Goal: Information Seeking & Learning: Learn about a topic

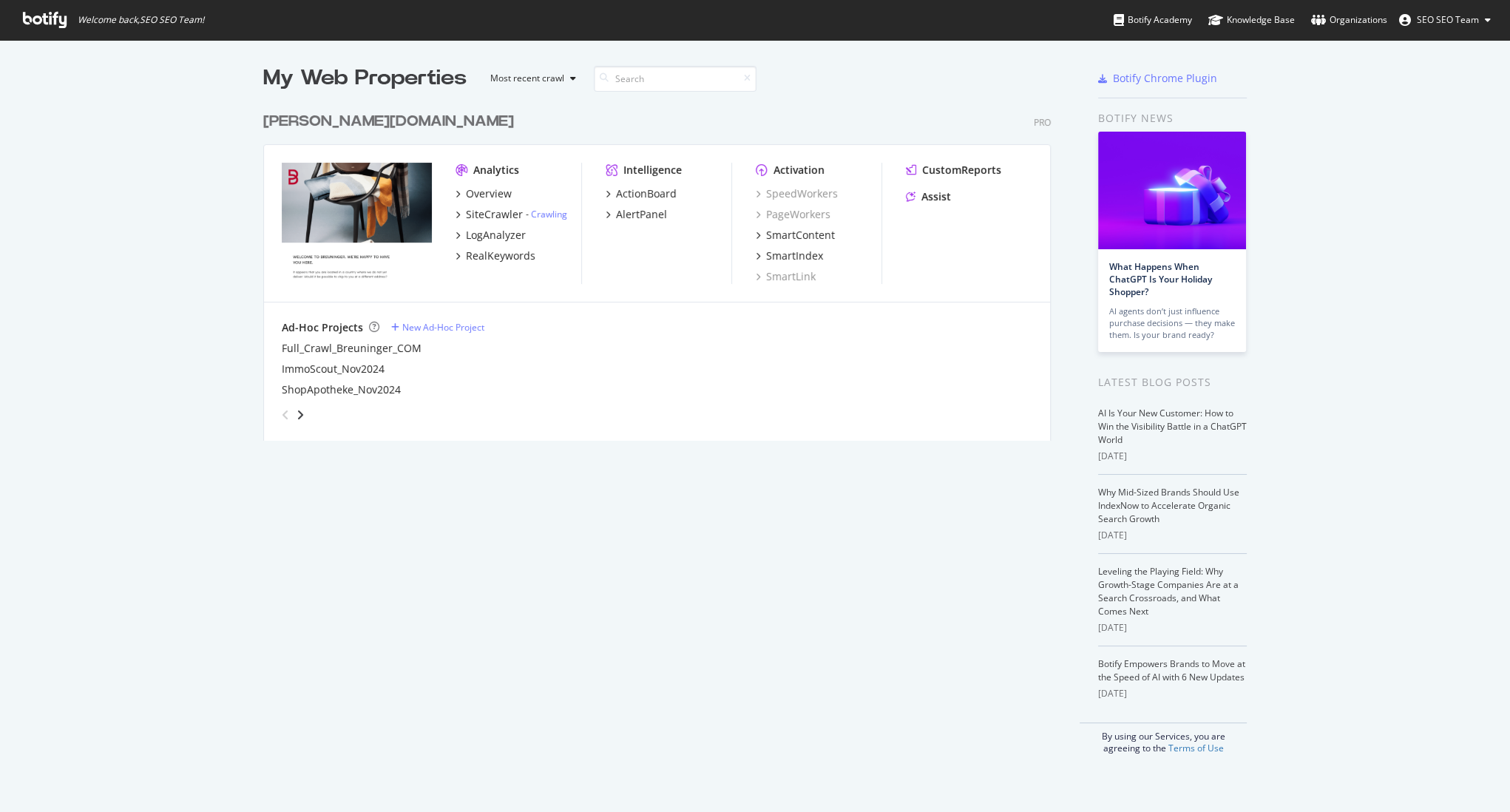
scroll to position [801, 1490]
click at [488, 254] on div "RealKeywords" at bounding box center [500, 256] width 70 height 15
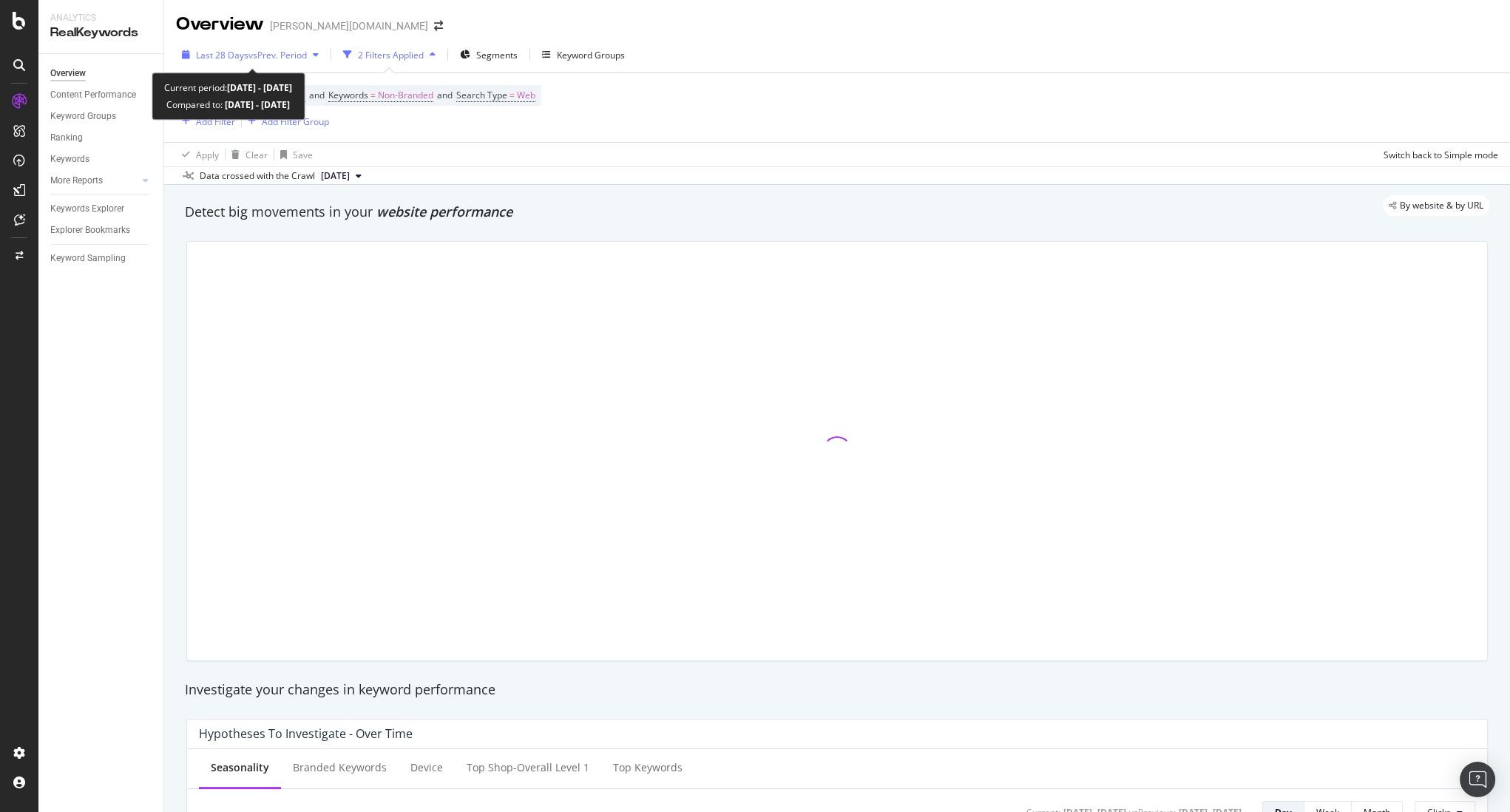
click at [277, 60] on span "vs Prev. Period" at bounding box center [278, 54] width 58 height 13
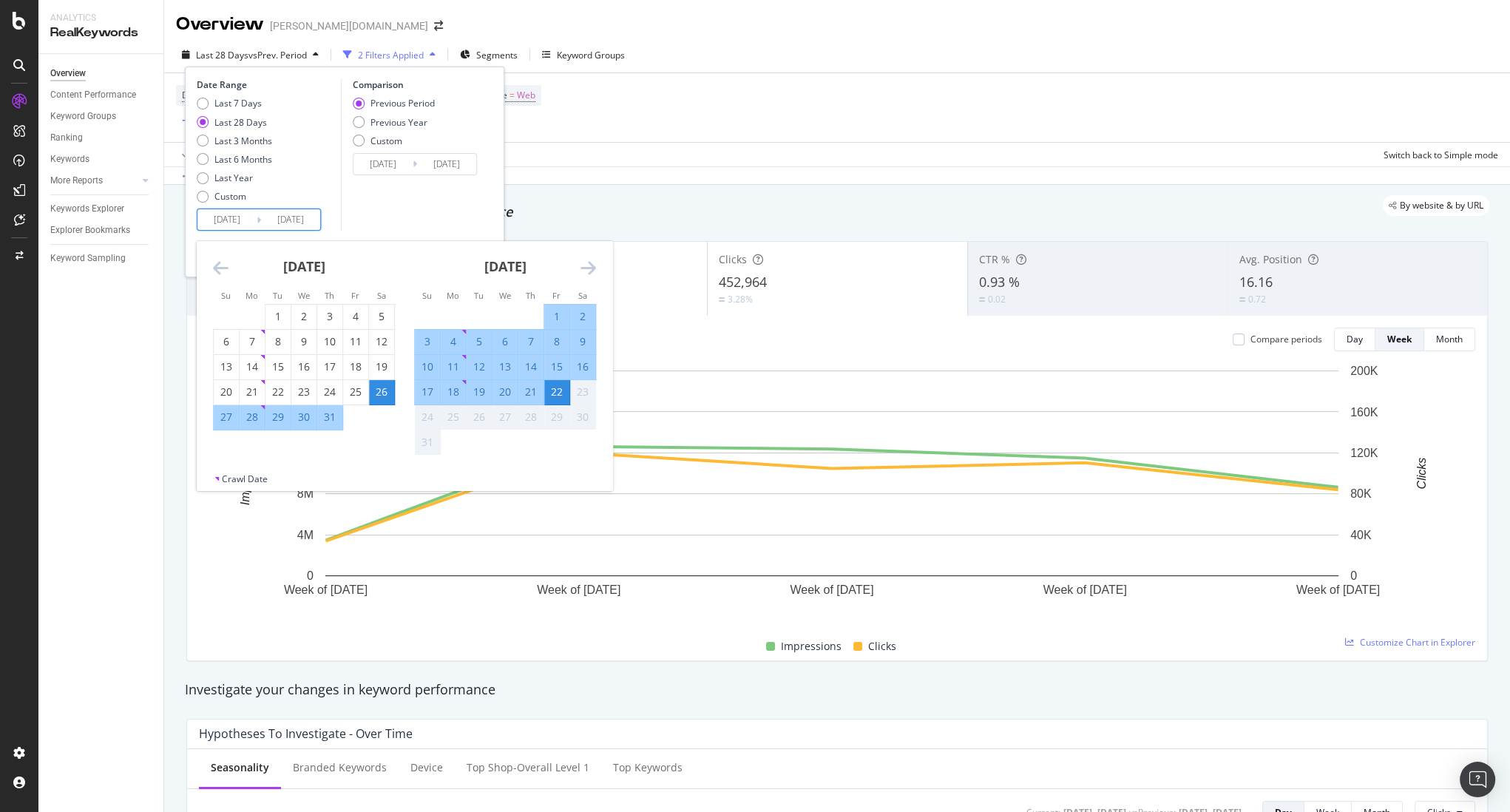
click at [228, 221] on input "[DATE]" at bounding box center [226, 219] width 59 height 20
click at [233, 199] on div "Custom" at bounding box center [230, 195] width 32 height 13
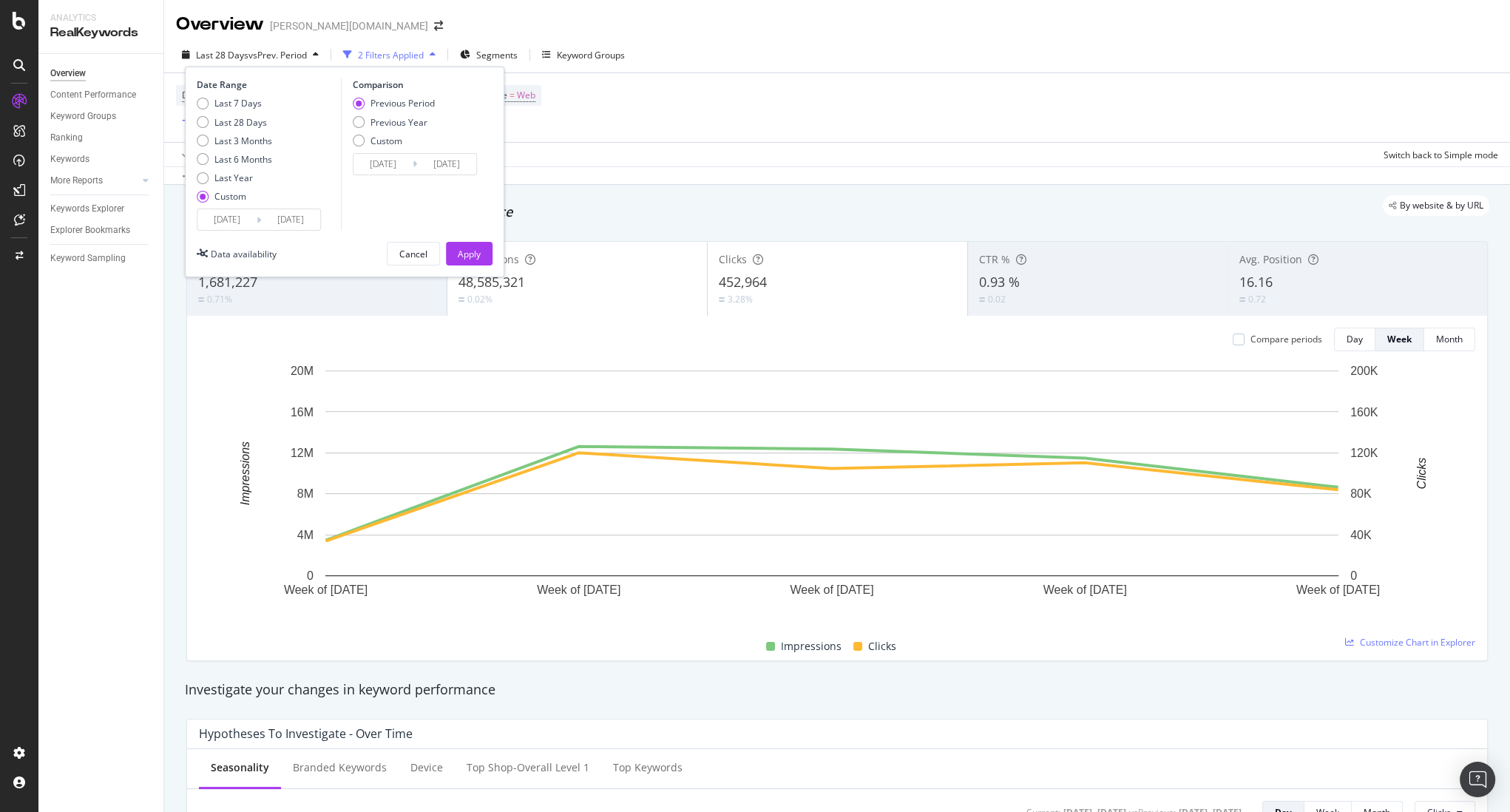
click at [240, 225] on input "[DATE]" at bounding box center [226, 219] width 59 height 20
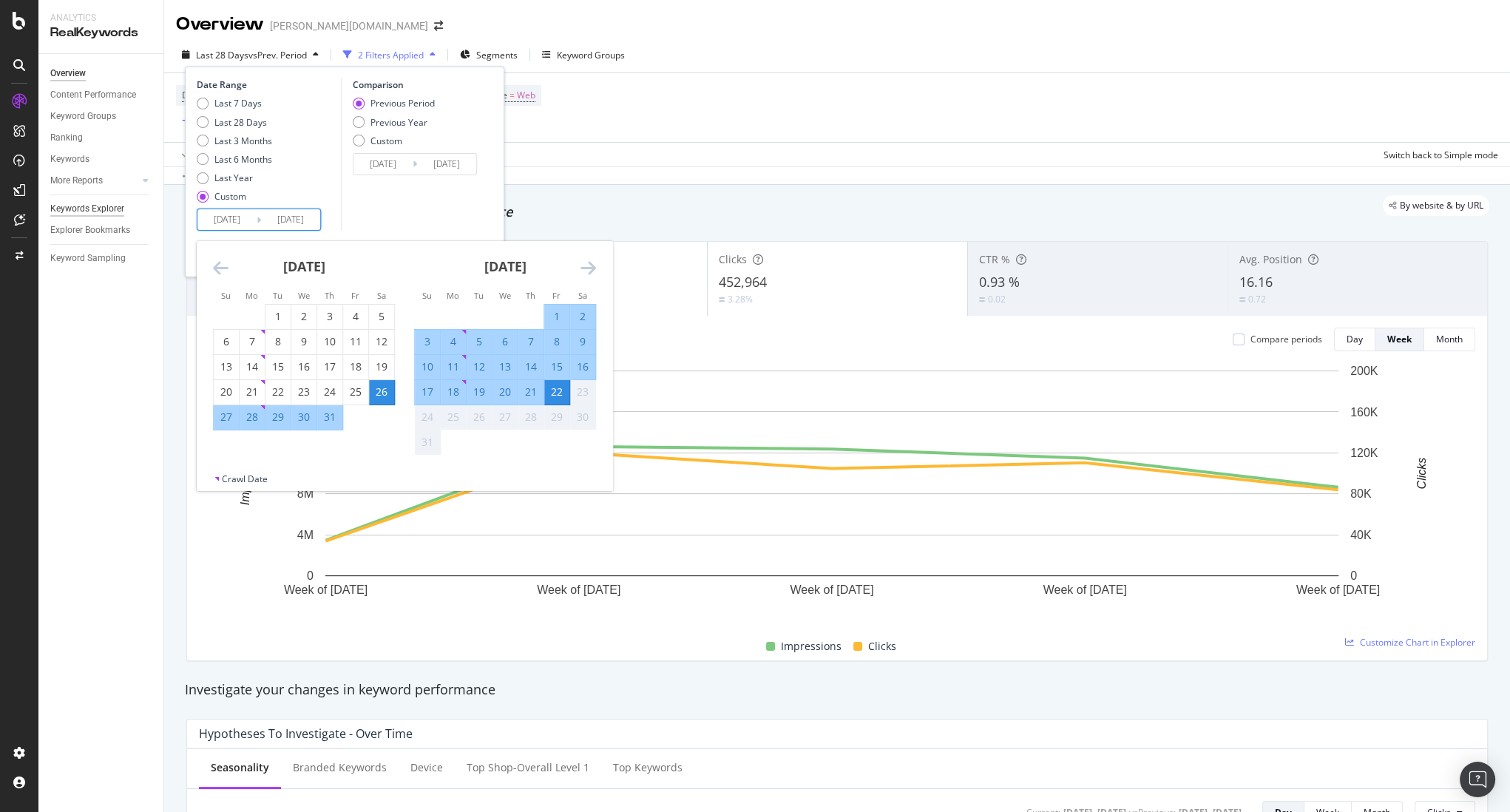
click at [88, 202] on div "Keywords Explorer" at bounding box center [87, 209] width 74 height 15
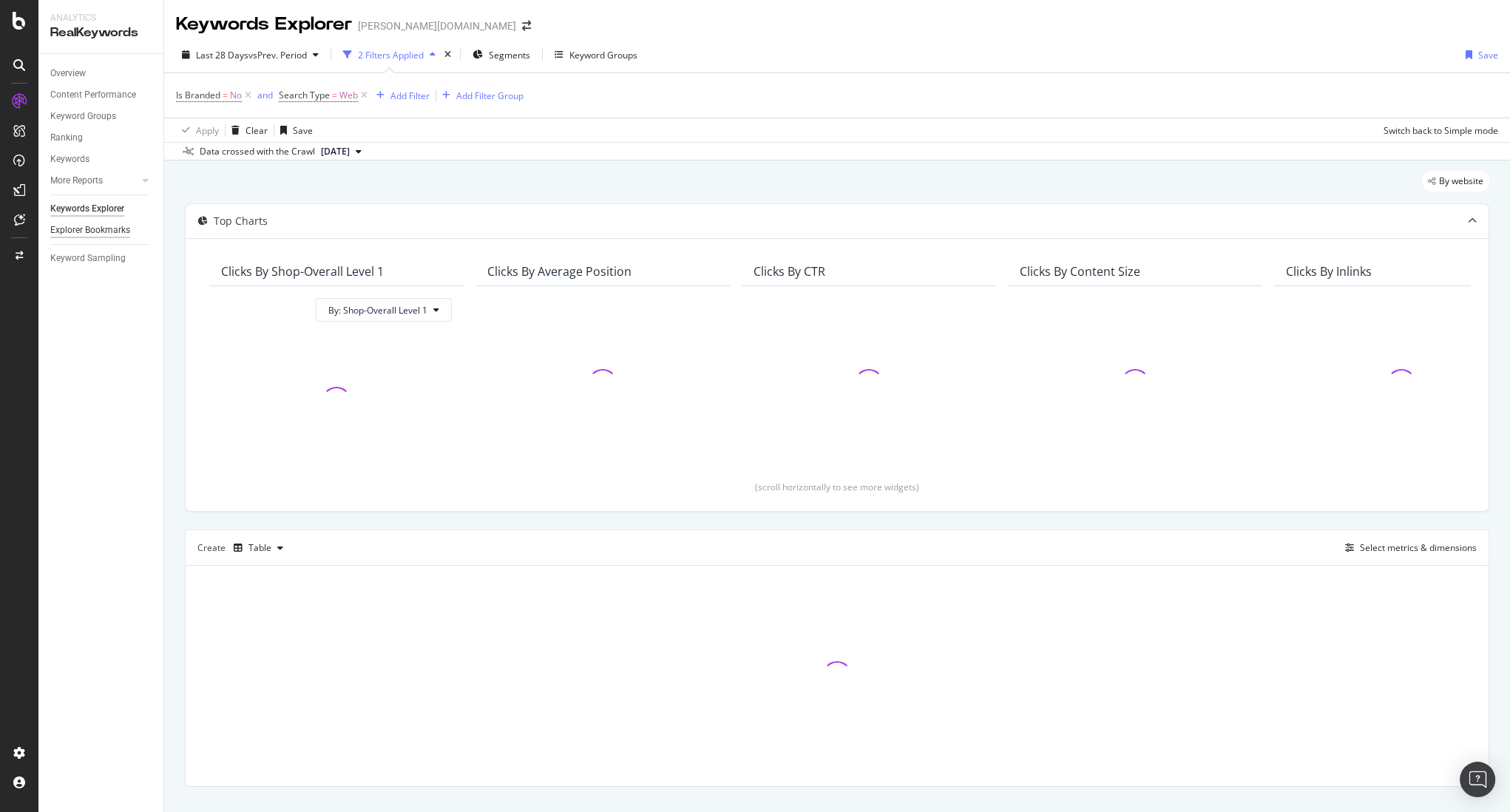
click at [108, 228] on div "Explorer Bookmarks" at bounding box center [90, 230] width 80 height 15
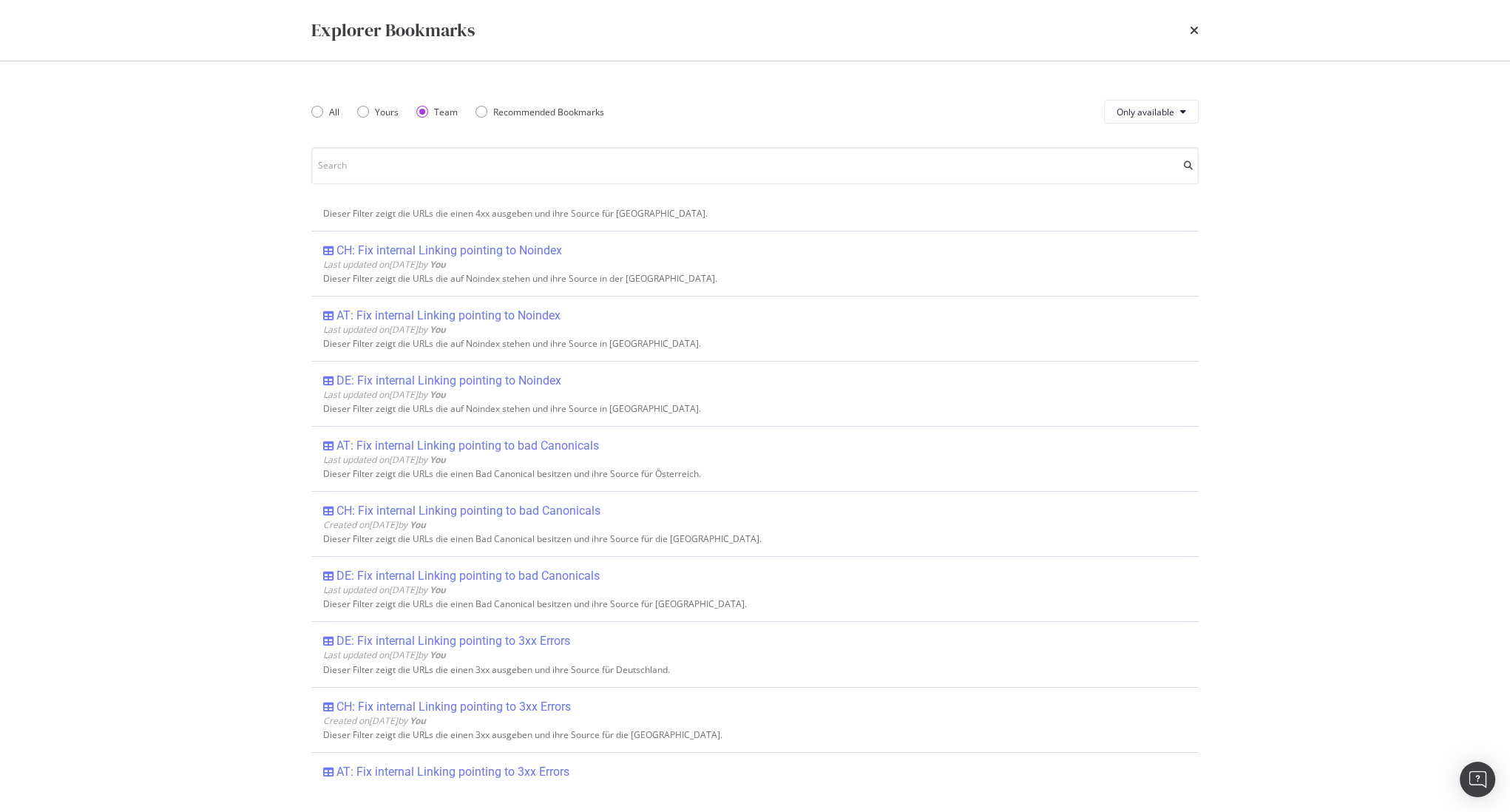
scroll to position [95, 0]
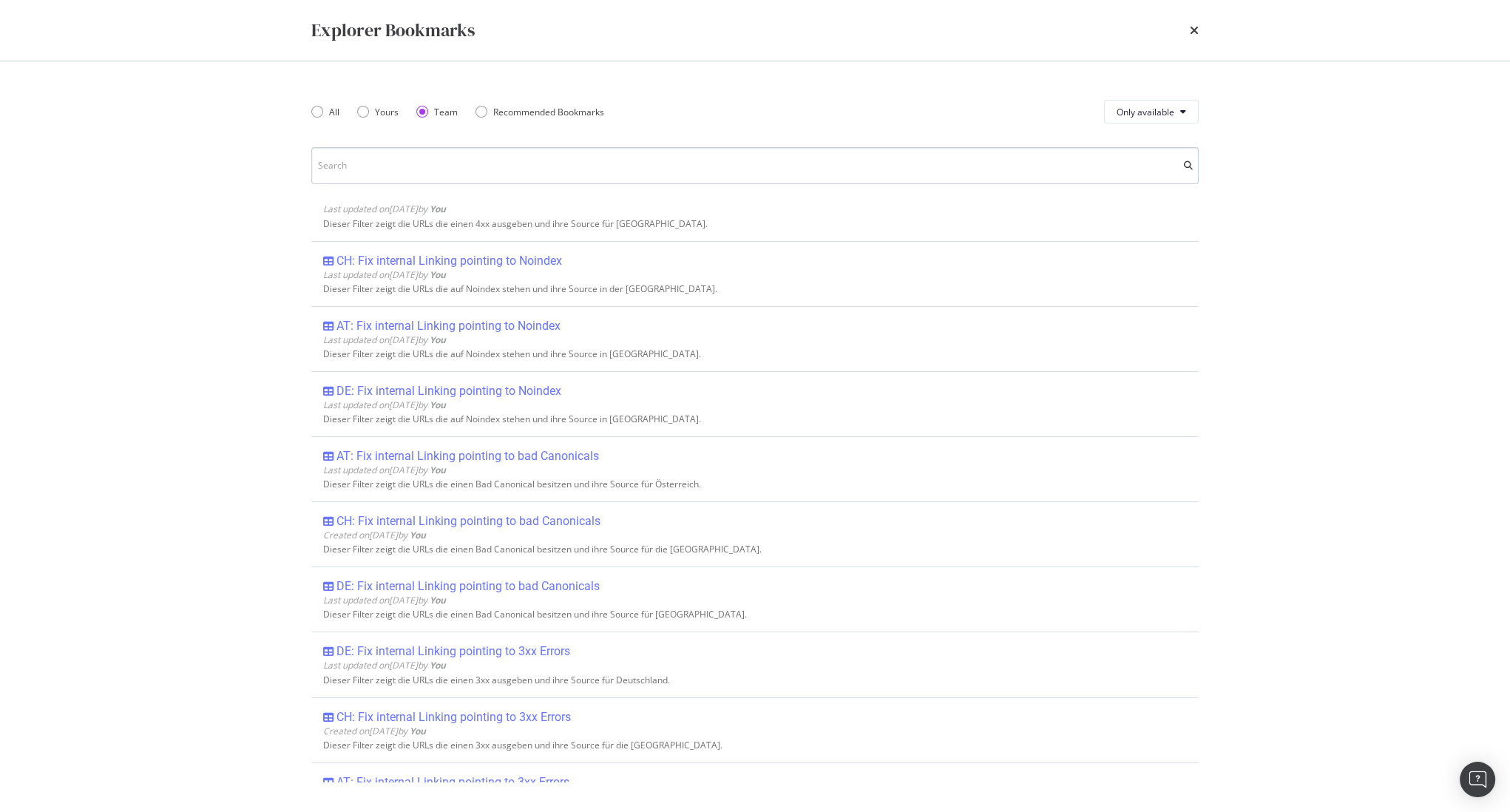
click at [387, 172] on input "modal" at bounding box center [755, 165] width 888 height 37
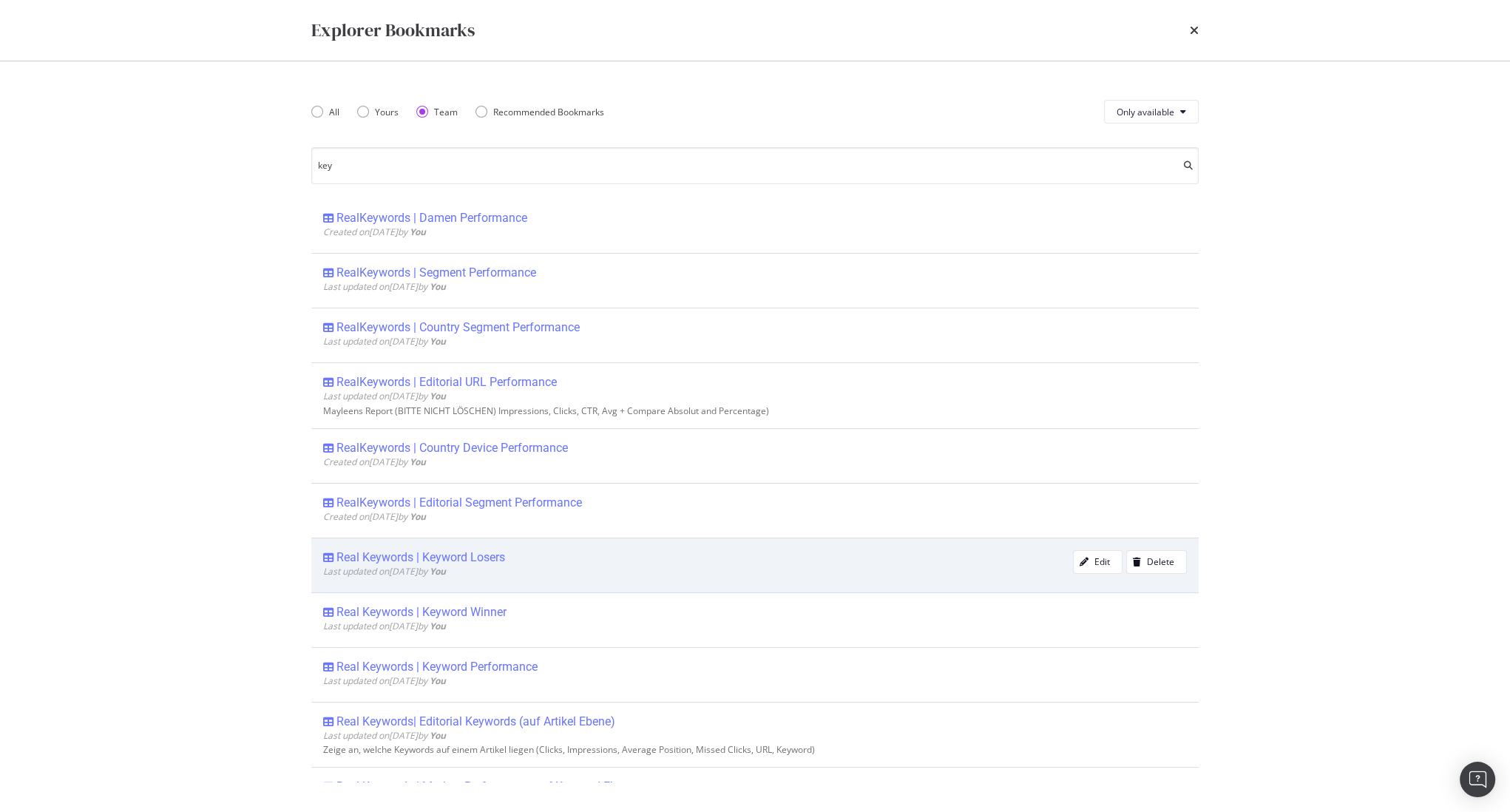
scroll to position [282, 0]
type input "key"
click at [490, 559] on div "Real Keywords | Keyword Losers" at bounding box center [421, 556] width 168 height 15
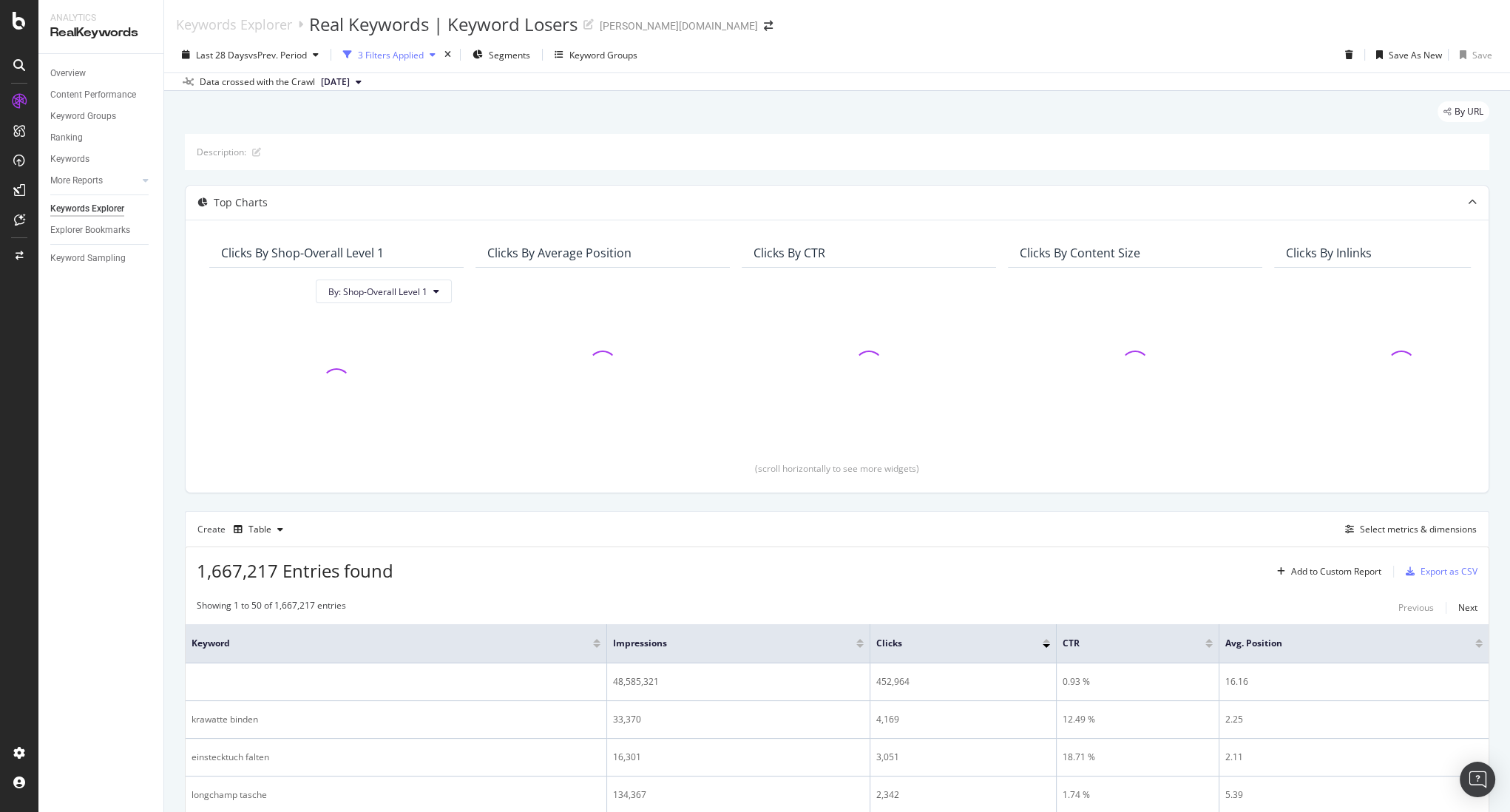
click at [369, 54] on div "3 Filters Applied" at bounding box center [391, 54] width 66 height 13
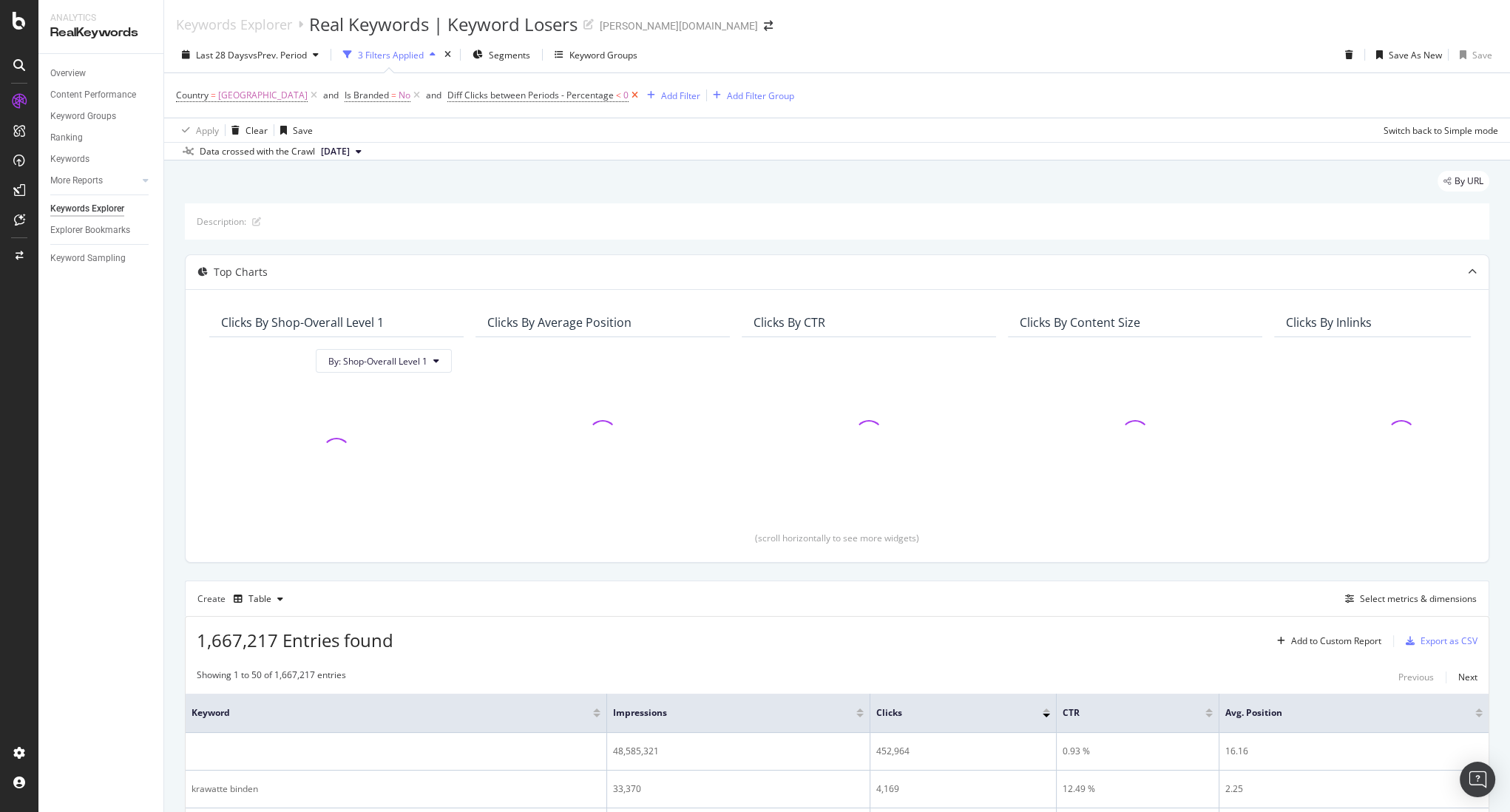
click at [628, 97] on icon at bounding box center [634, 95] width 13 height 15
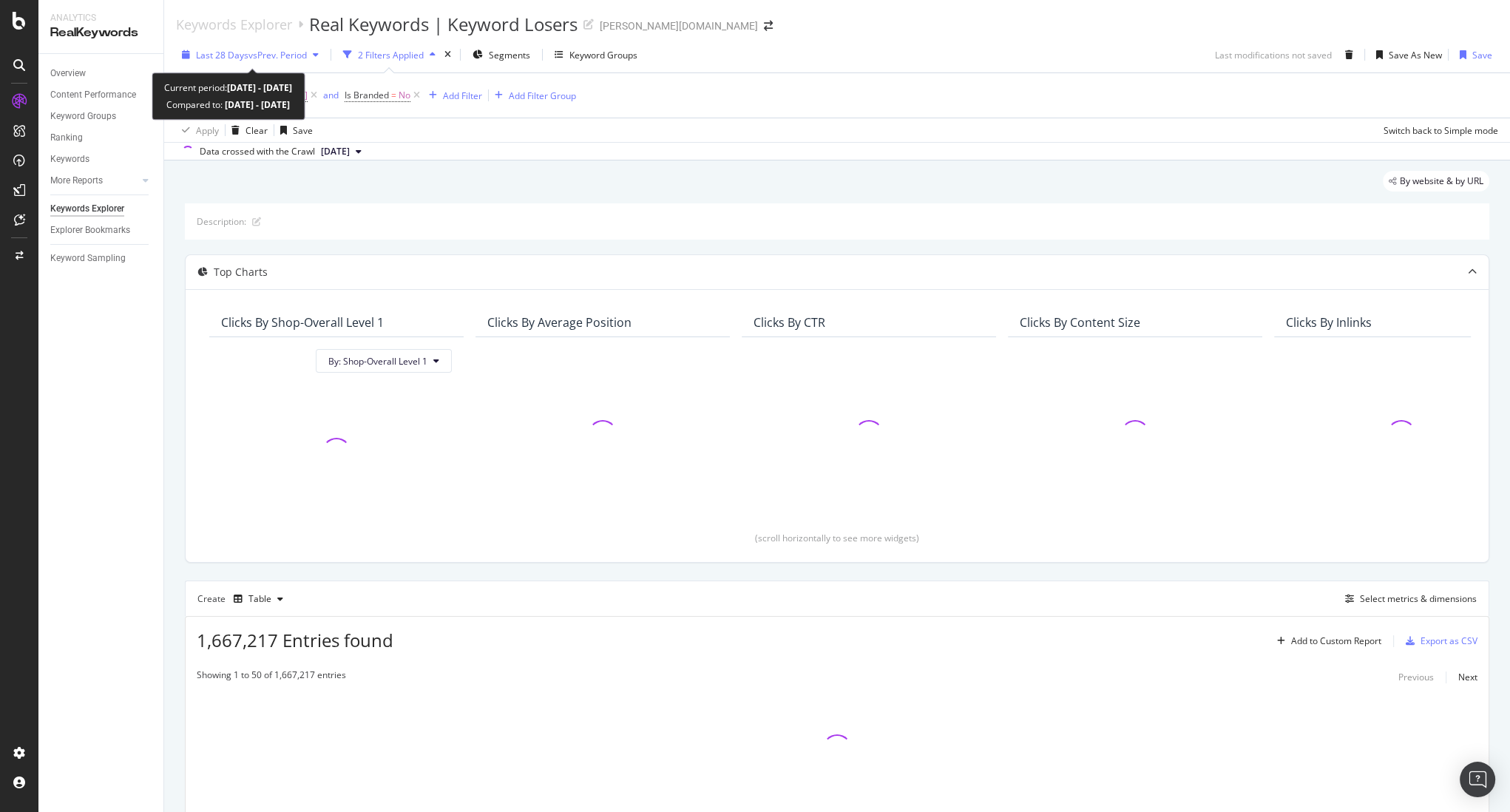
click at [259, 60] on span "vs Prev. Period" at bounding box center [278, 54] width 58 height 13
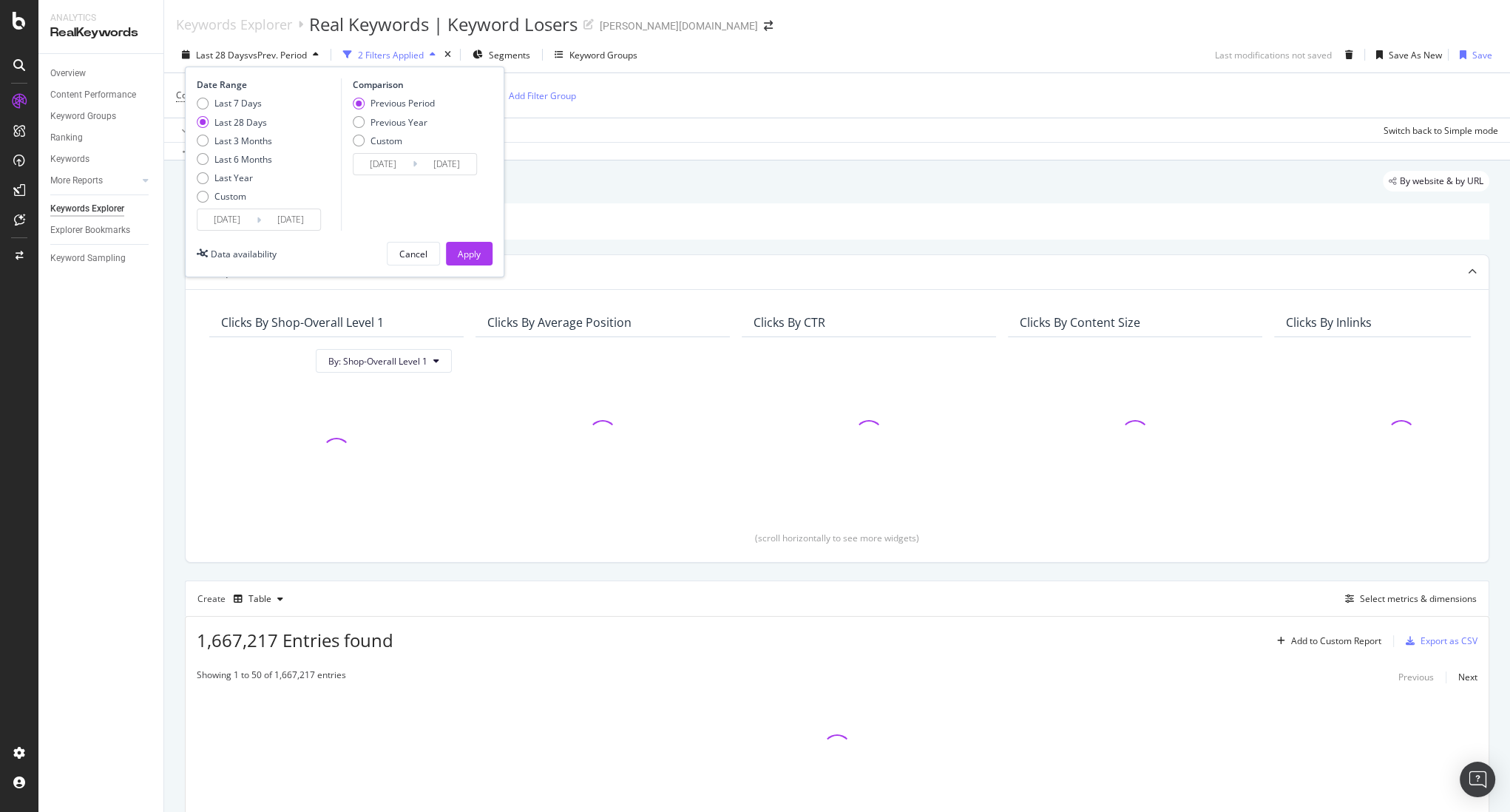
click at [227, 216] on input "[DATE]" at bounding box center [226, 219] width 59 height 20
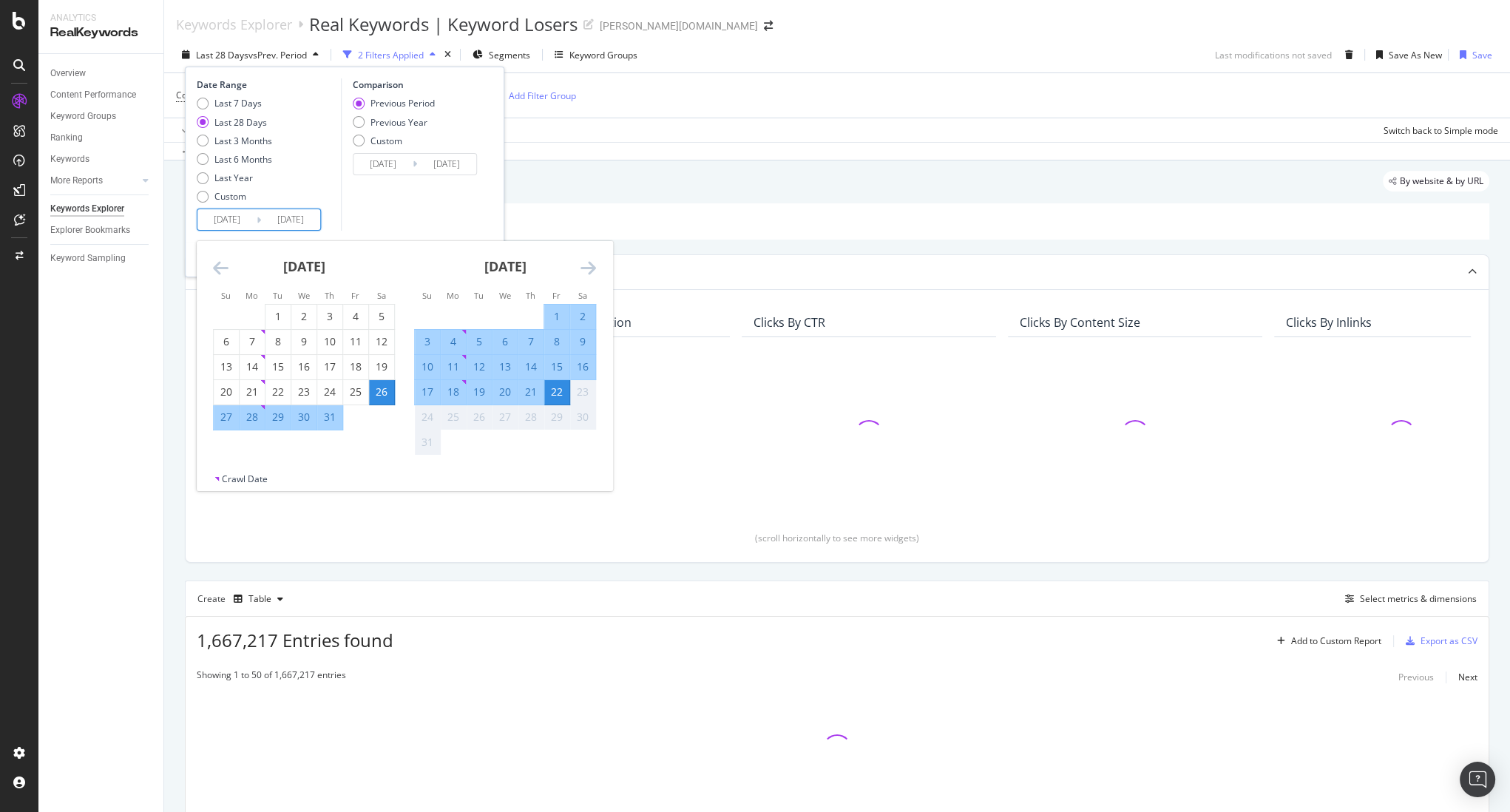
click at [218, 265] on icon "Move backward to switch to the previous month." at bounding box center [221, 267] width 15 height 17
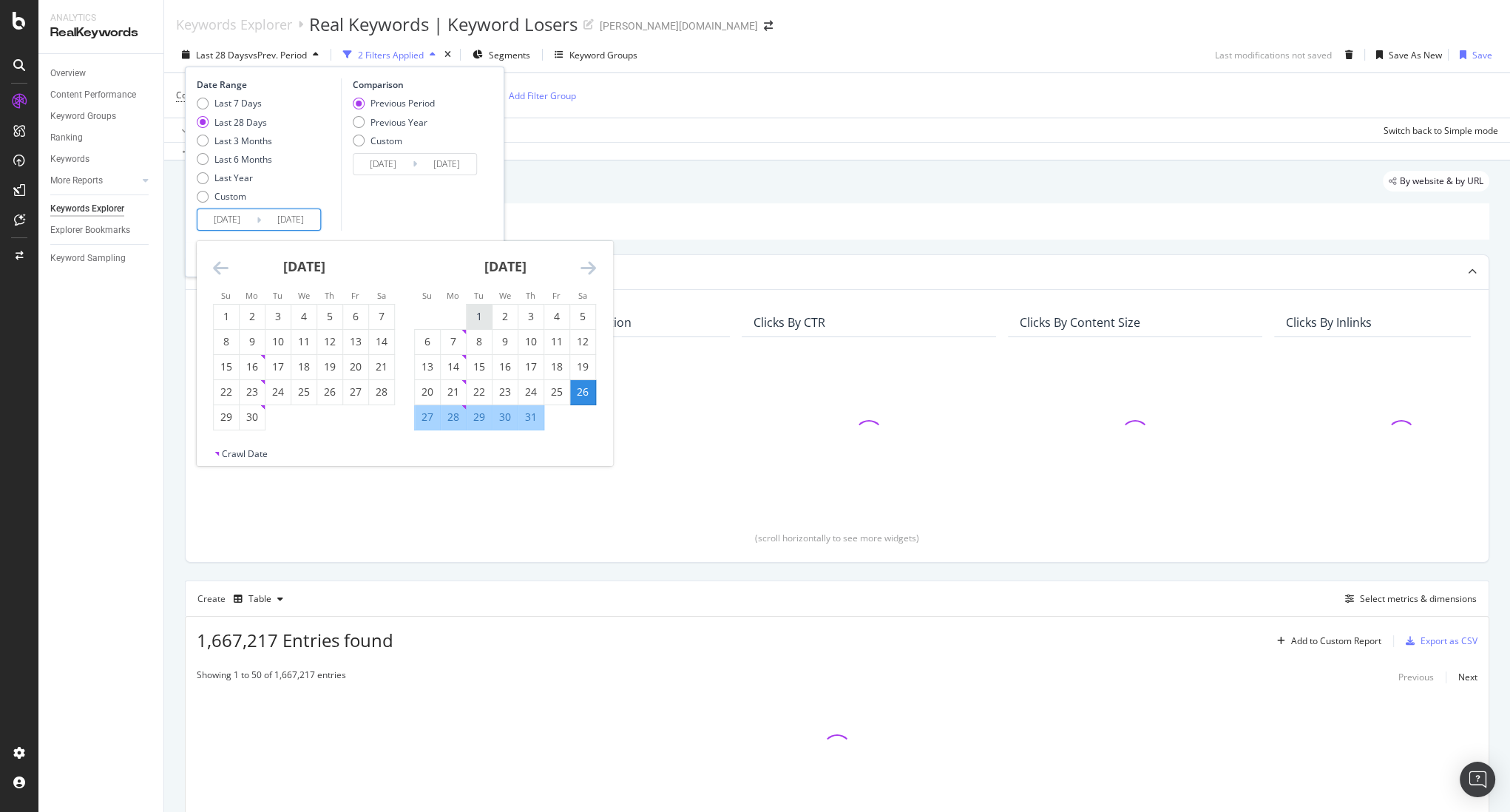
click at [481, 311] on div "1" at bounding box center [479, 316] width 25 height 15
type input "[DATE]"
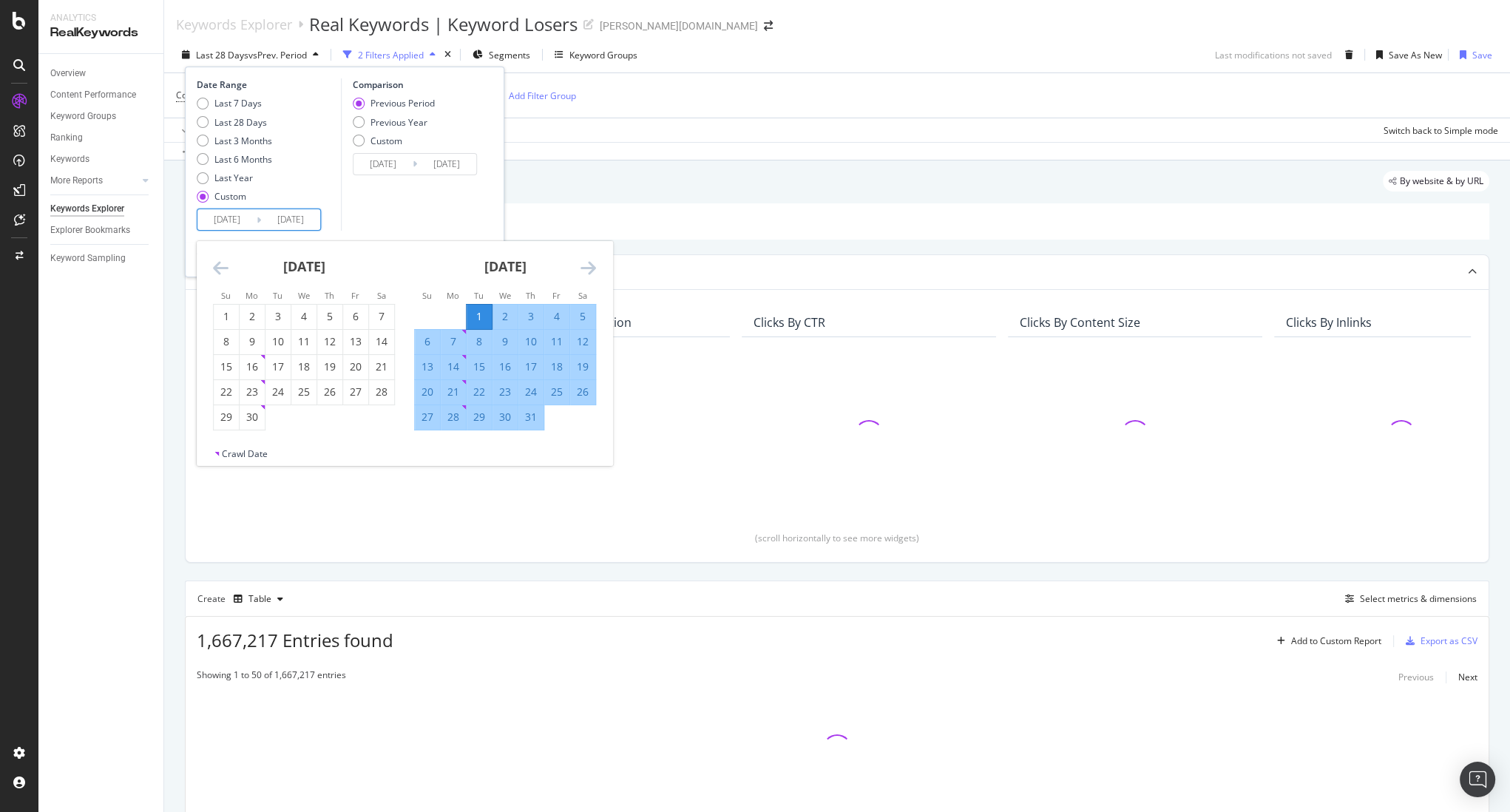
click at [583, 268] on icon "Move forward to switch to the next month." at bounding box center [589, 267] width 15 height 17
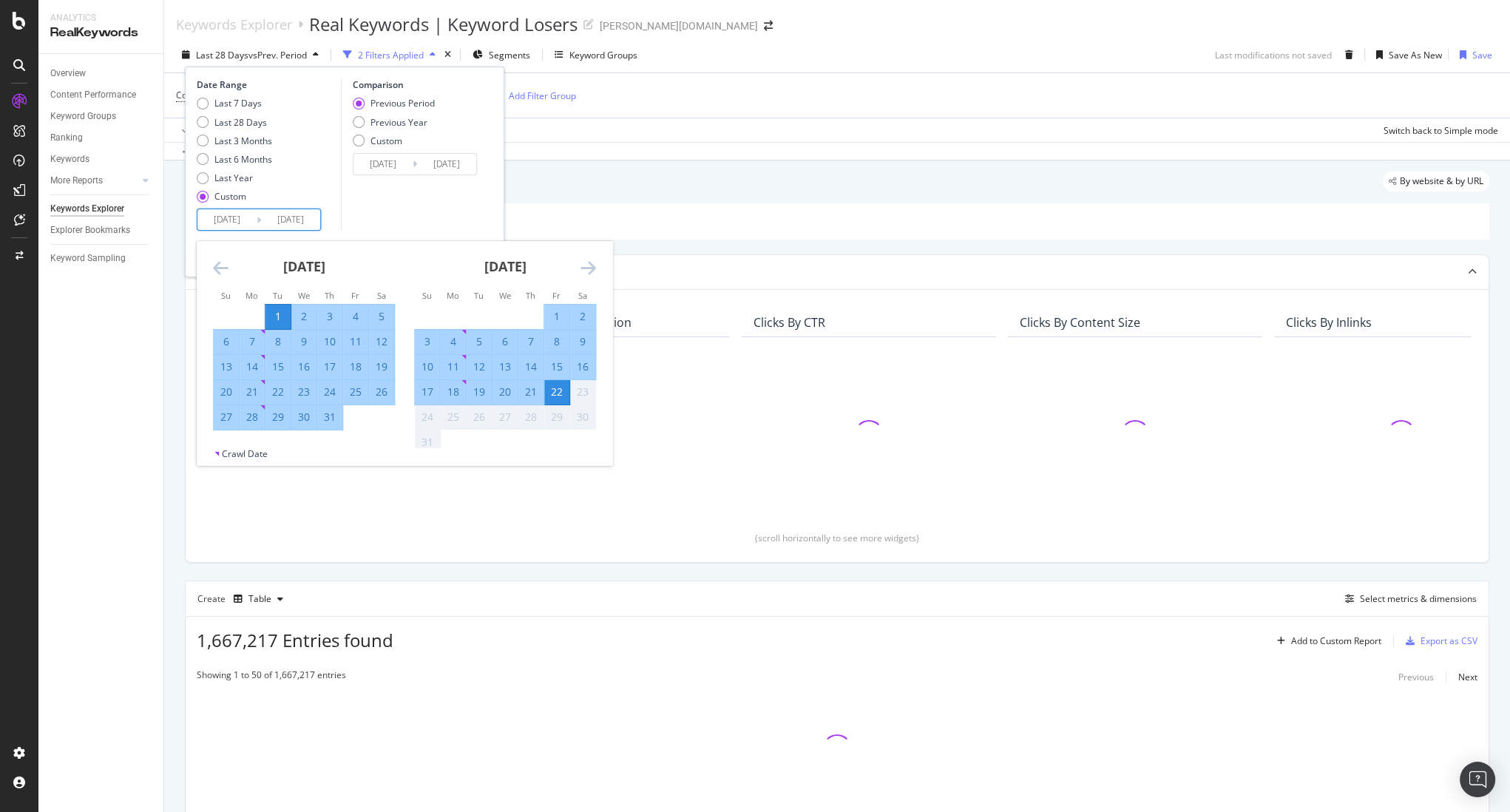
click at [382, 212] on div "Comparison Previous Period Previous Year Custom [DATE] Navigate forward to inte…" at bounding box center [410, 154] width 140 height 152
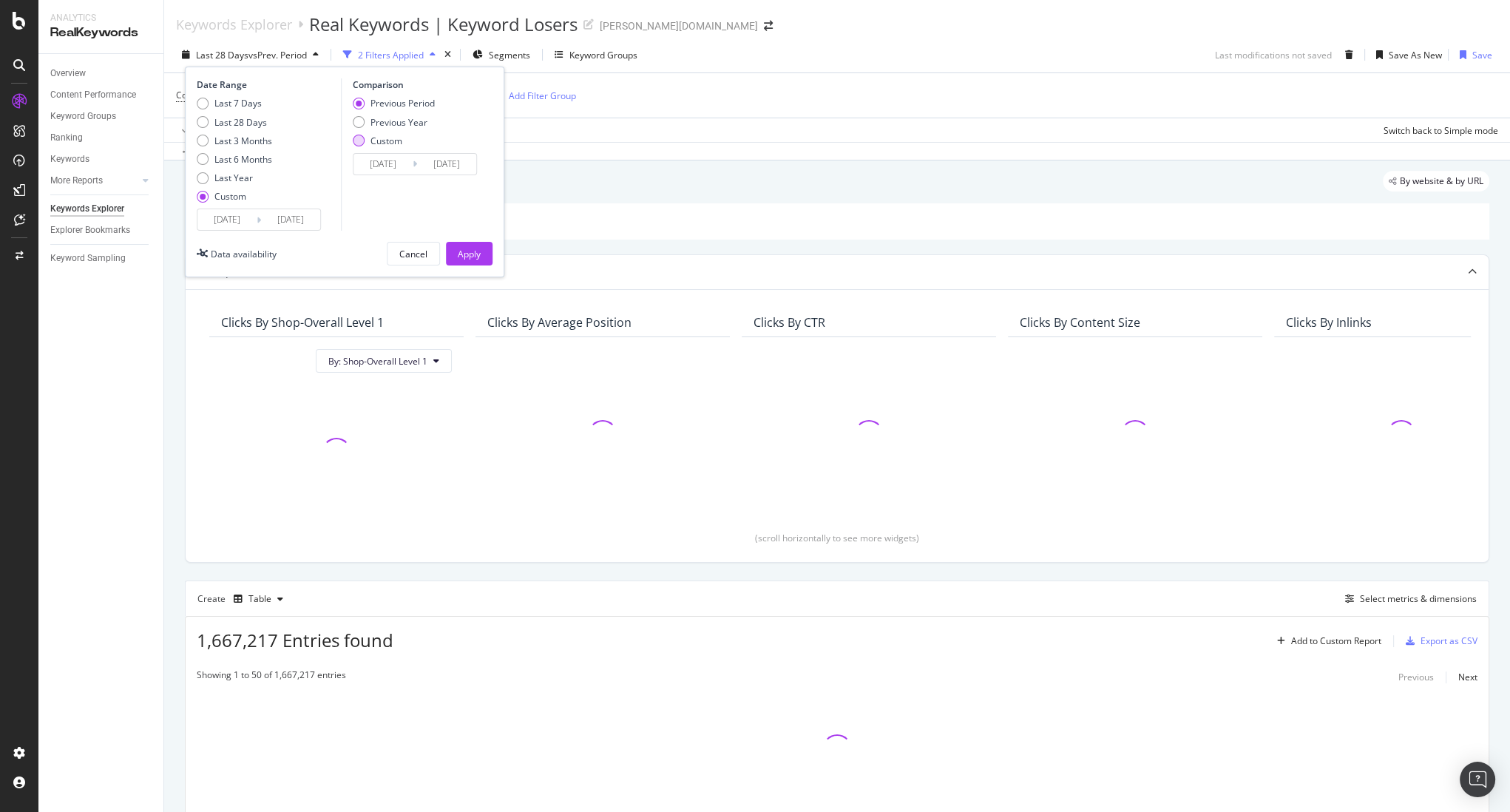
click at [372, 136] on div "Custom" at bounding box center [386, 140] width 32 height 13
click at [377, 155] on input "[DATE]" at bounding box center [382, 164] width 59 height 20
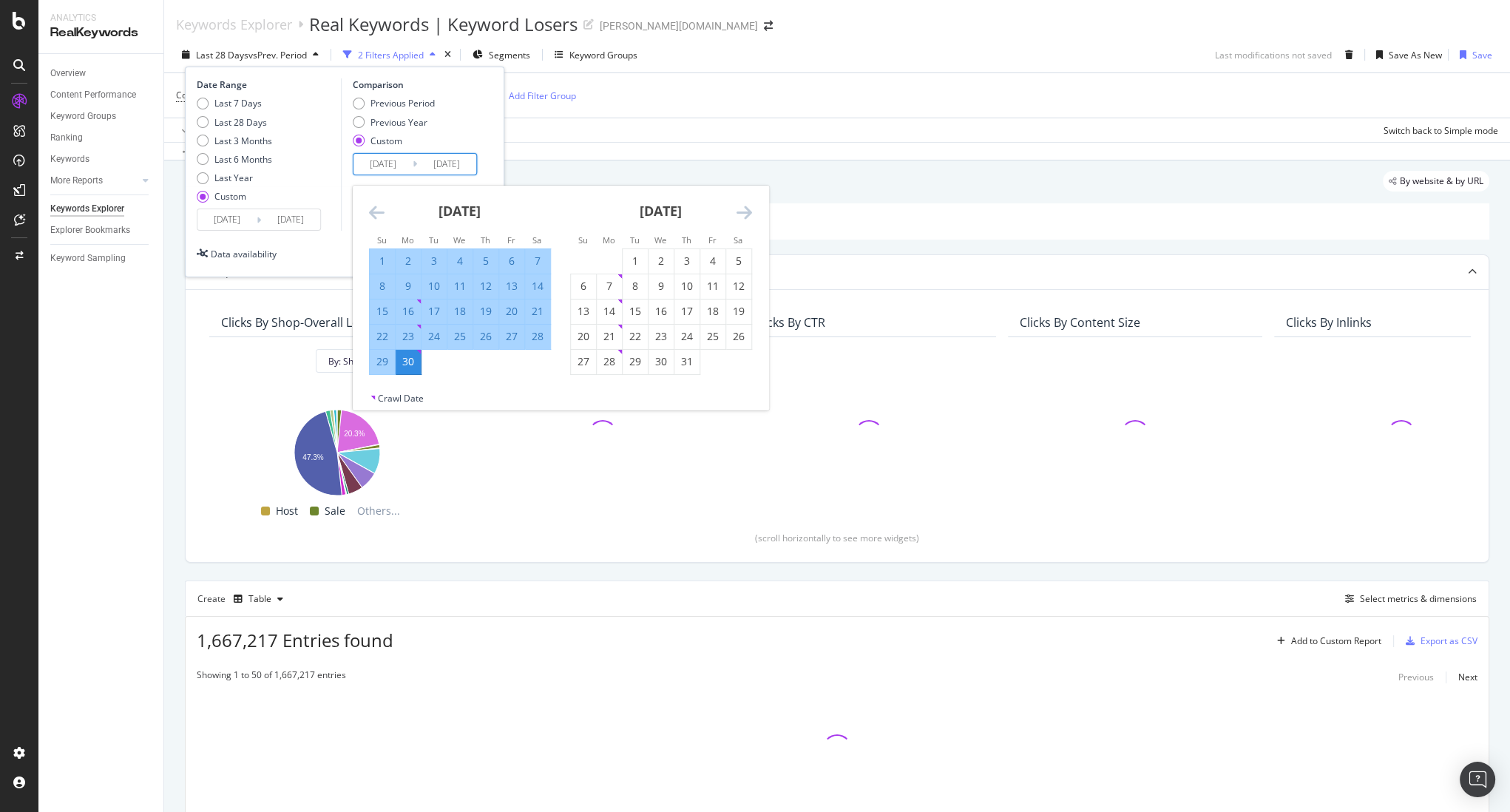
click at [372, 210] on icon "Move backward to switch to the previous month." at bounding box center [377, 212] width 15 height 17
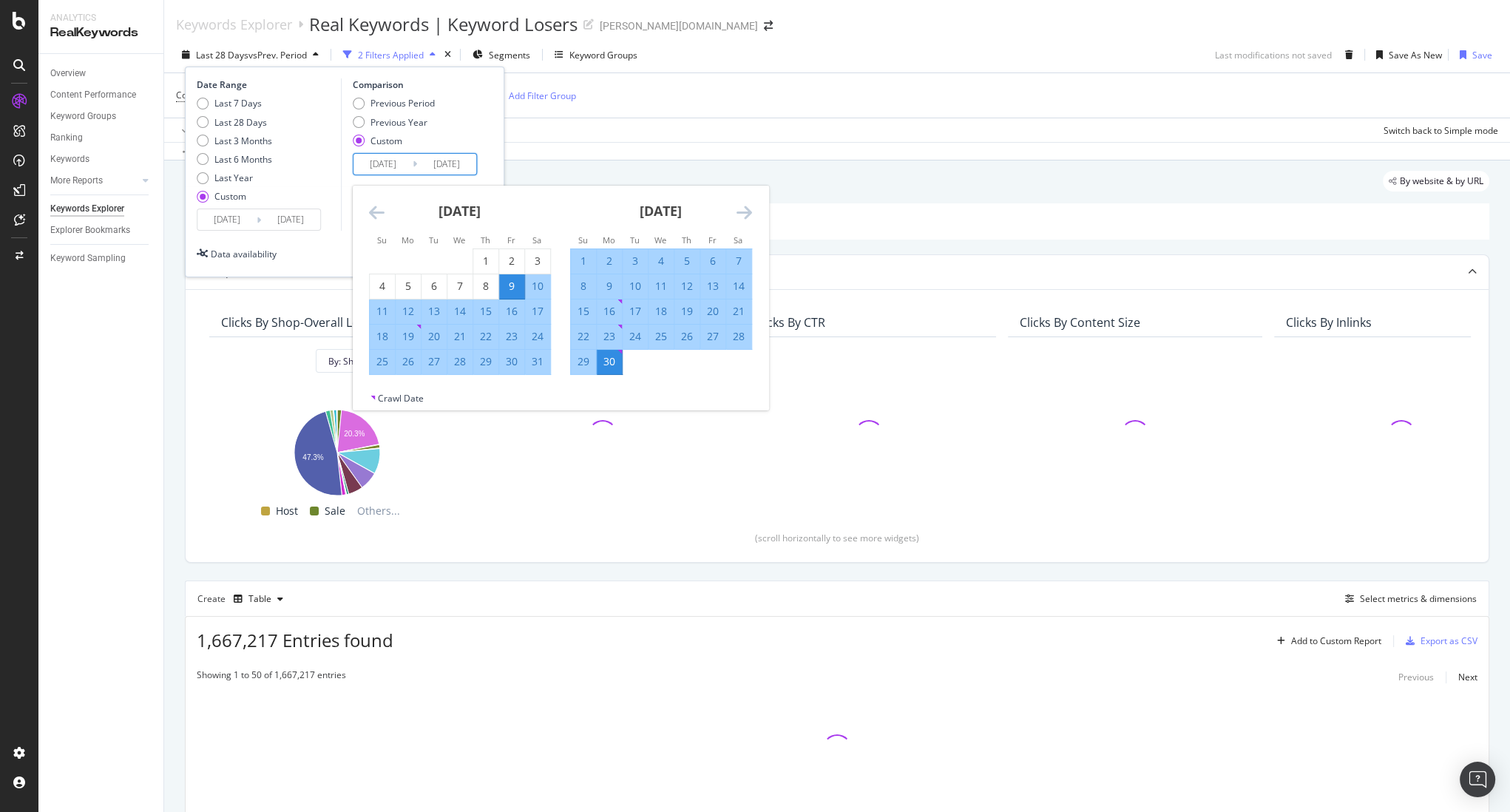
click at [372, 210] on icon "Move backward to switch to the previous month." at bounding box center [377, 212] width 15 height 17
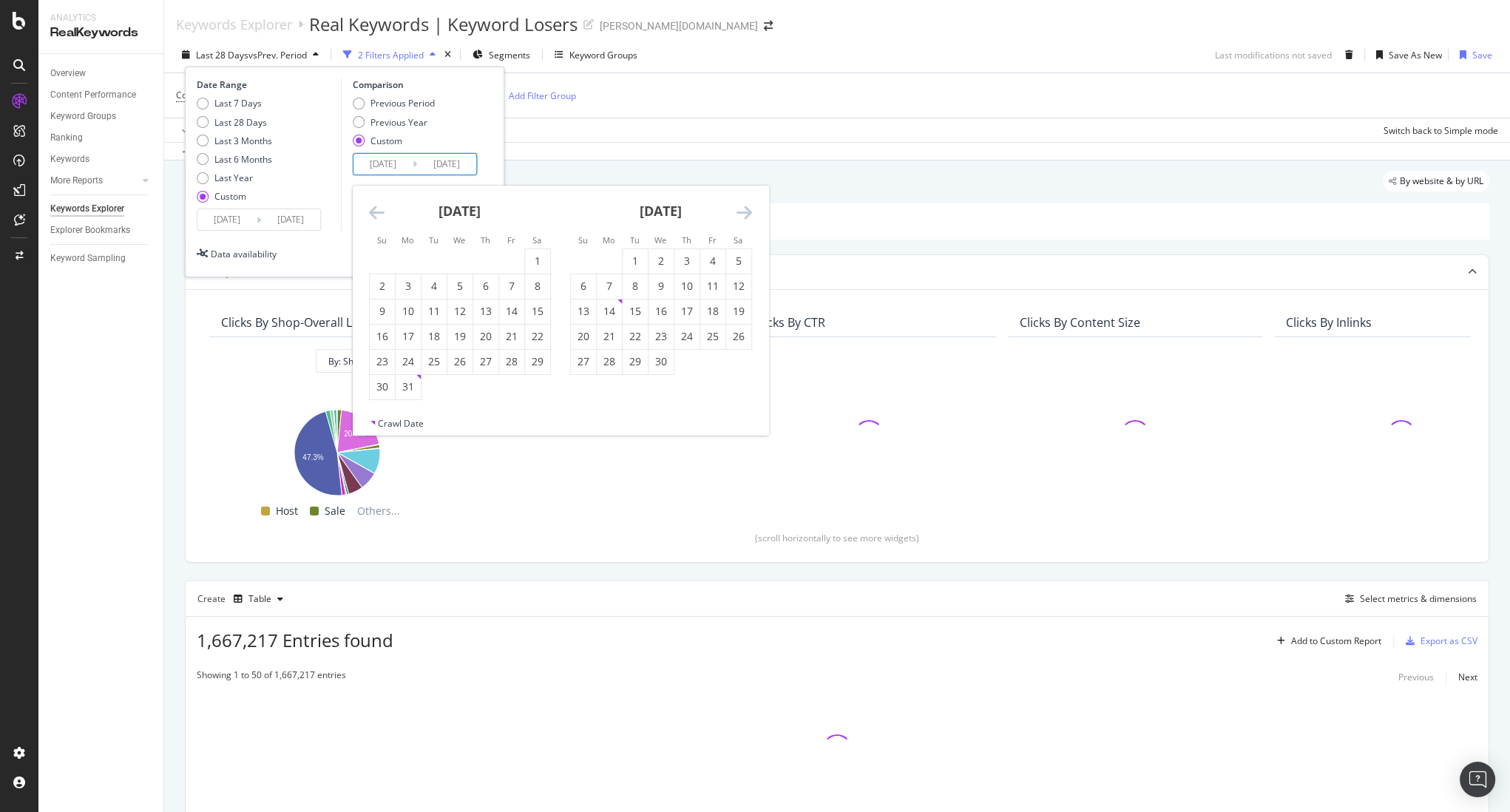
click at [372, 210] on icon "Move backward to switch to the previous month." at bounding box center [377, 212] width 15 height 17
click at [504, 256] on div "1" at bounding box center [512, 260] width 25 height 15
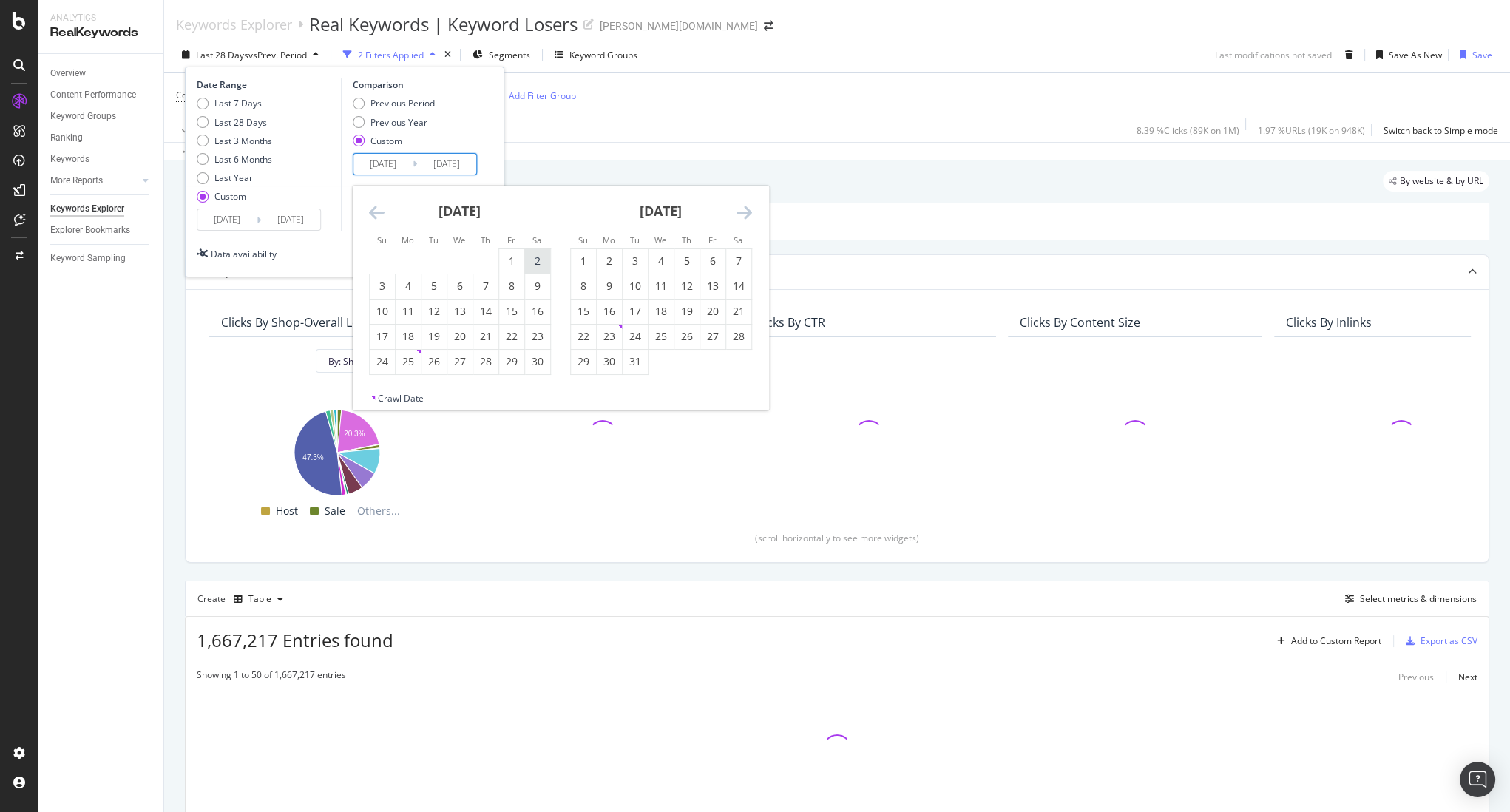
type input "[DATE]"
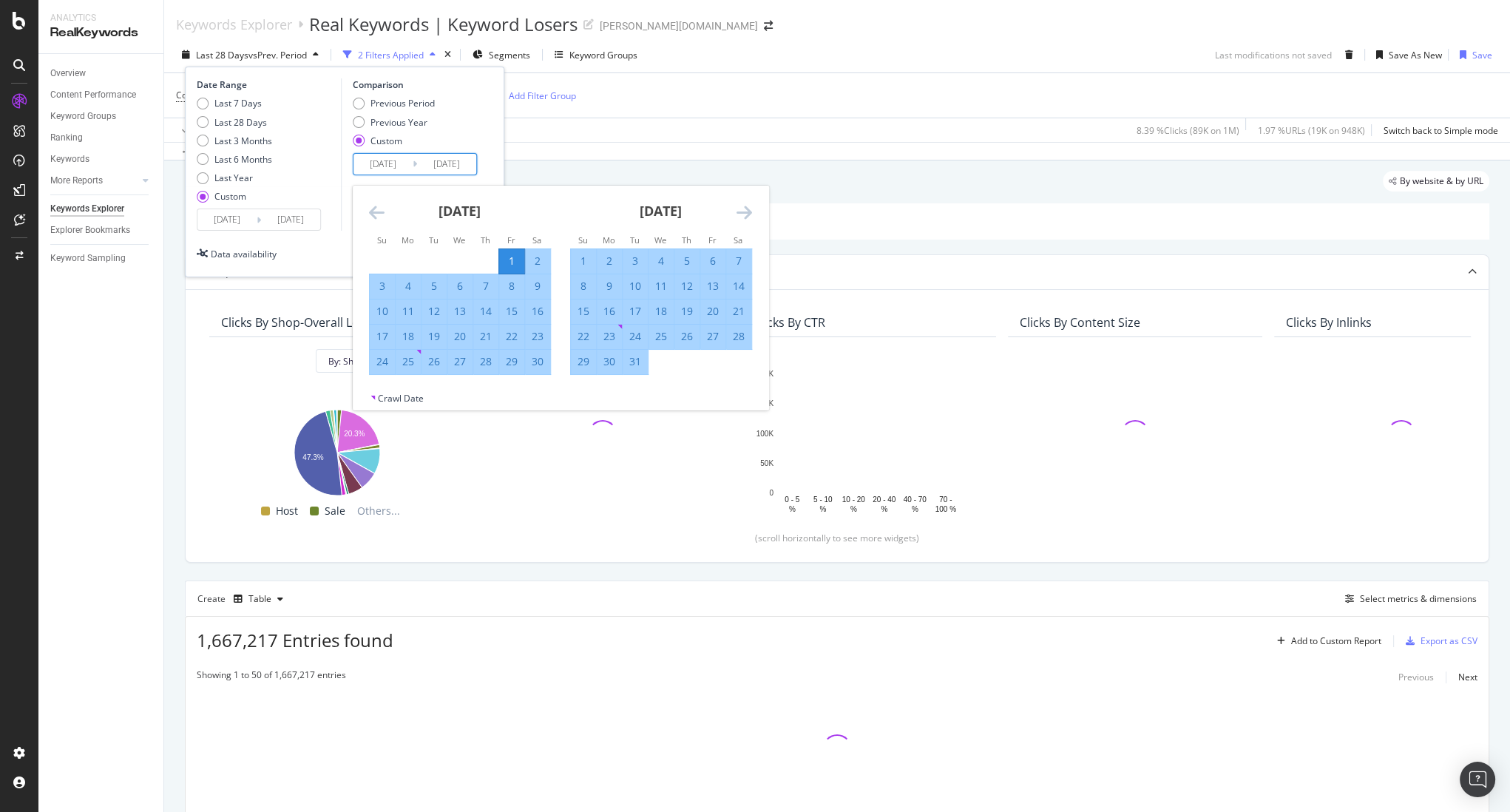
click at [483, 170] on div "Date Range Last 7 Days Last 28 Days Last 3 Months Last 6 Months Last Year Custo…" at bounding box center [345, 154] width 296 height 152
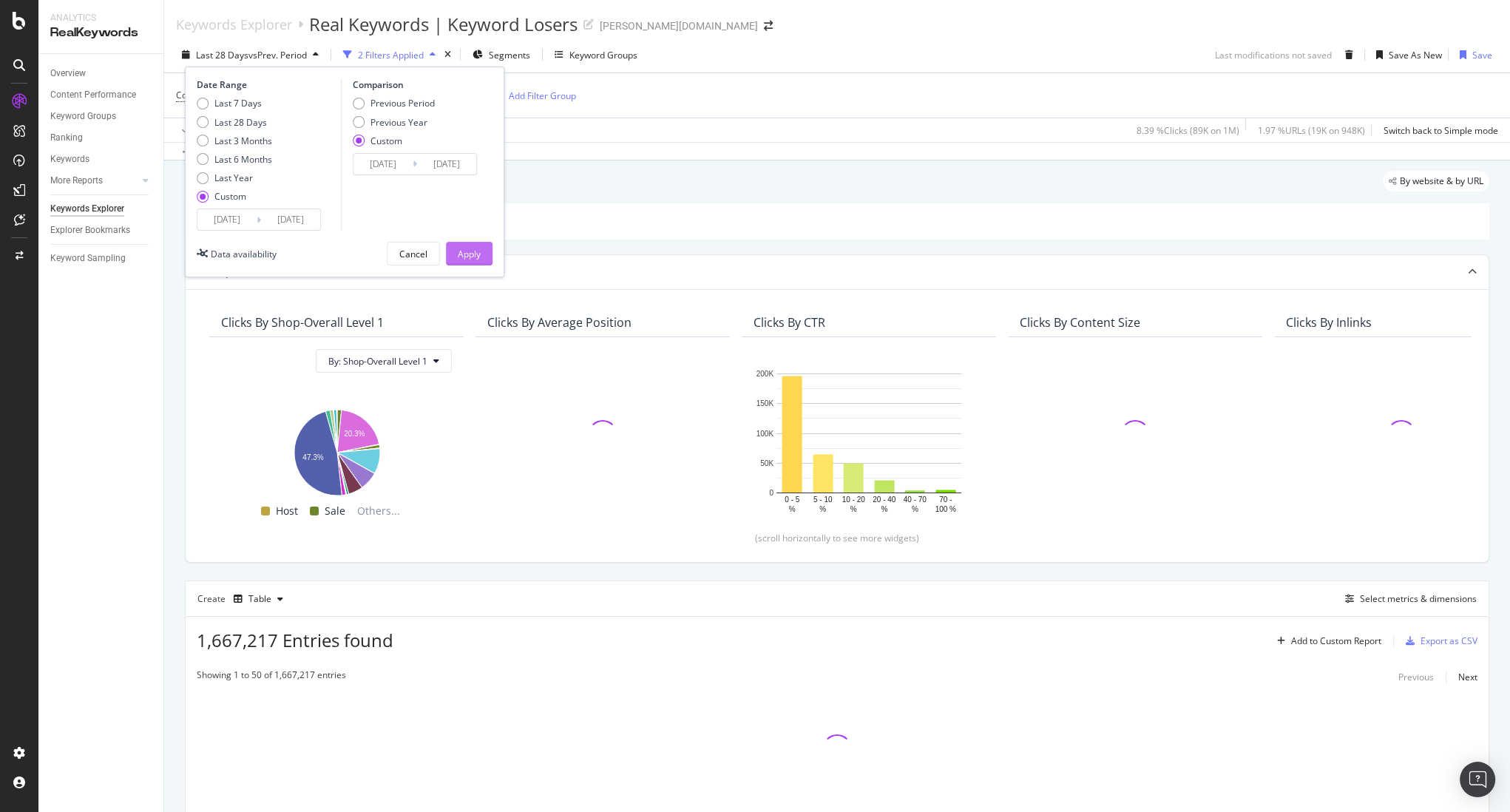
click at [472, 258] on div "Apply" at bounding box center [469, 254] width 23 height 13
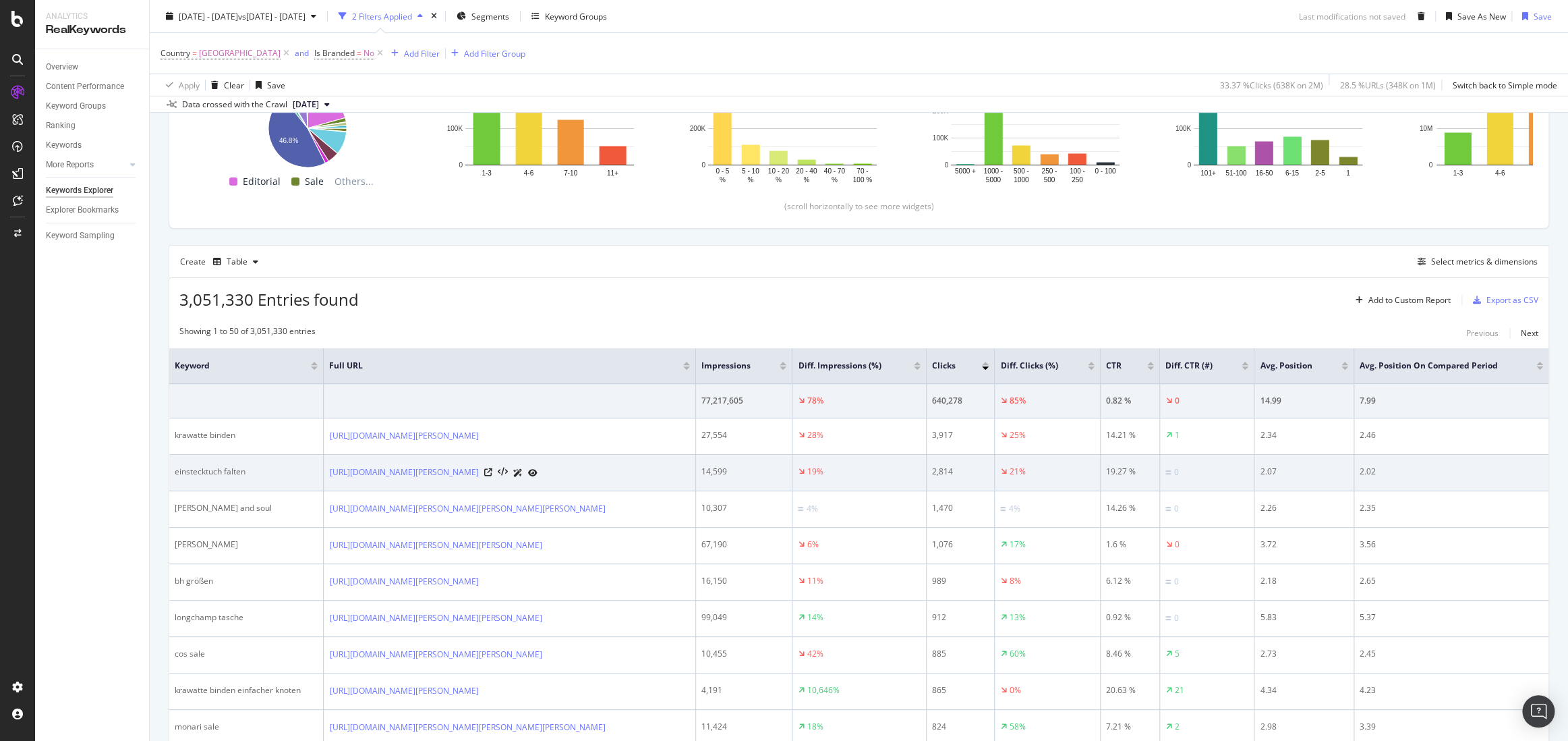
scroll to position [286, 0]
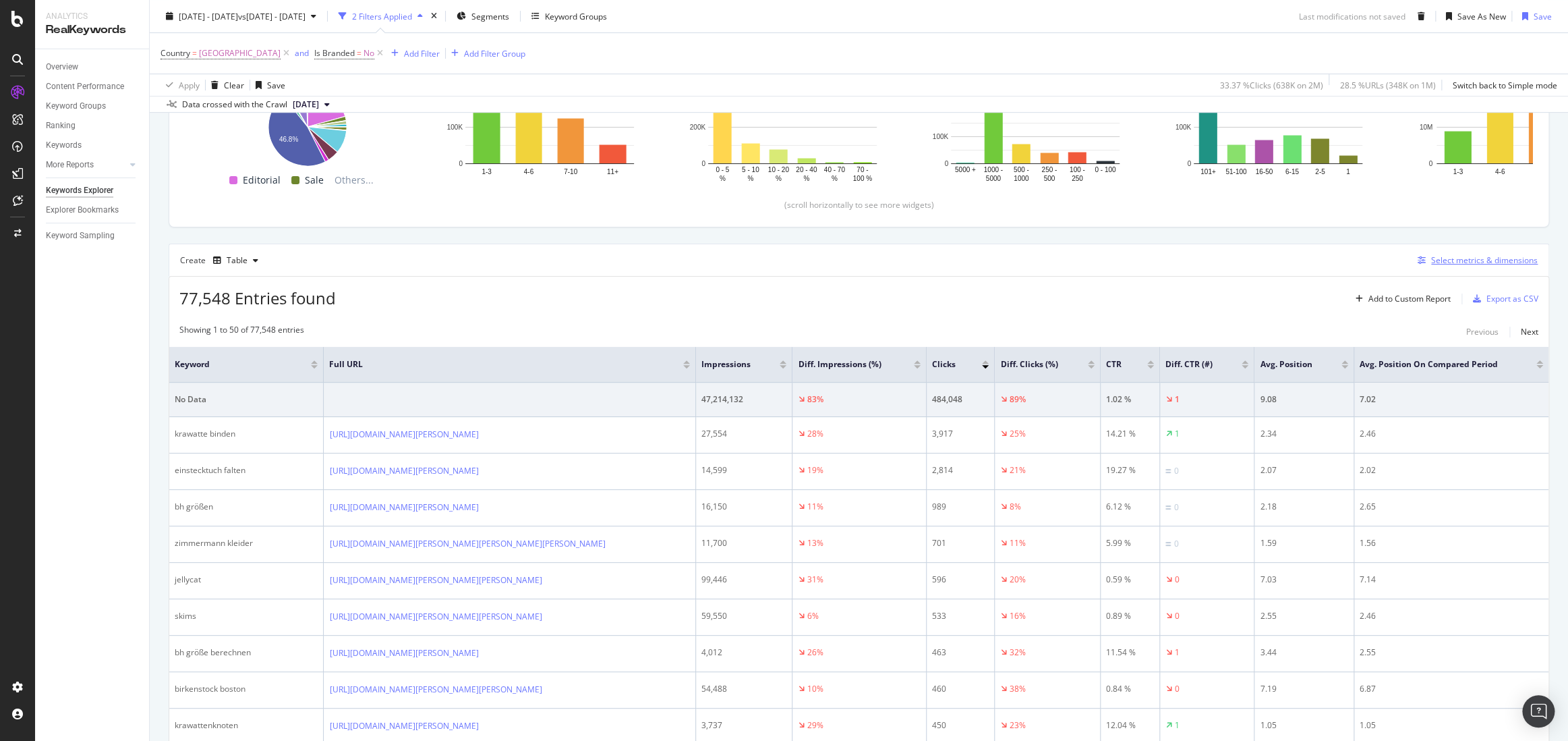
click at [1376, 254] on div "Select metrics & dimensions" at bounding box center [1484, 260] width 107 height 11
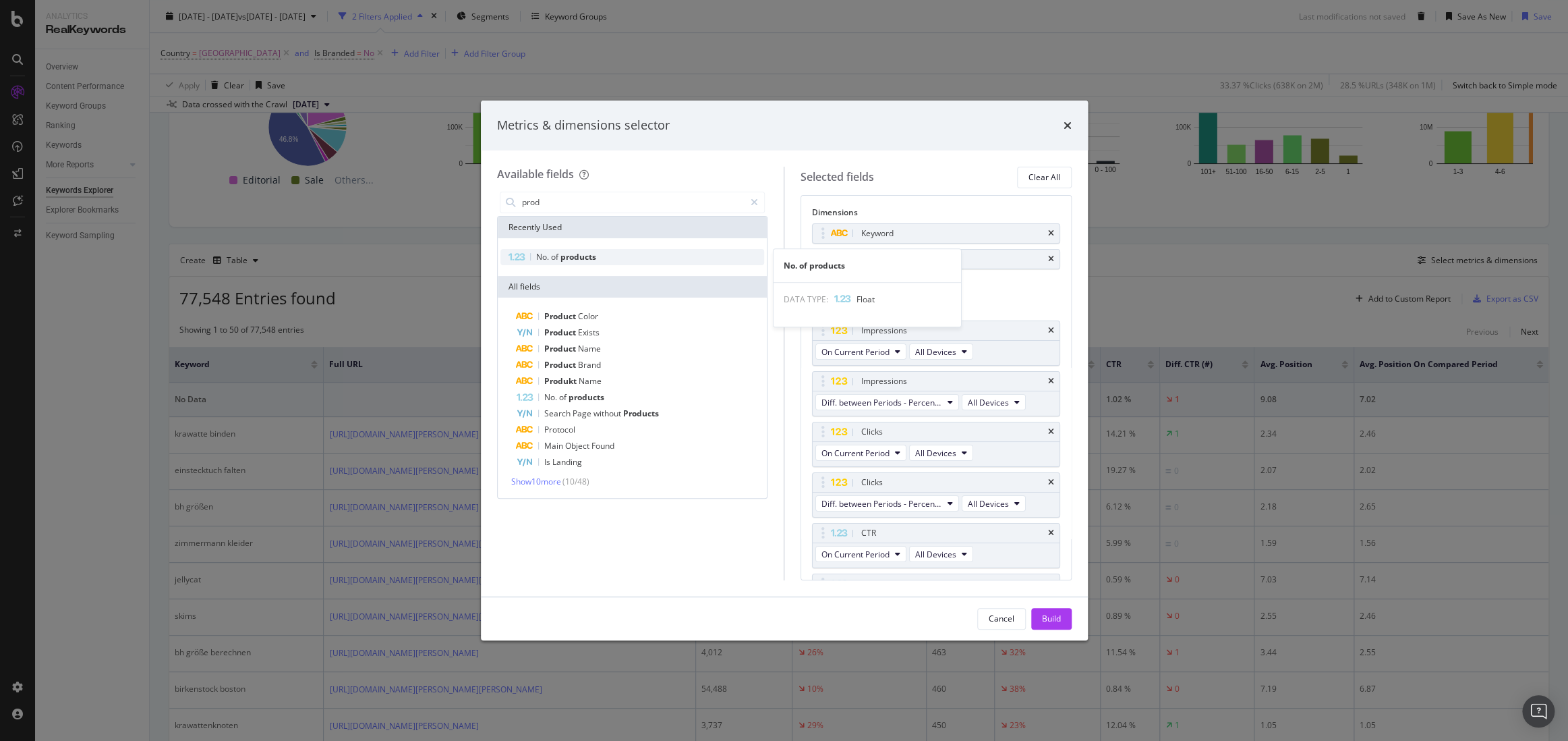
type input "prod"
click at [567, 252] on span "products" at bounding box center [578, 256] width 35 height 11
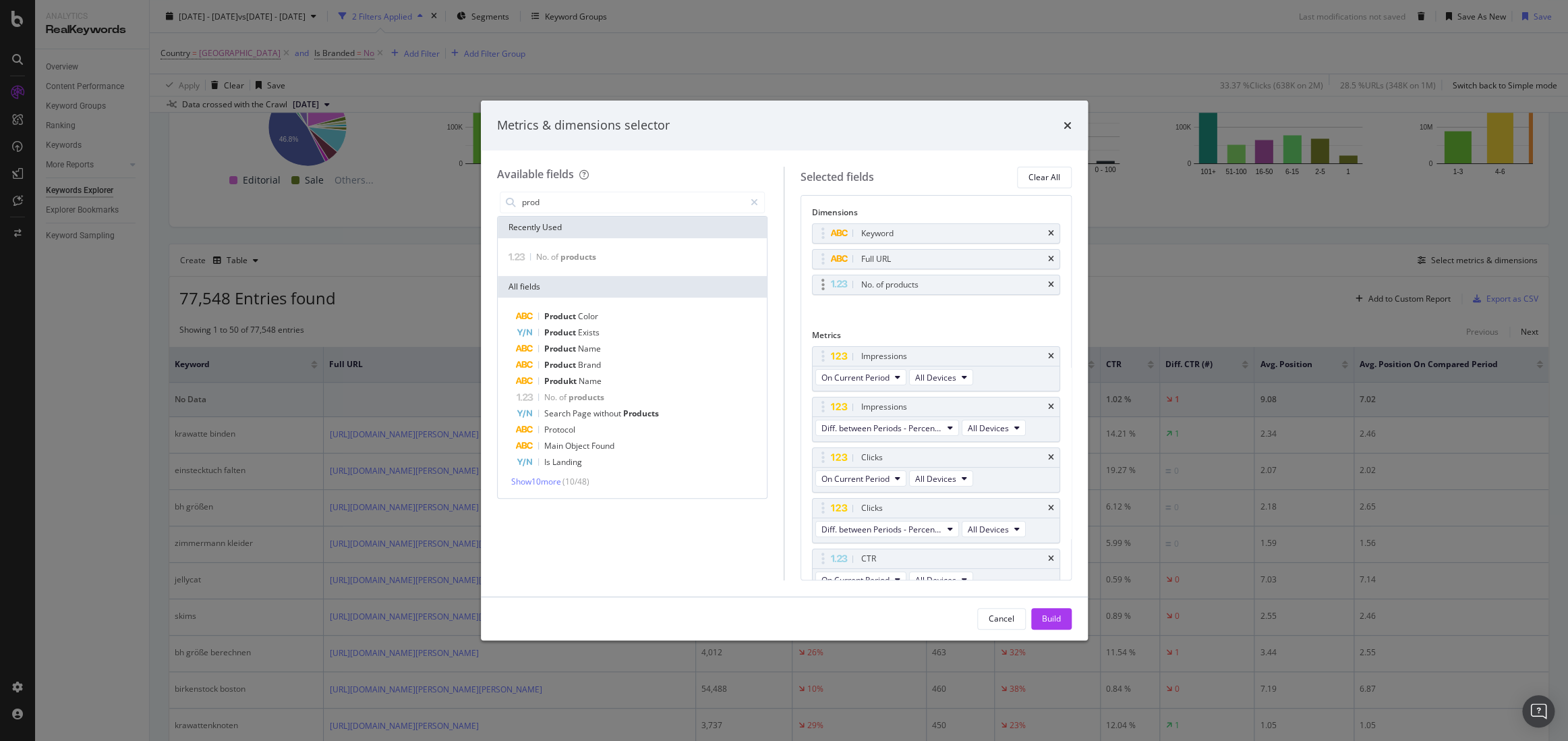
click at [1046, 288] on div "No. of products" at bounding box center [937, 284] width 247 height 19
click at [1048, 284] on icon "times" at bounding box center [1051, 284] width 6 height 8
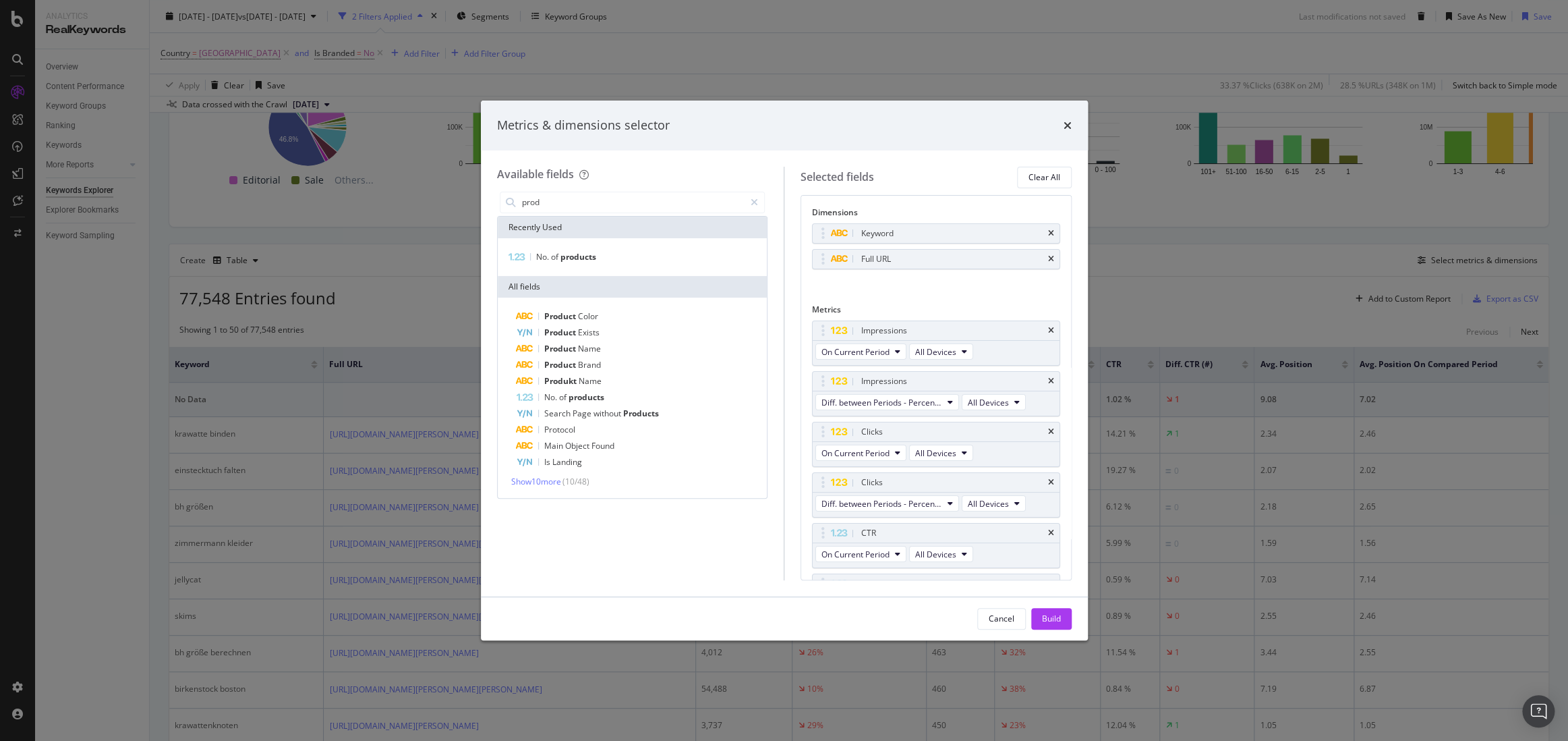
click at [1061, 120] on div "Metrics & dimensions selector" at bounding box center [784, 125] width 575 height 18
click at [753, 198] on icon "modal" at bounding box center [754, 202] width 7 height 10
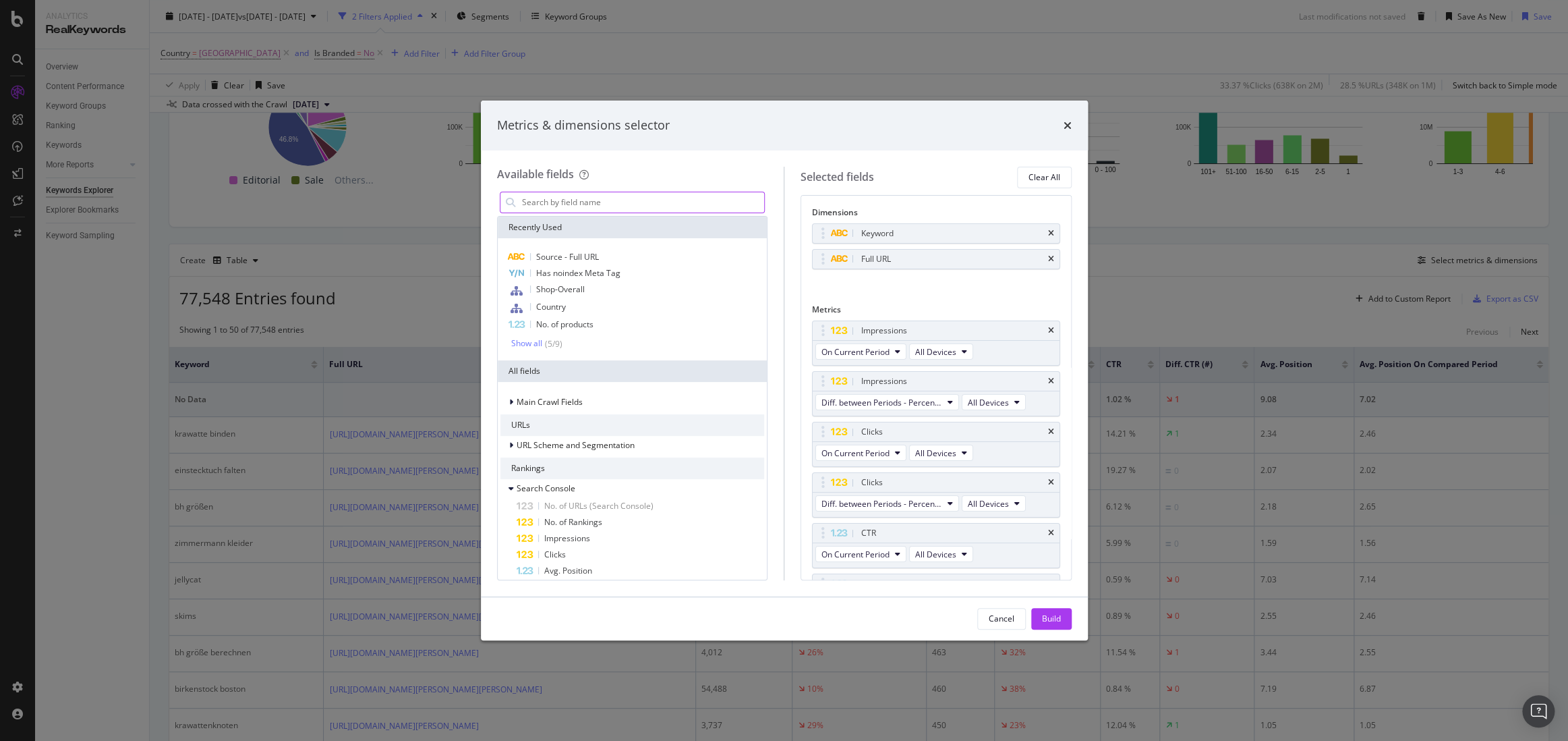
click at [730, 197] on input "modal" at bounding box center [643, 202] width 245 height 20
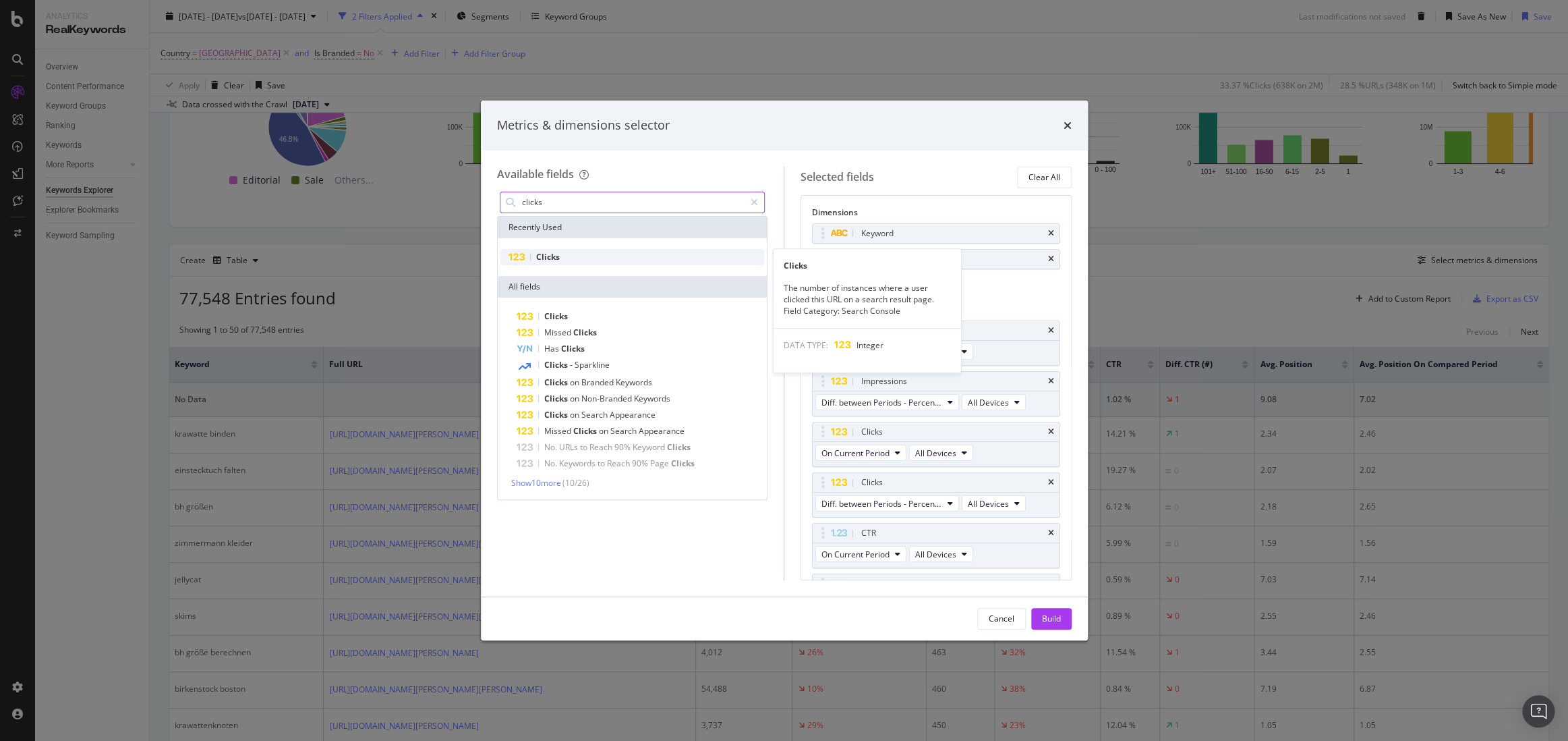
type input "clicks"
click at [656, 260] on div "Clicks" at bounding box center [633, 257] width 265 height 16
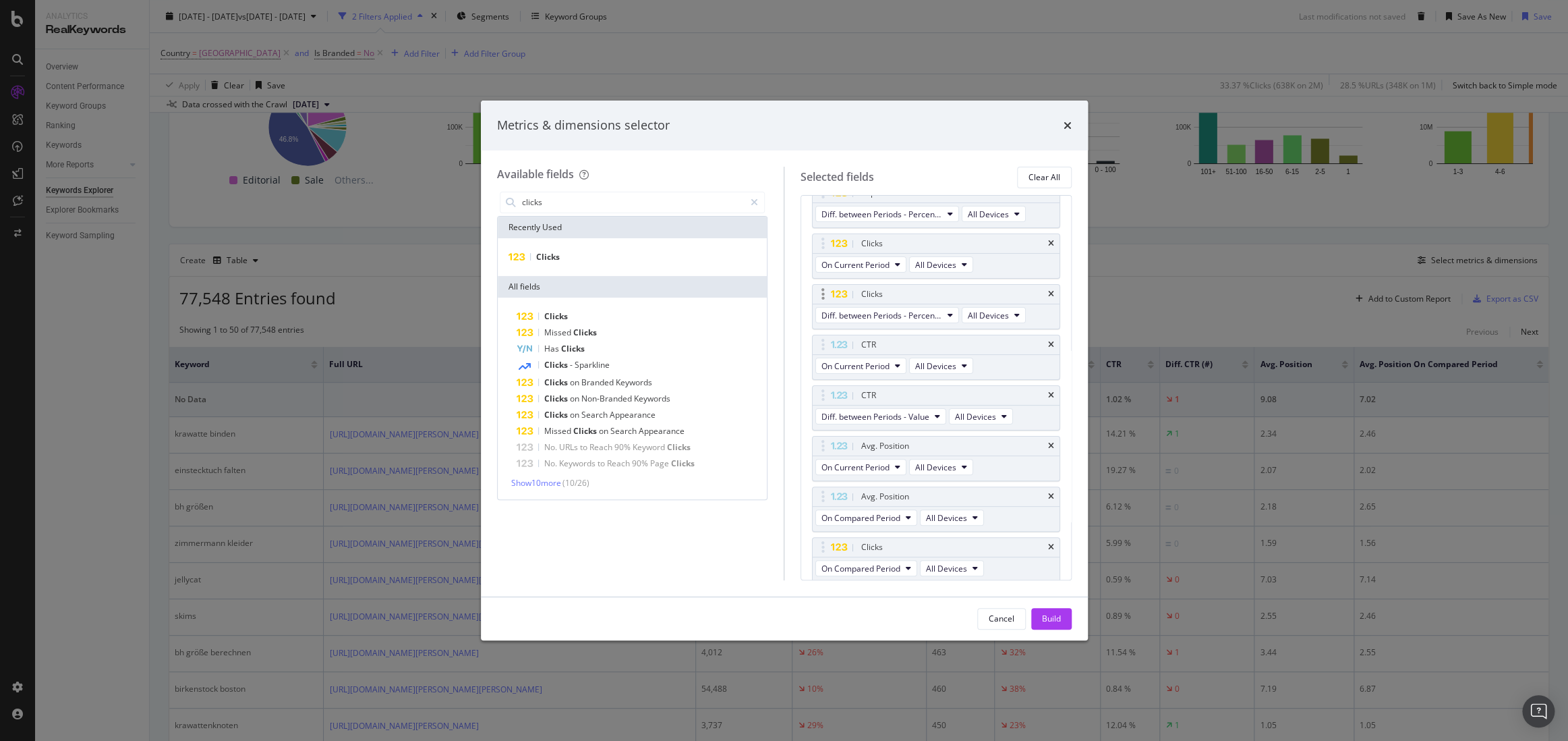
scroll to position [189, 0]
drag, startPoint x: 817, startPoint y: 544, endPoint x: 847, endPoint y: 299, distance: 246.8
click at [847, 299] on body "Analytics RealKeywords Overview Content Performance Keyword Groups Ranking Keyw…" at bounding box center [784, 370] width 1568 height 741
click at [1057, 625] on div "Build" at bounding box center [1051, 618] width 19 height 20
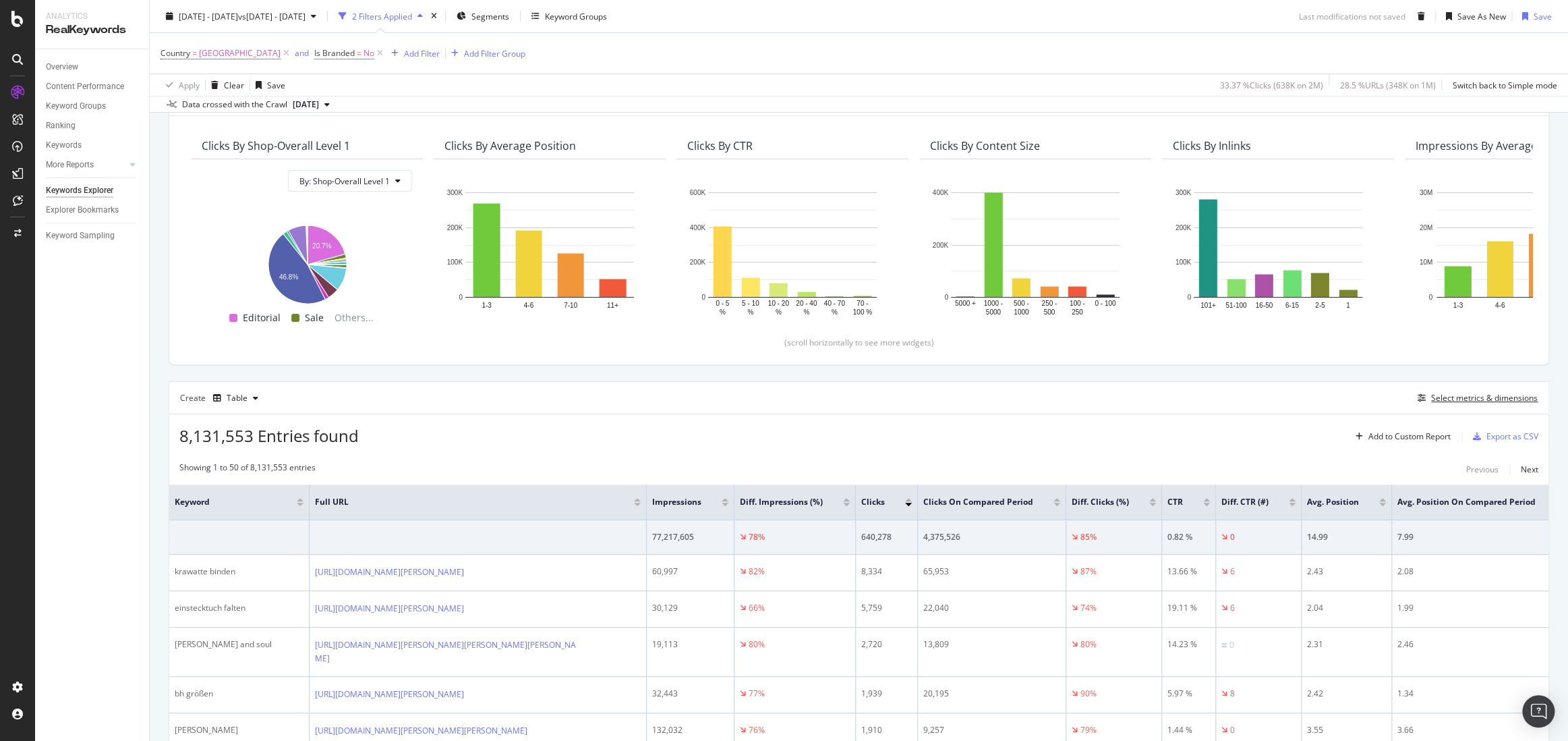
scroll to position [191, 0]
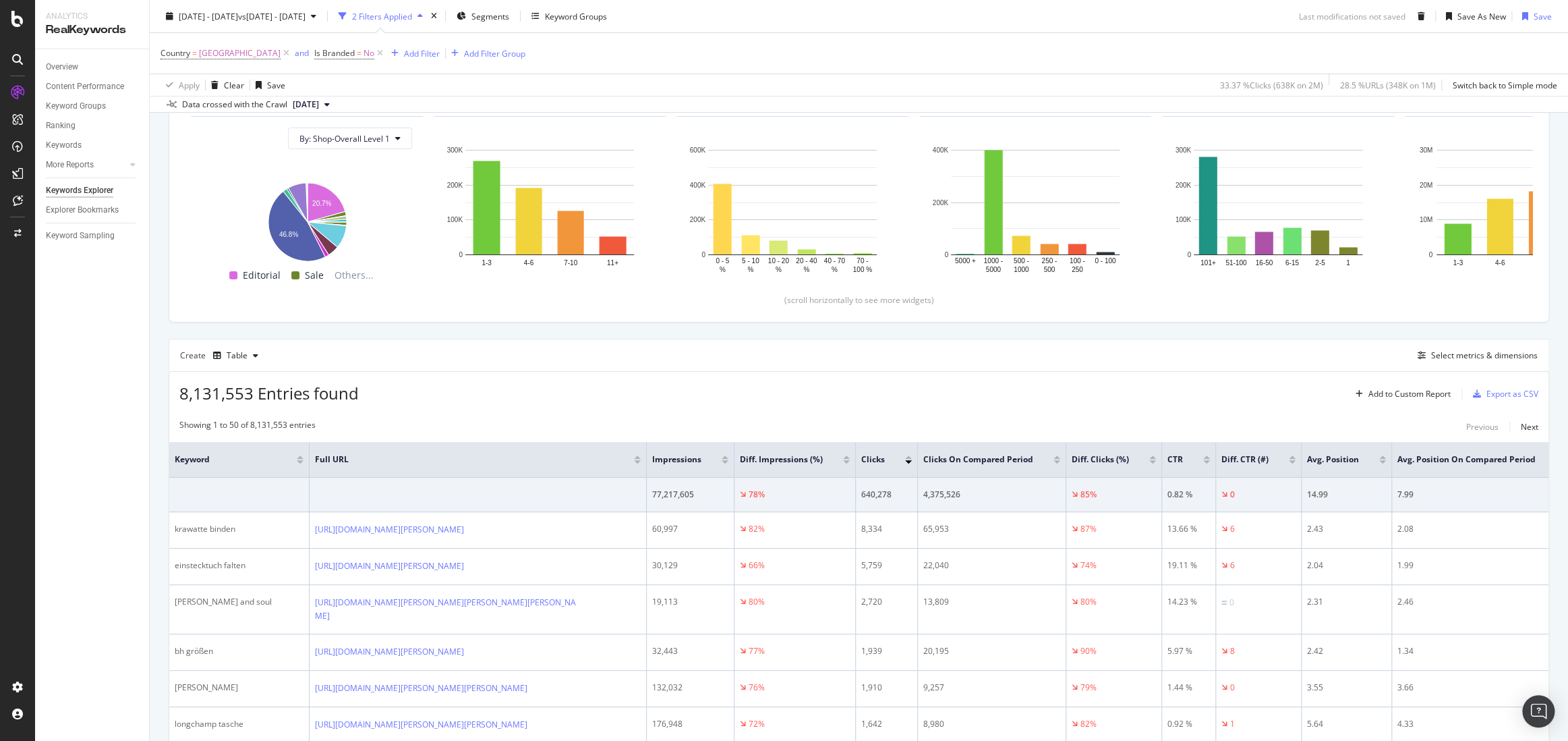
click at [1053, 462] on div at bounding box center [1057, 462] width 7 height 4
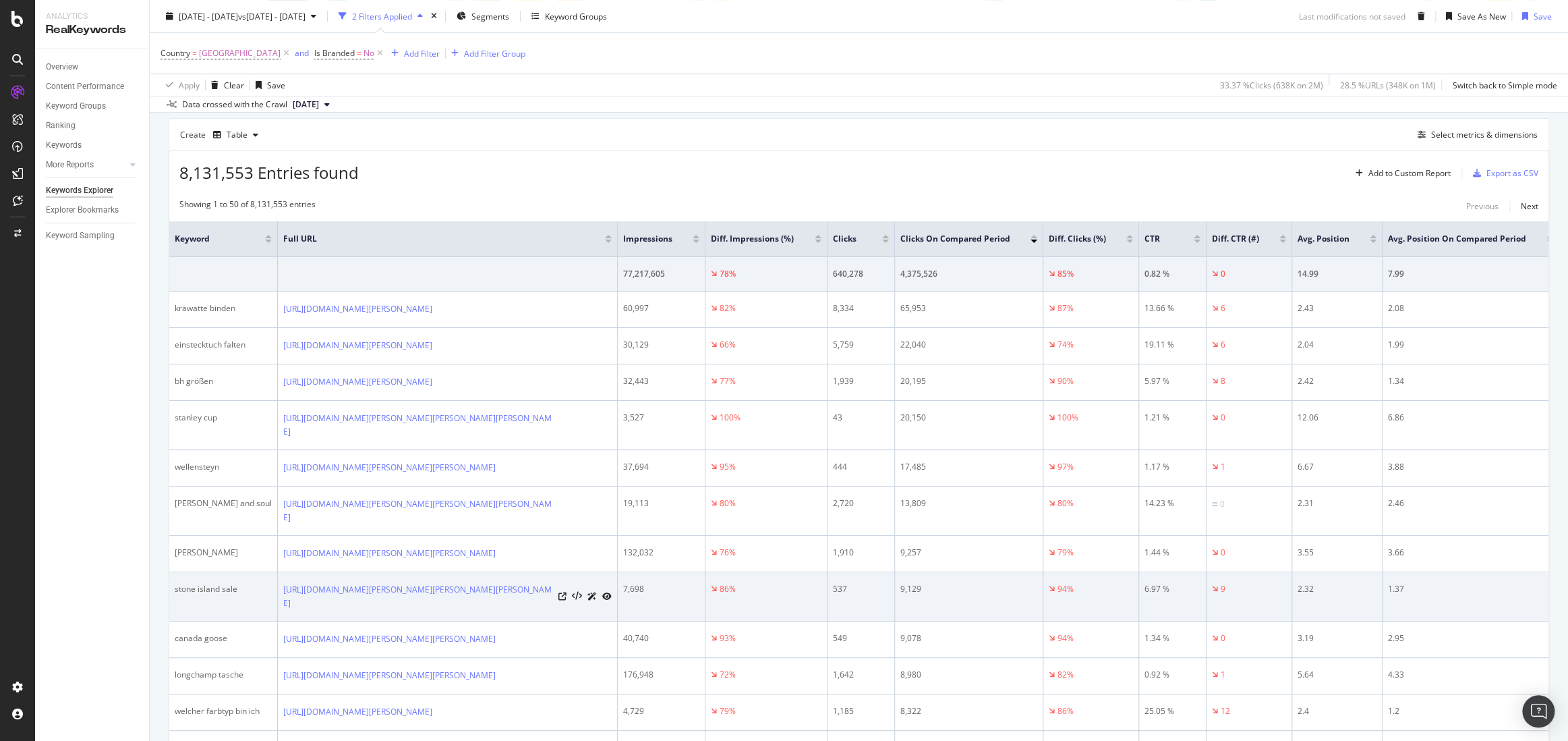
scroll to position [413, 0]
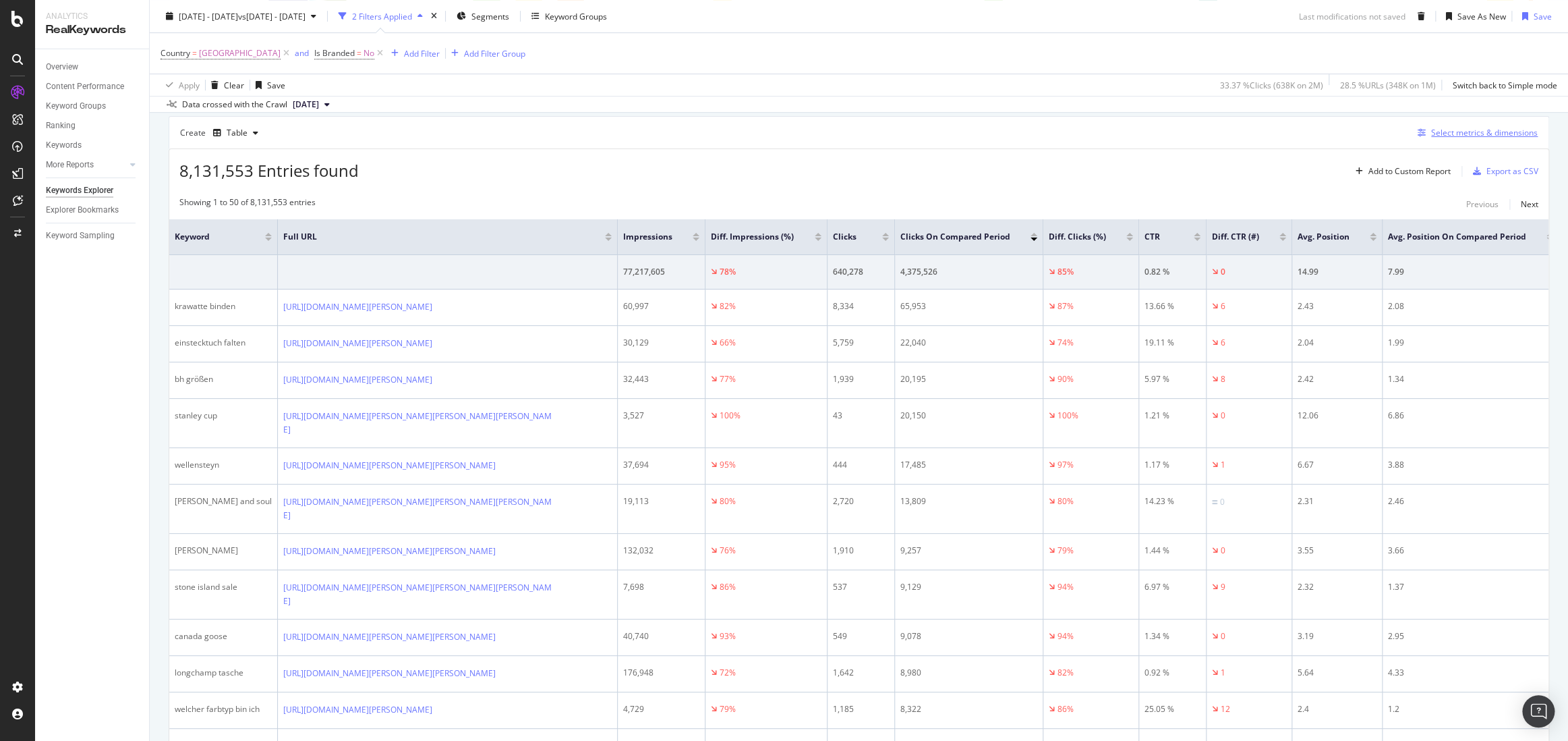
click at [1376, 135] on div "Select metrics & dimensions" at bounding box center [1484, 132] width 107 height 11
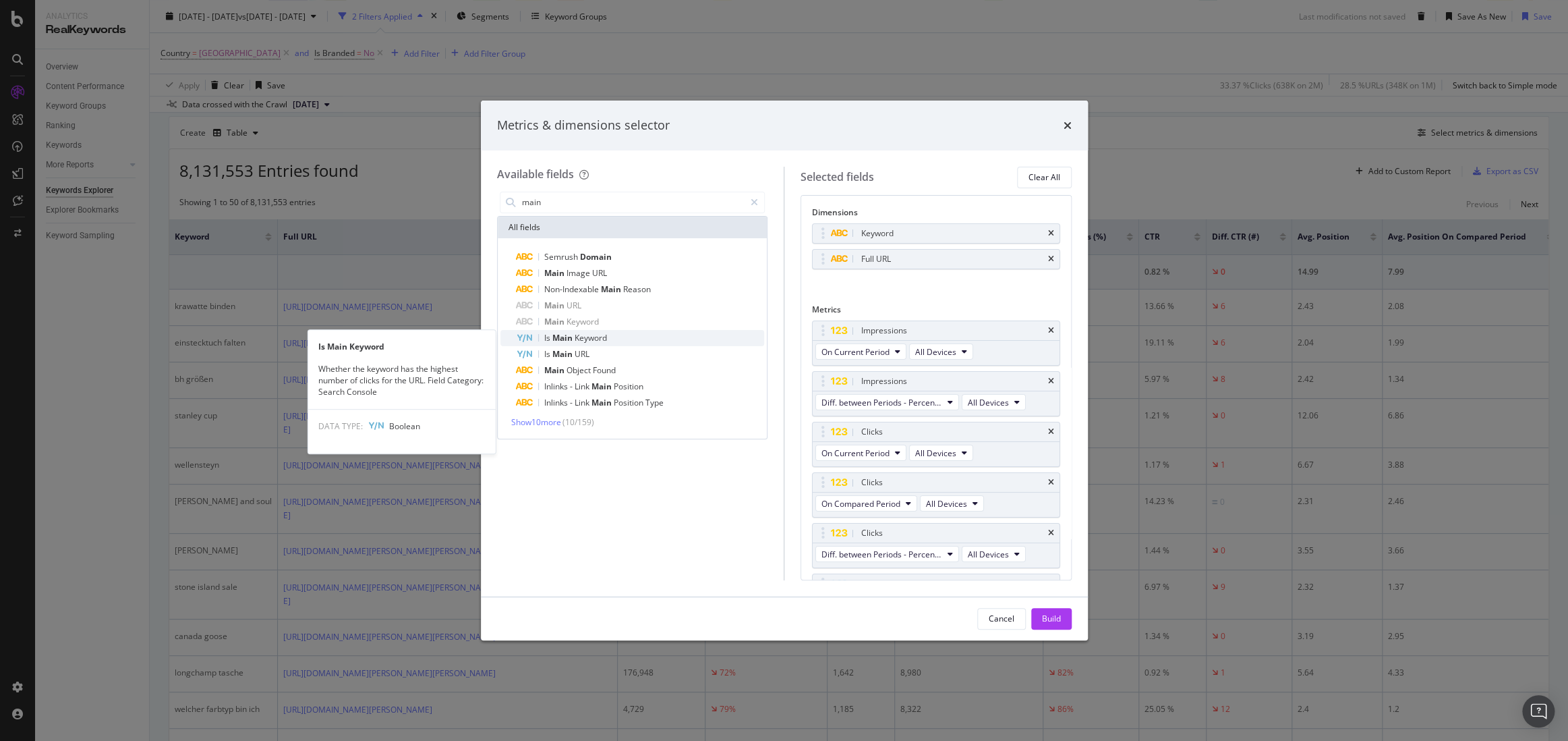
type input "main"
click at [582, 337] on span "Keyword" at bounding box center [591, 337] width 33 height 11
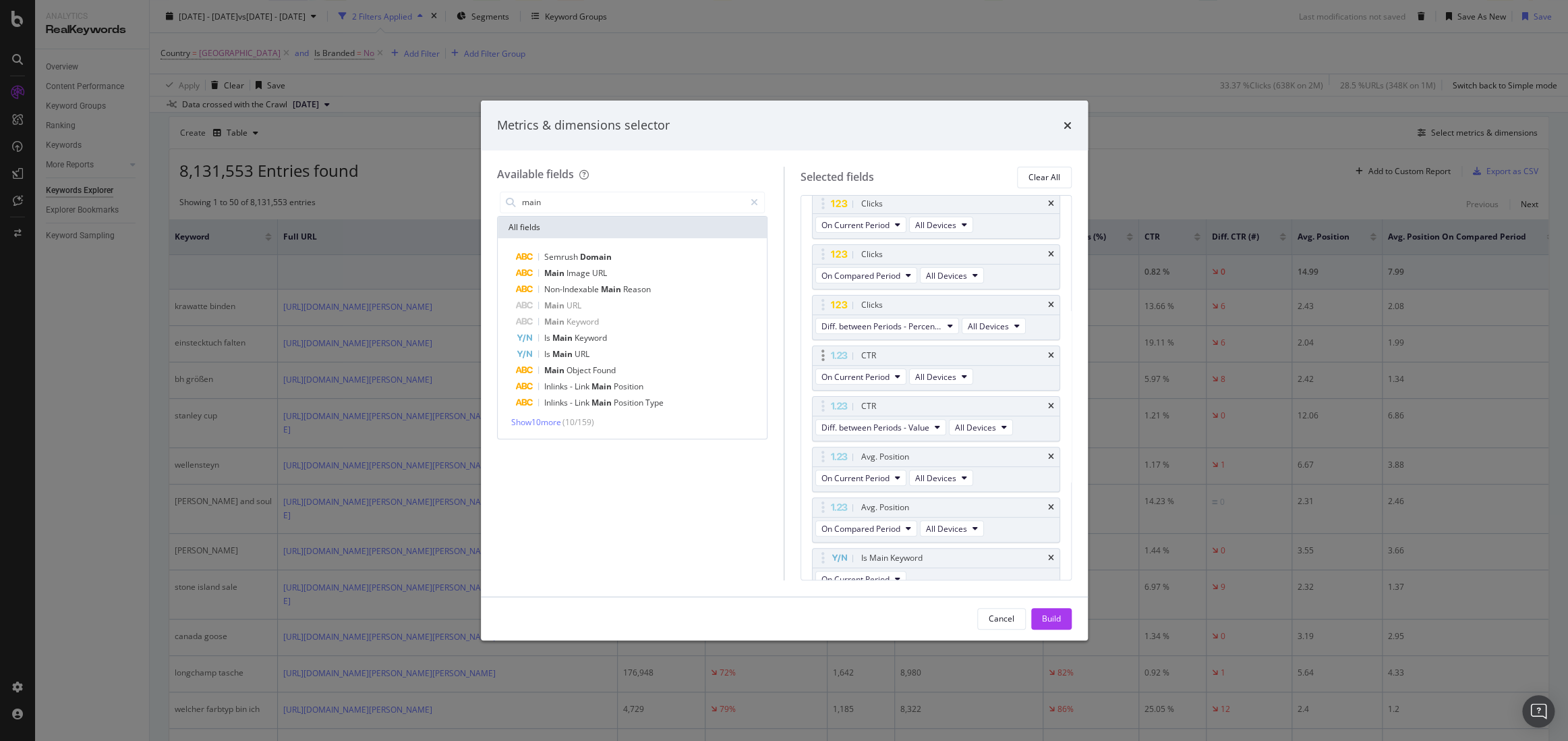
scroll to position [238, 0]
click at [1048, 544] on icon "times" at bounding box center [1051, 547] width 6 height 8
click at [1068, 125] on icon "times" at bounding box center [1067, 125] width 8 height 11
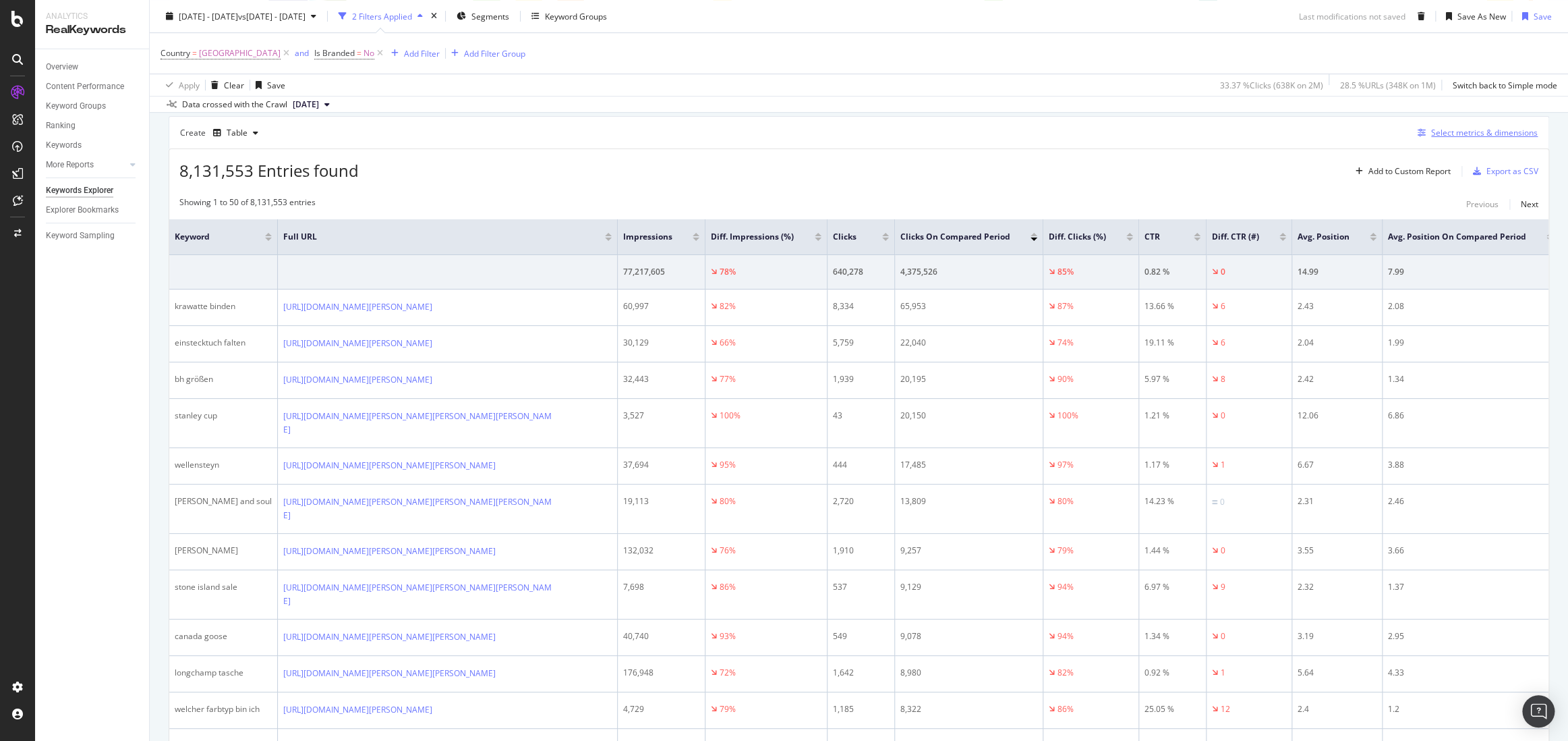
click at [1376, 132] on div "Select metrics & dimensions" at bounding box center [1484, 132] width 107 height 11
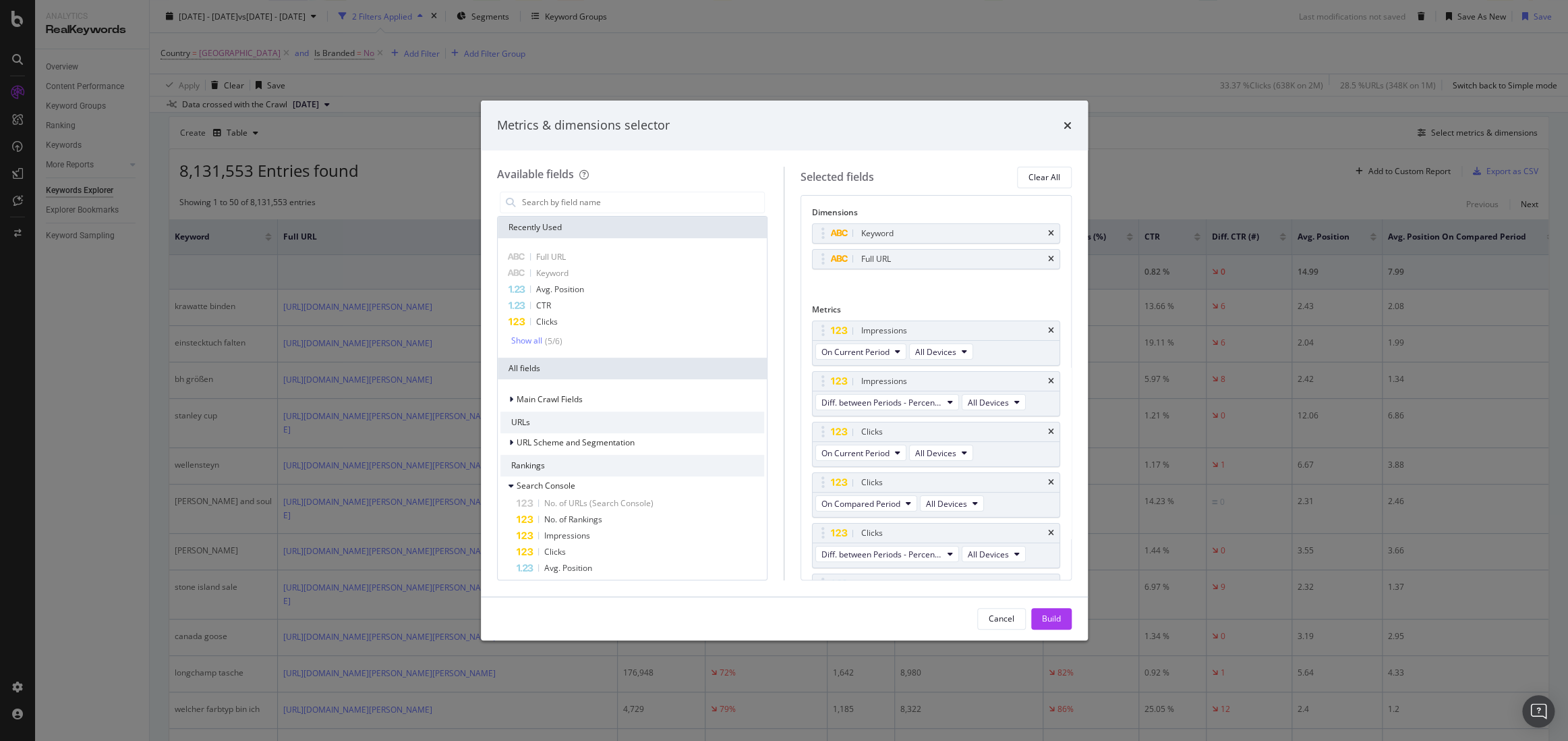
click at [705, 85] on div "Metrics & dimensions selector Available fields Recently Used Full URL Keyword A…" at bounding box center [784, 370] width 1568 height 741
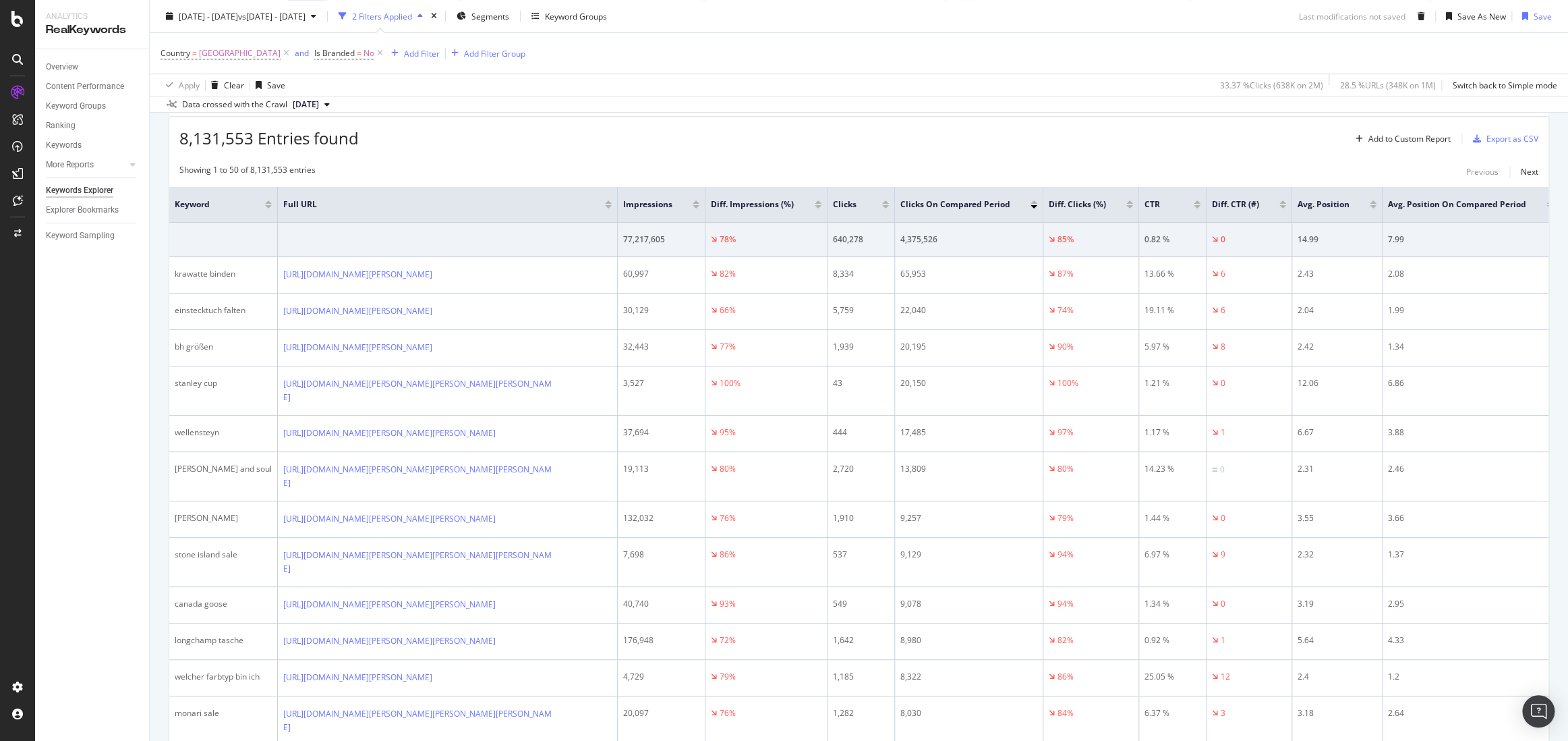
scroll to position [480, 0]
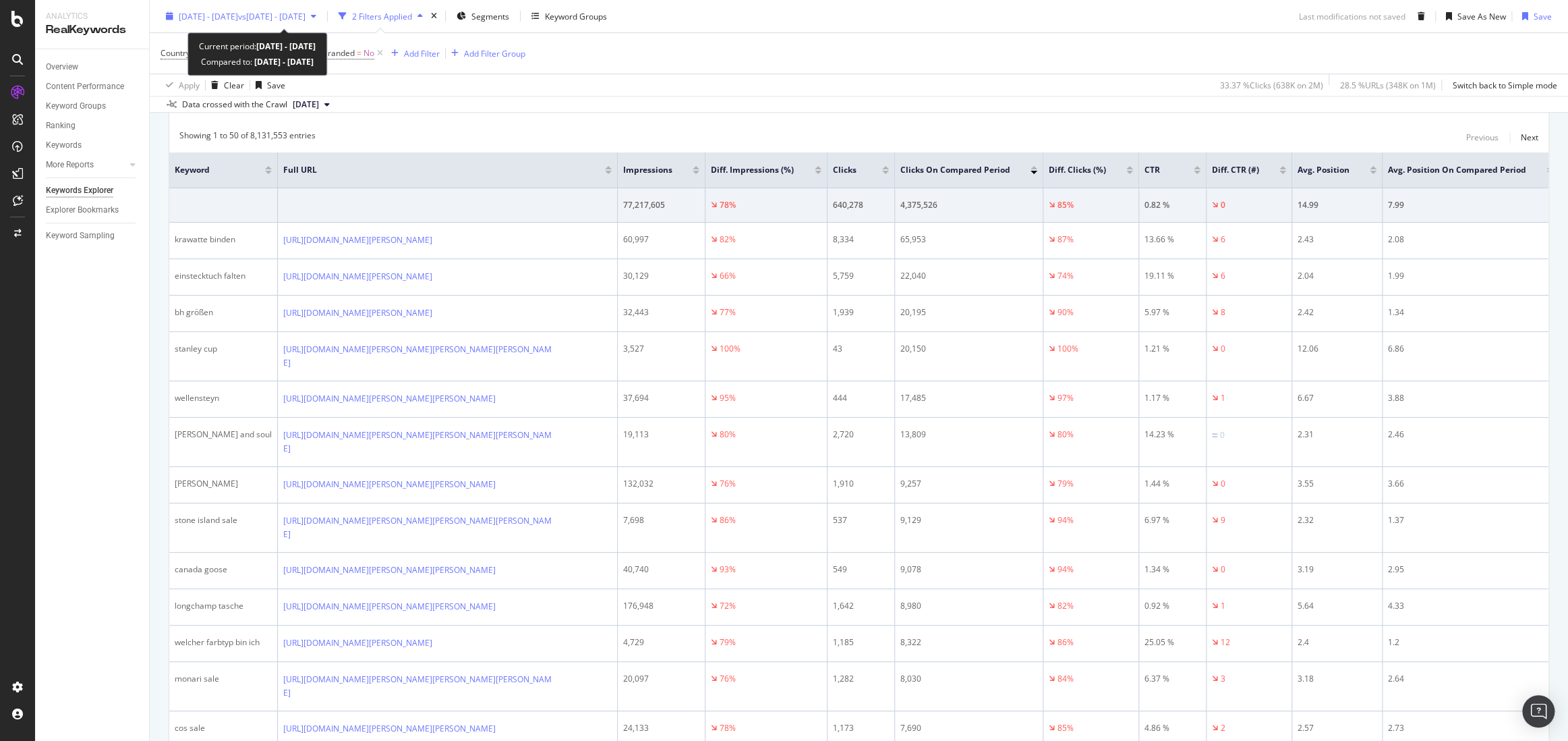
click at [281, 21] on div "[DATE] - [DATE] vs [DATE] - [DATE]" at bounding box center [241, 16] width 162 height 20
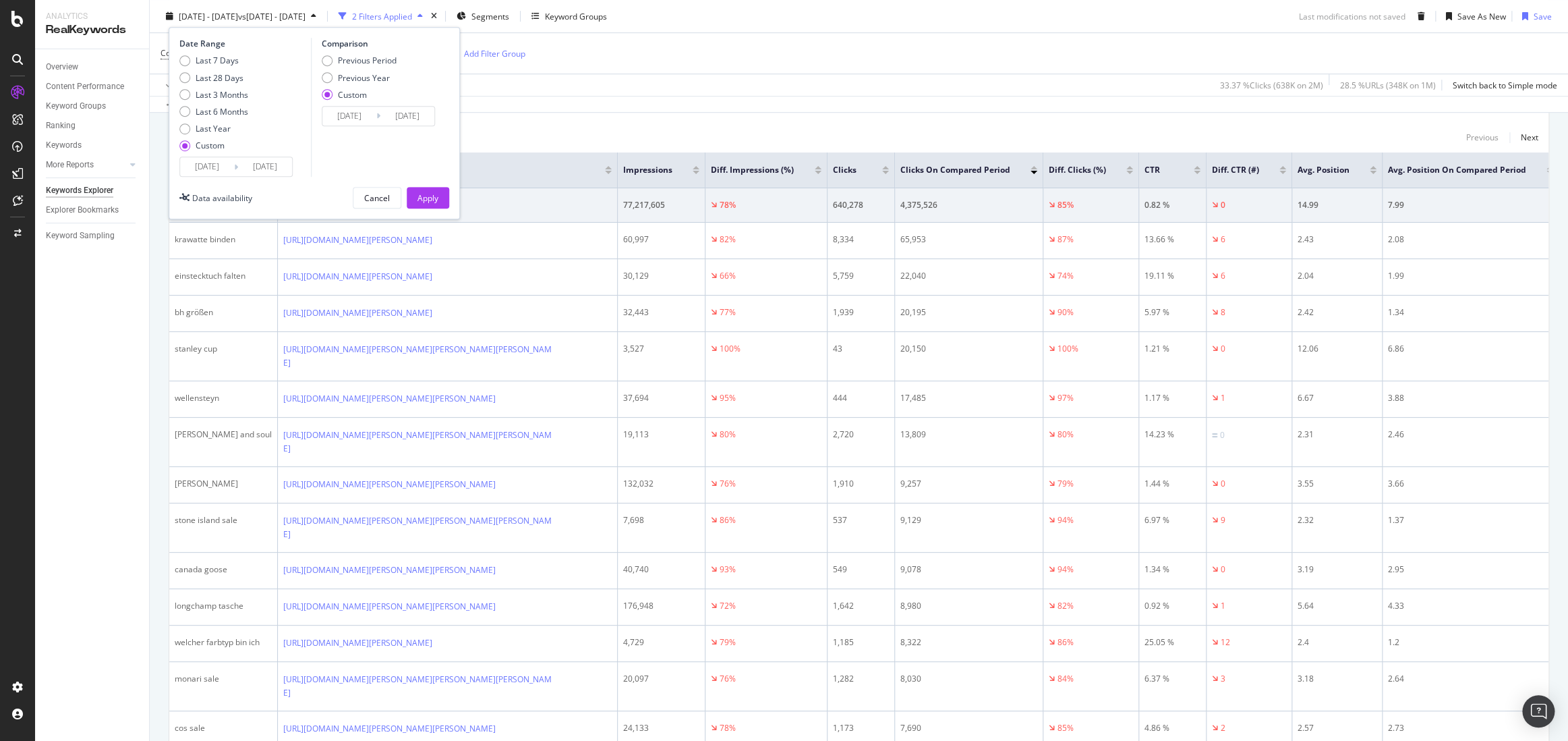
click at [796, 81] on div "Apply Clear Save 33.37 % Clicks ( 638K on 2M ) 28.5 % URLs ( 348K on 1M ) Switc…" at bounding box center [859, 84] width 1419 height 22
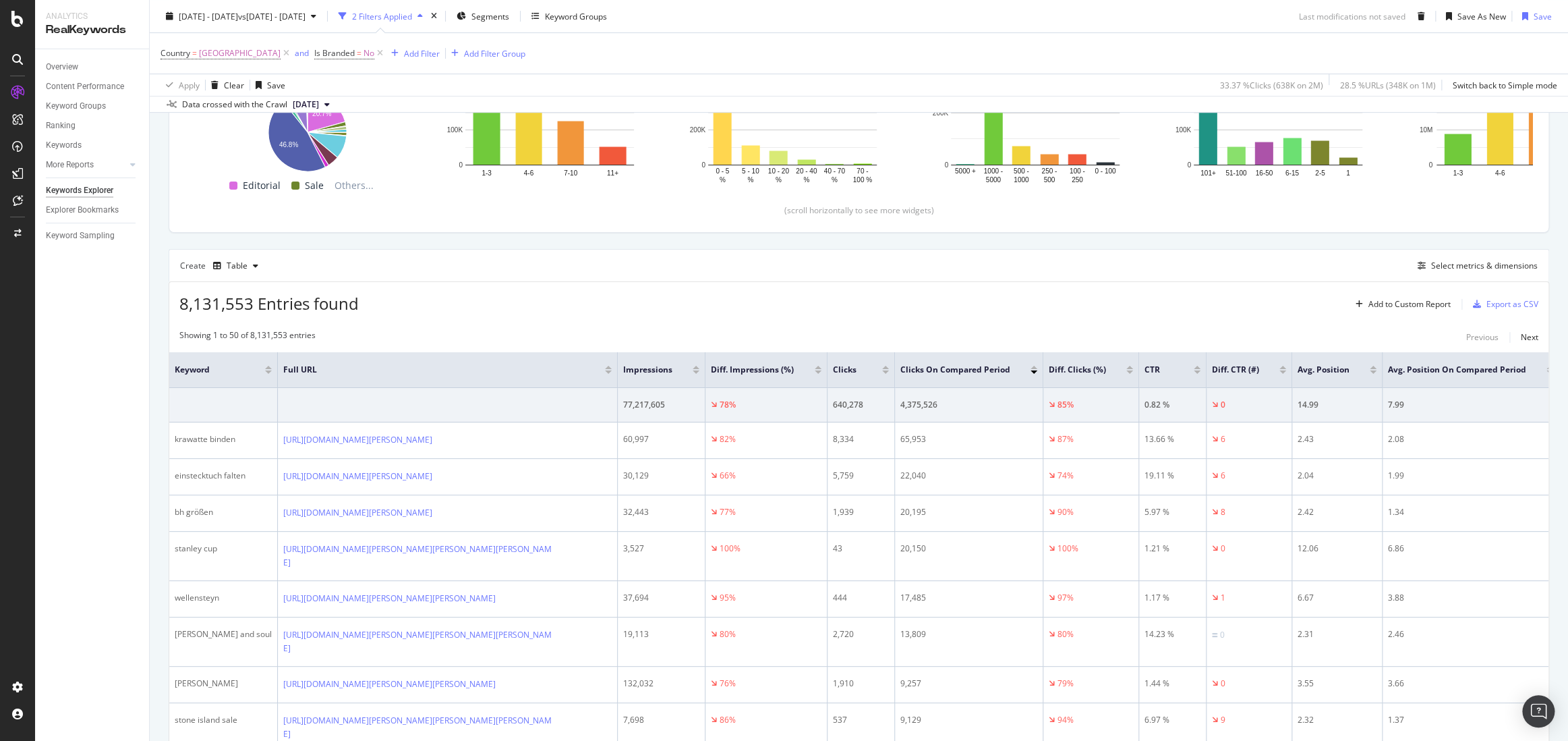
scroll to position [256, 0]
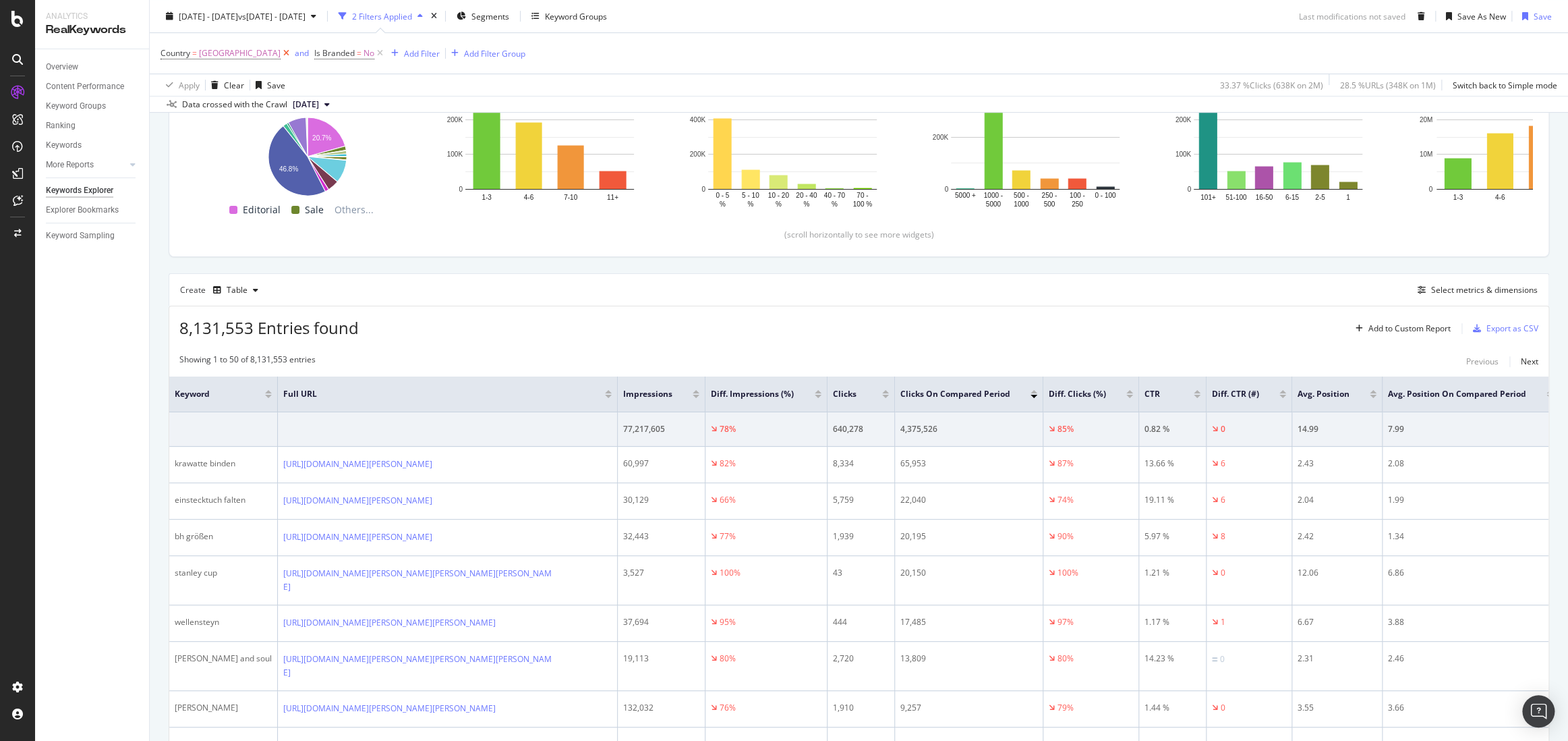
click at [281, 55] on icon at bounding box center [286, 53] width 11 height 13
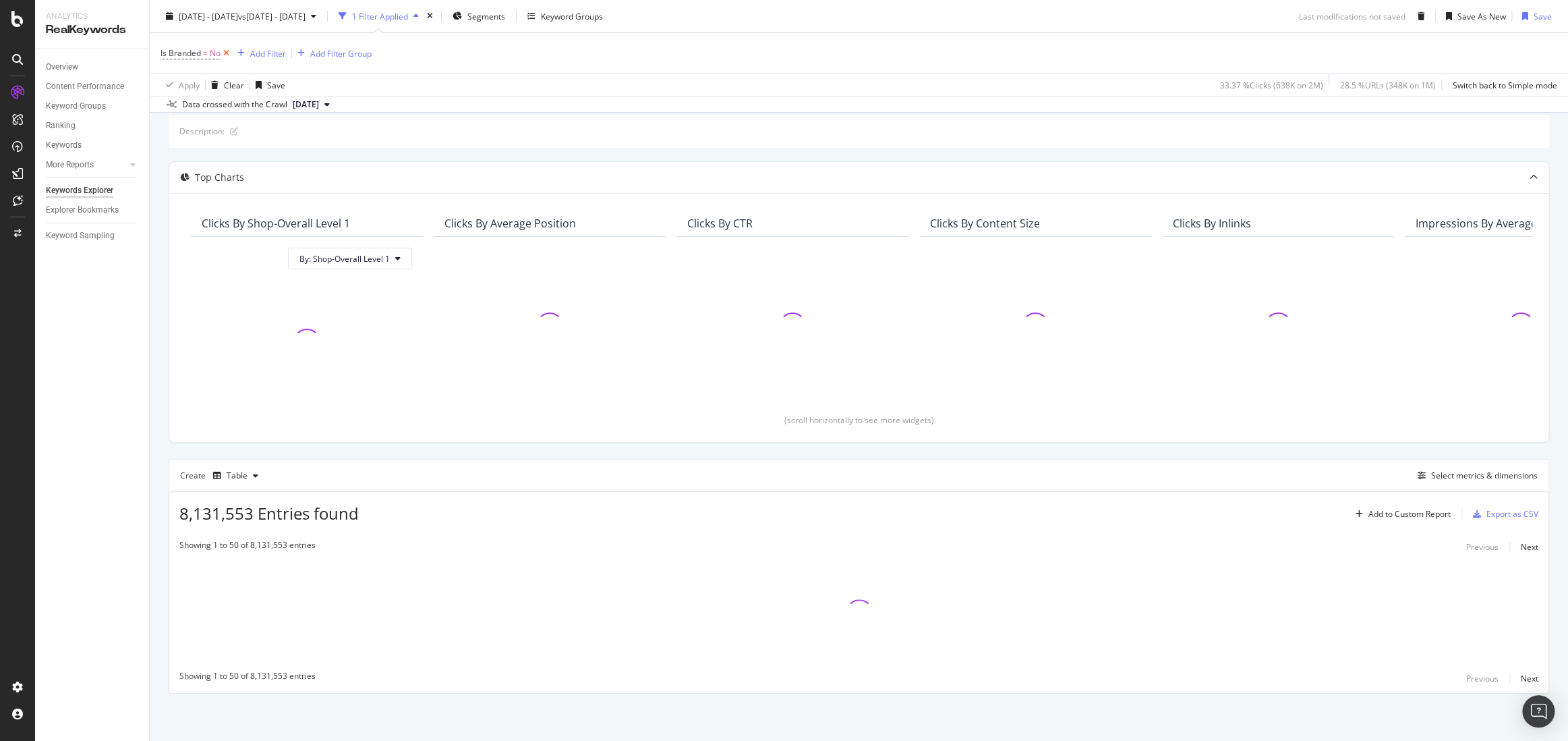
scroll to position [71, 0]
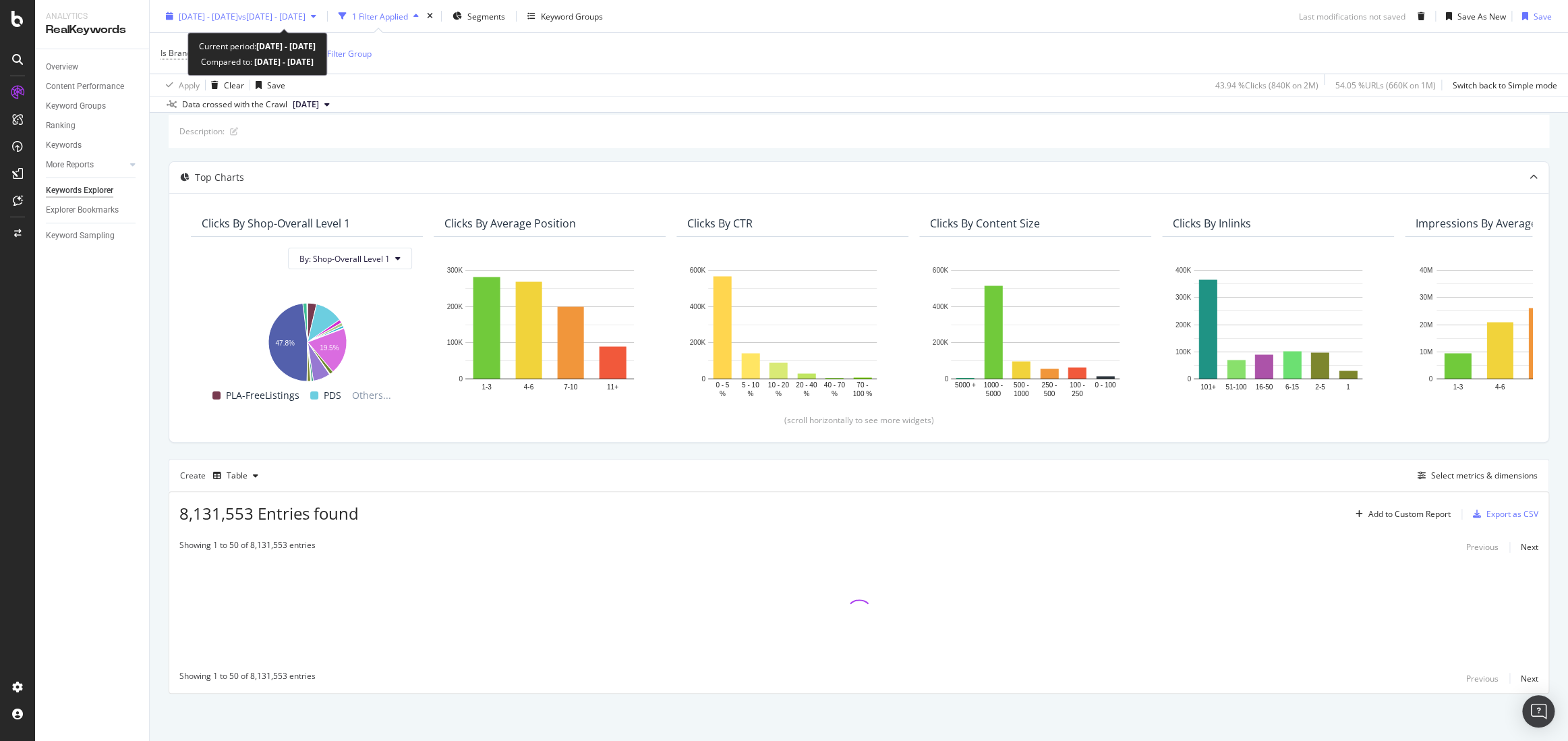
click at [299, 22] on div "[DATE] - [DATE] vs [DATE] - [DATE]" at bounding box center [241, 16] width 162 height 20
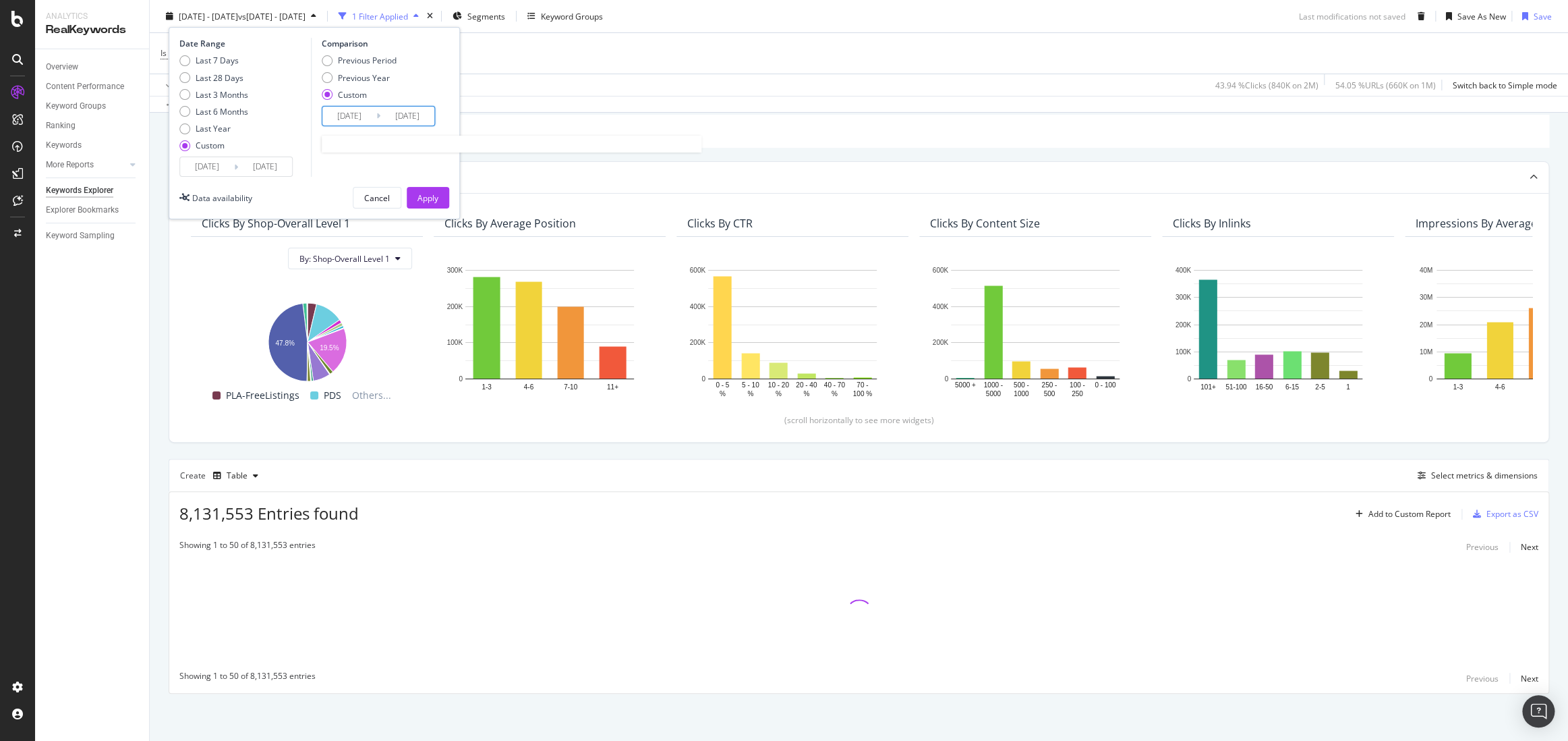
click at [413, 118] on input "[DATE]" at bounding box center [407, 116] width 54 height 19
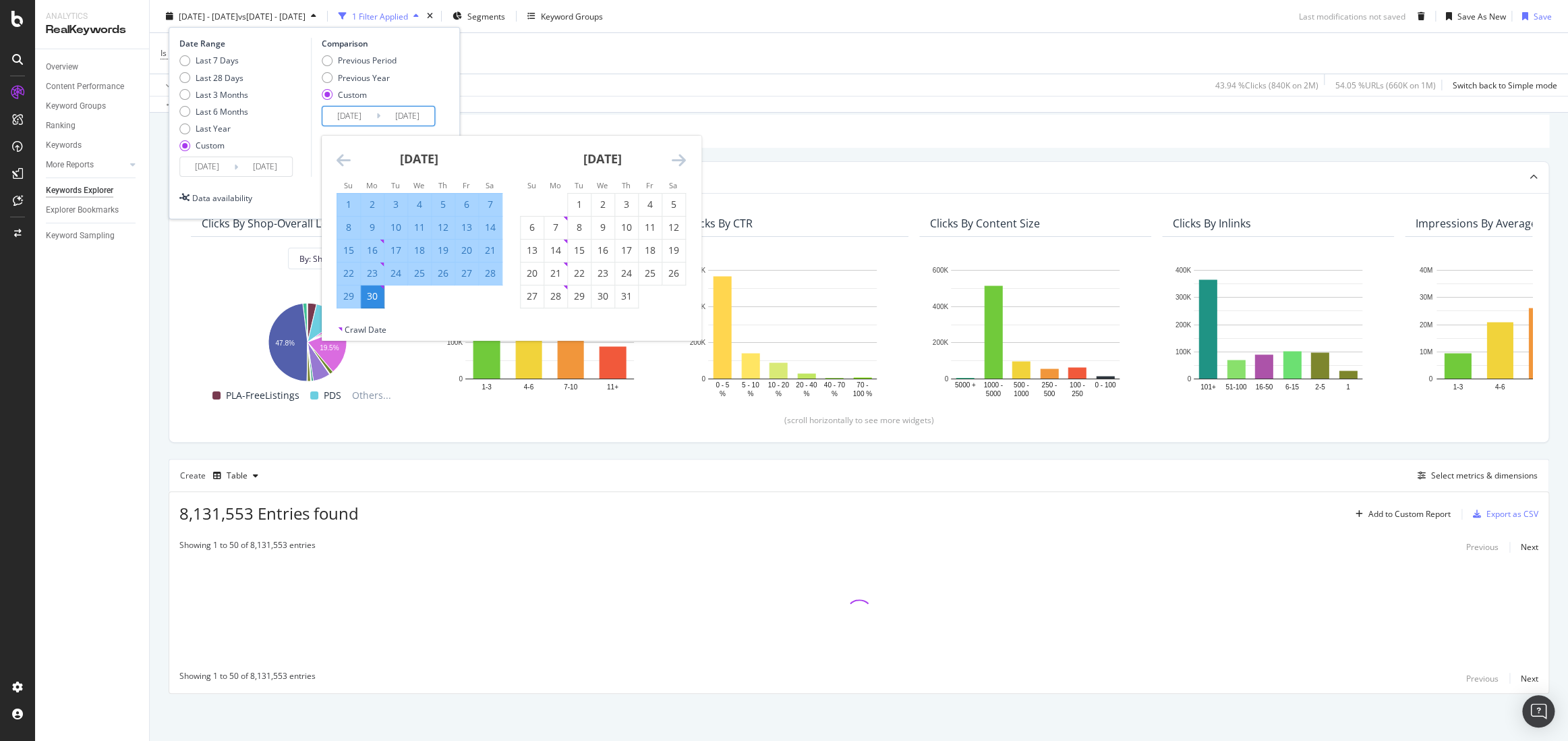
click at [348, 159] on icon "Move backward to switch to the previous month." at bounding box center [343, 160] width 14 height 16
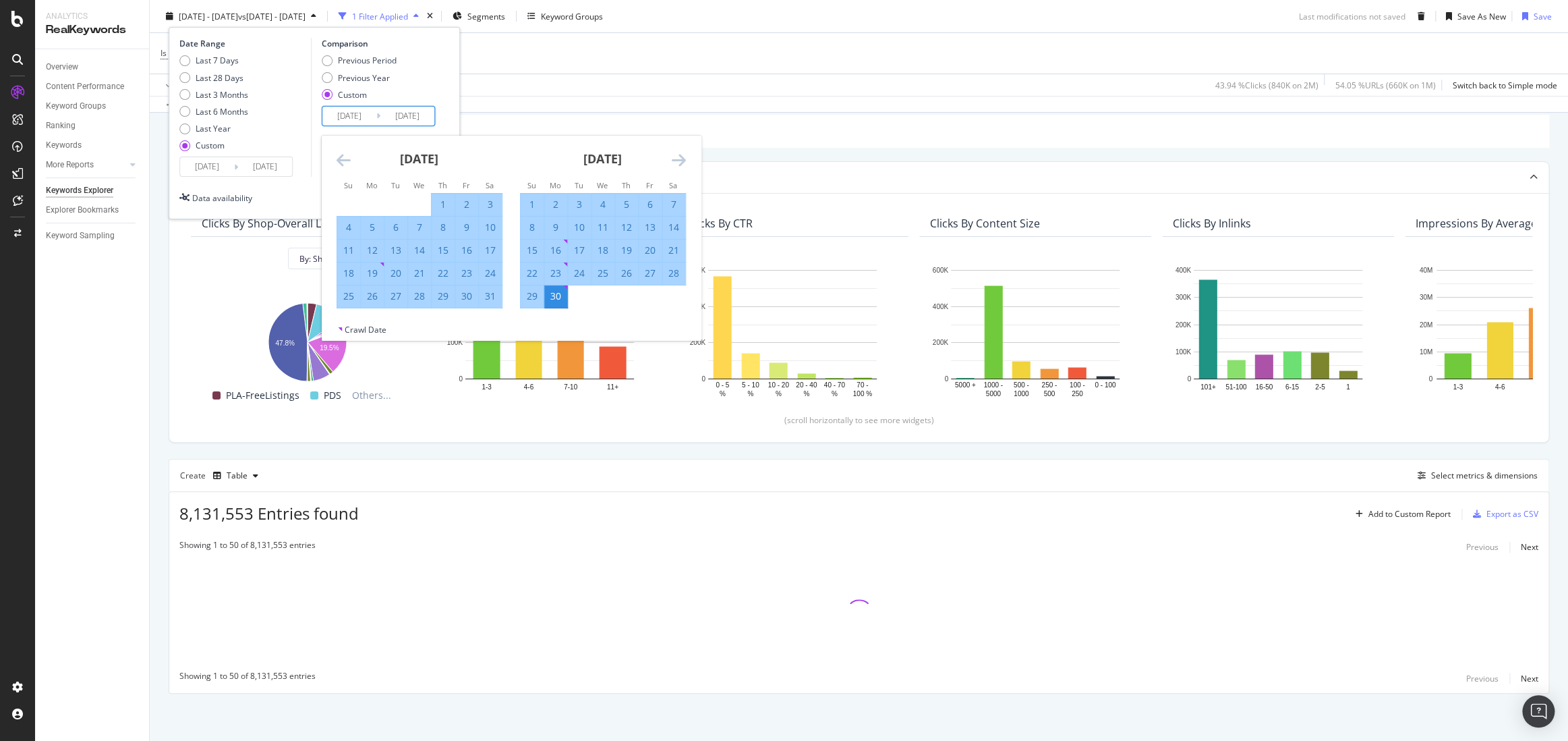
click at [348, 159] on icon "Move backward to switch to the previous month." at bounding box center [343, 160] width 14 height 16
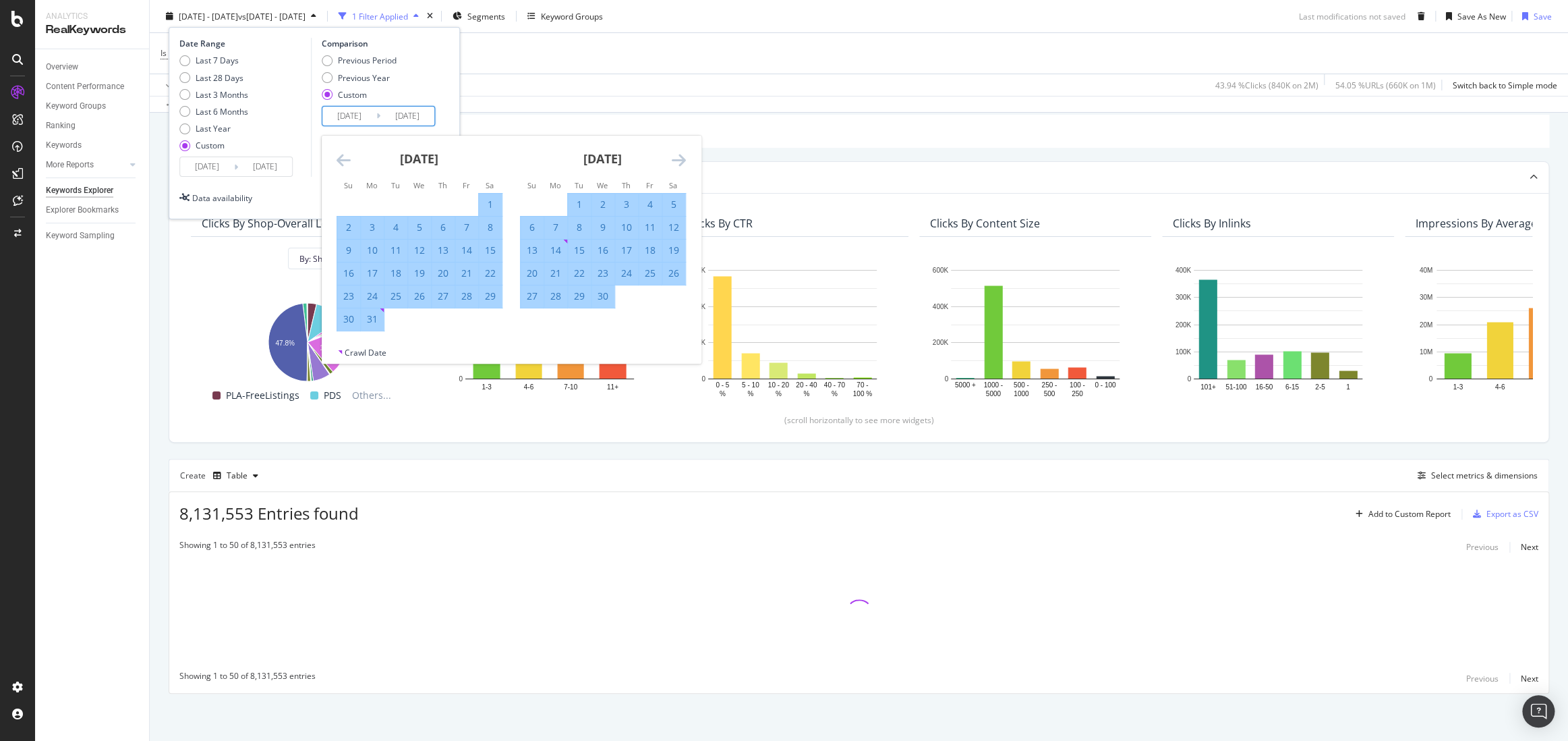
click at [348, 159] on icon "Move backward to switch to the previous month." at bounding box center [343, 160] width 14 height 16
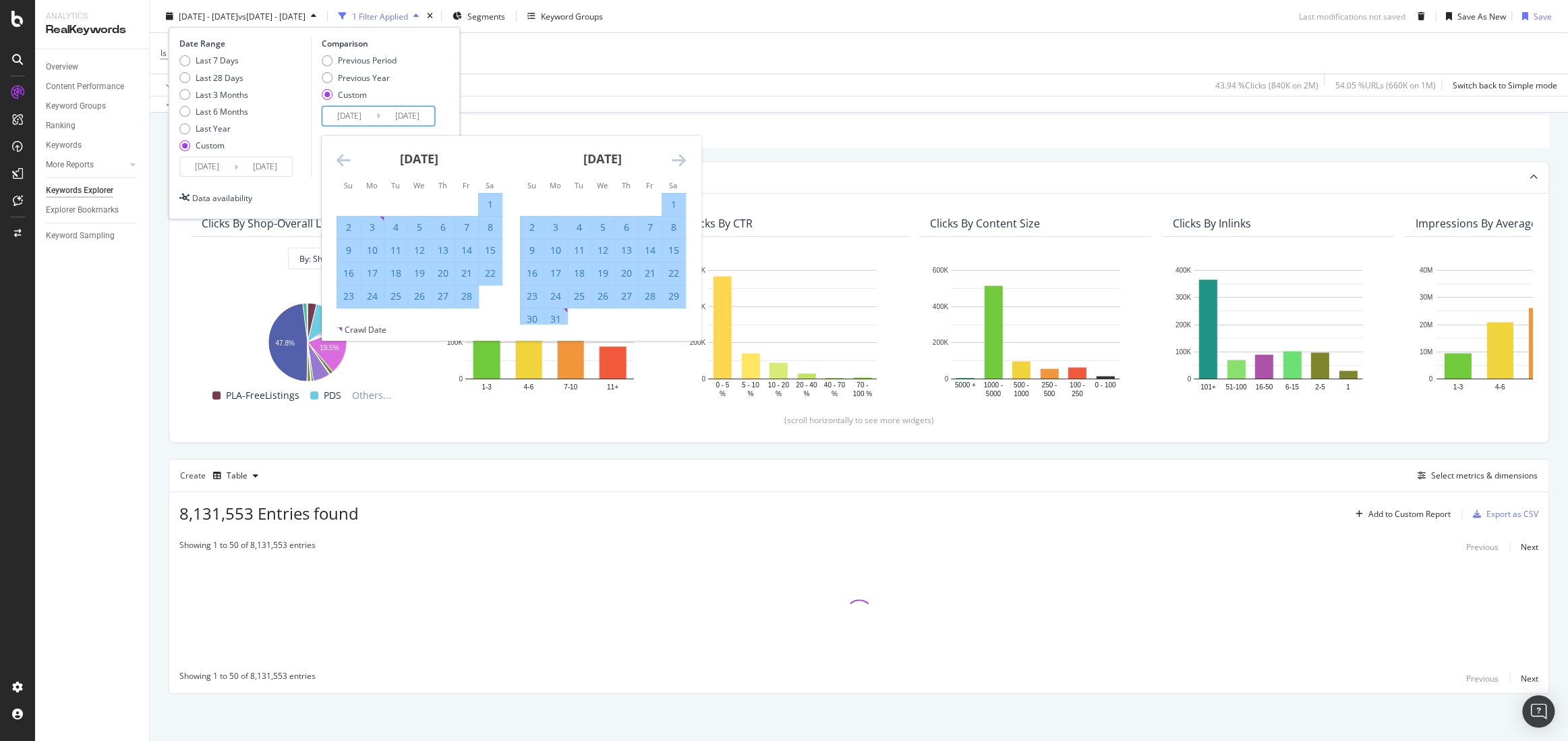
click at [348, 159] on icon "Move backward to switch to the previous month." at bounding box center [343, 160] width 14 height 16
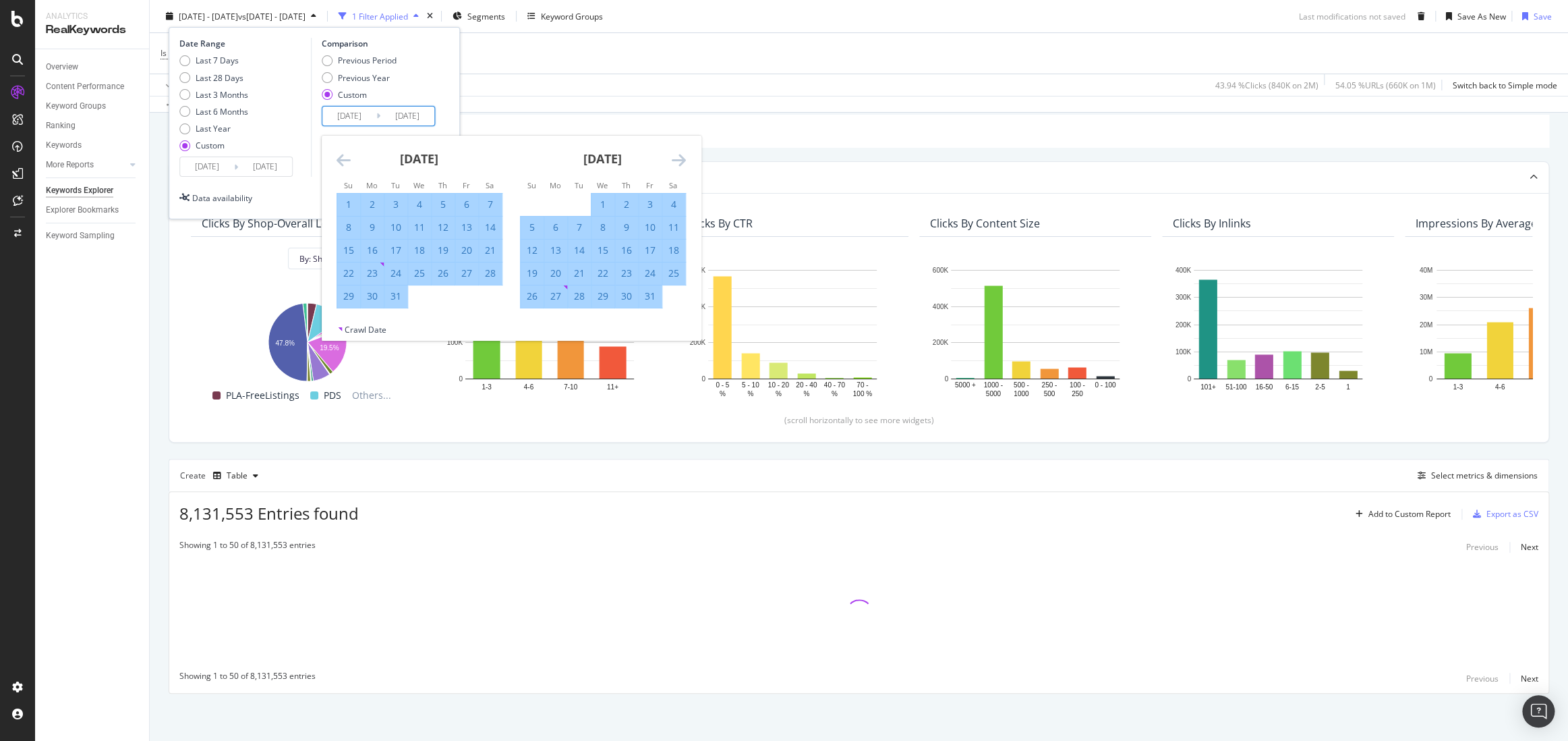
click at [348, 270] on div "22" at bounding box center [349, 273] width 23 height 13
type input "[DATE]"
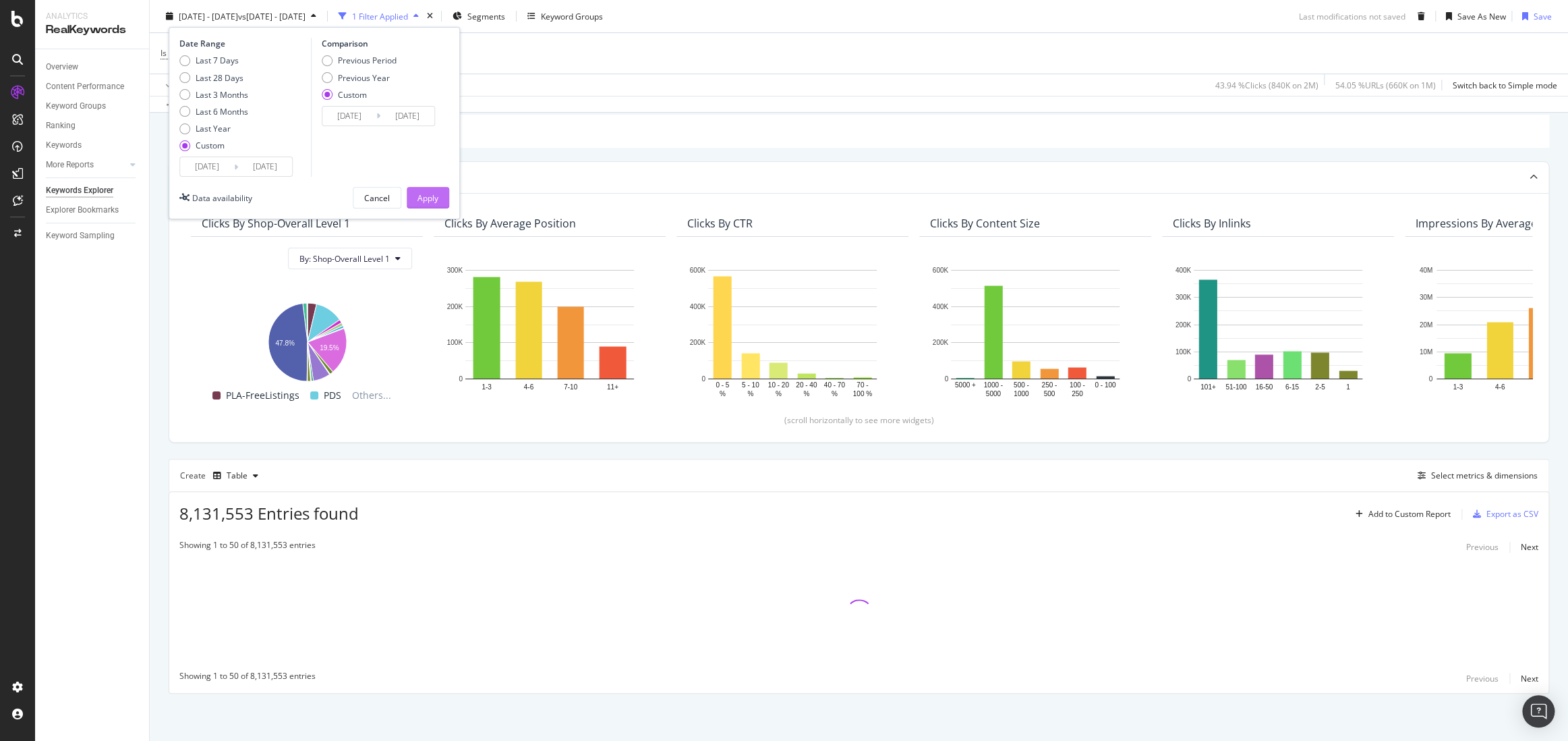
click at [429, 192] on div "Apply" at bounding box center [428, 197] width 21 height 11
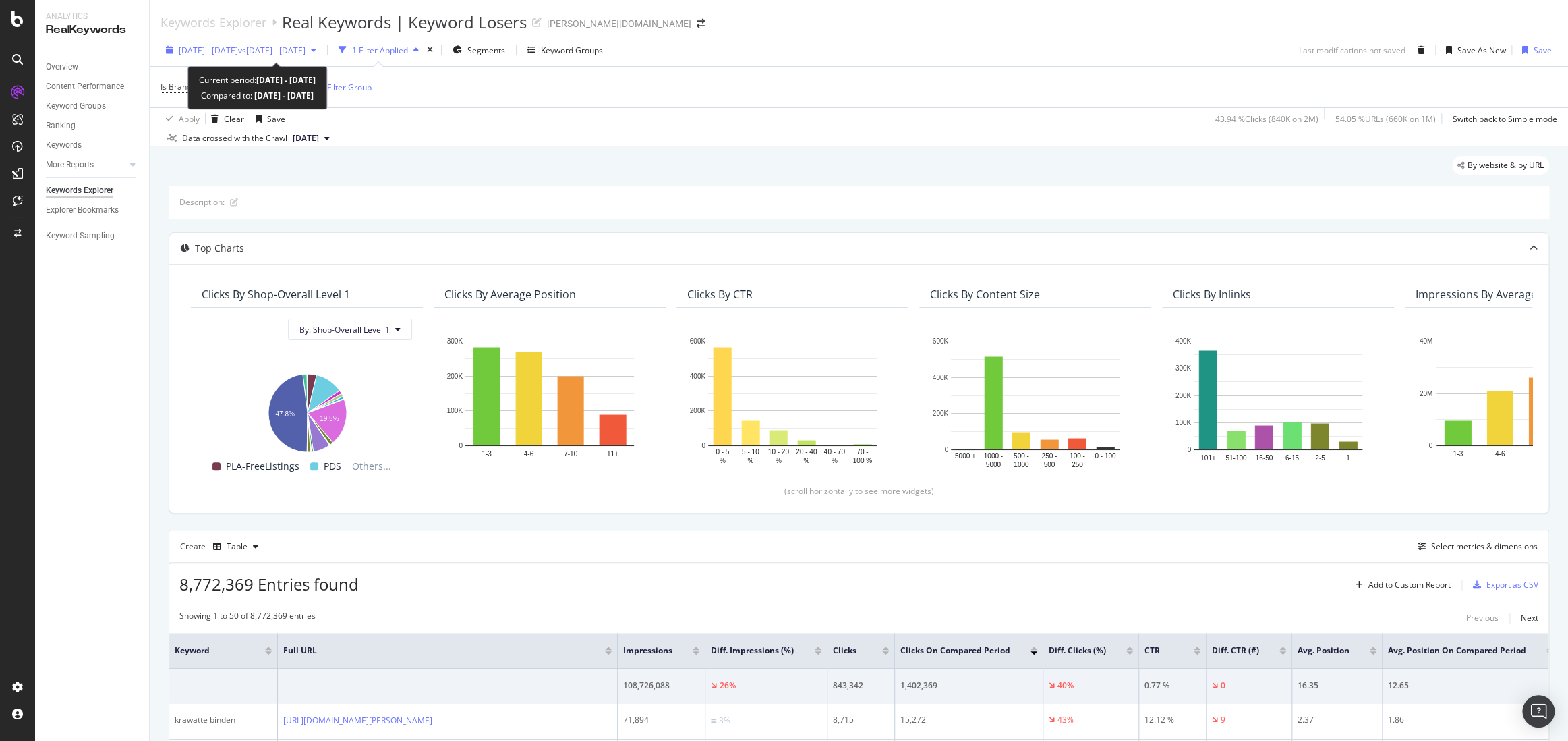
click at [224, 53] on span "[DATE] - [DATE]" at bounding box center [207, 49] width 59 height 11
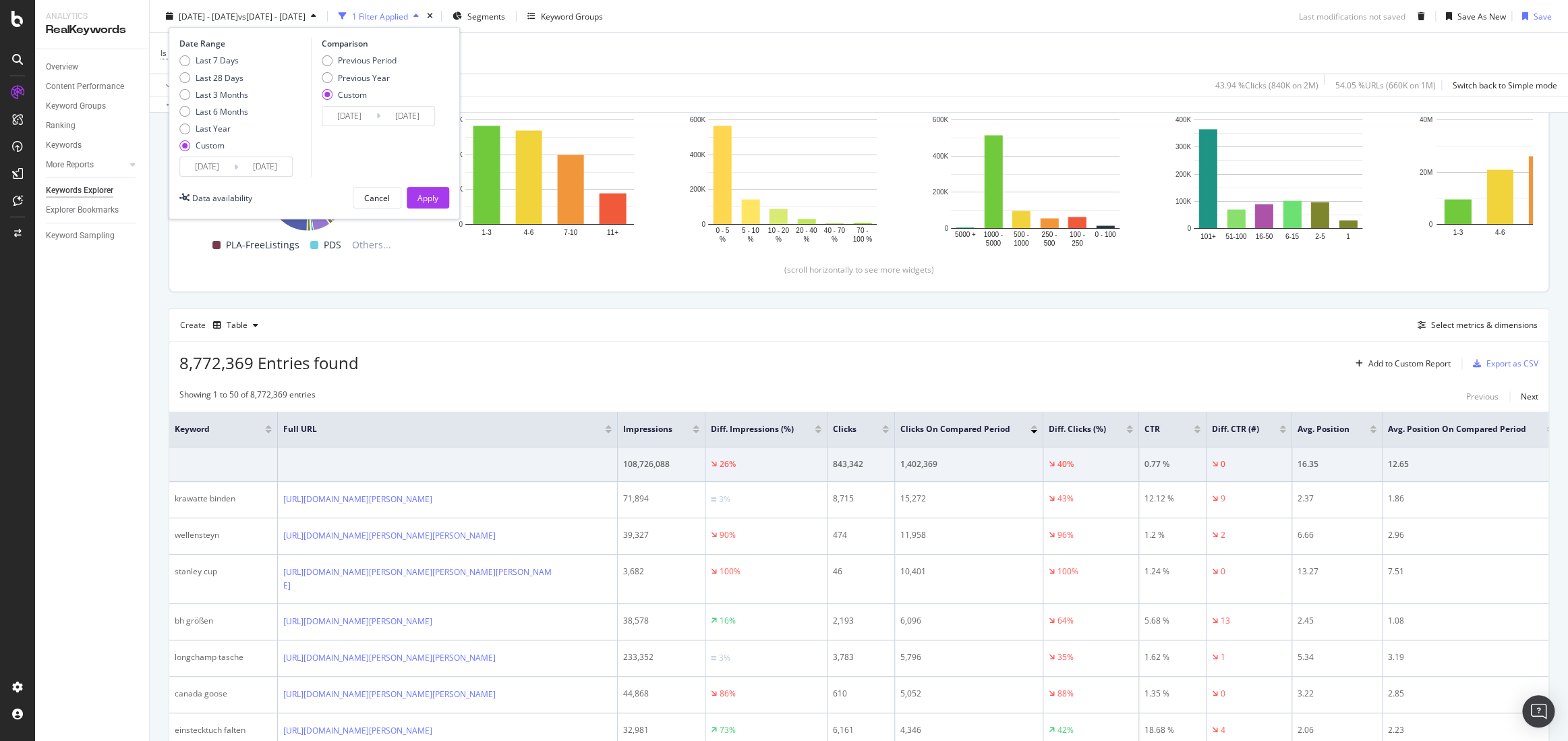
scroll to position [287, 0]
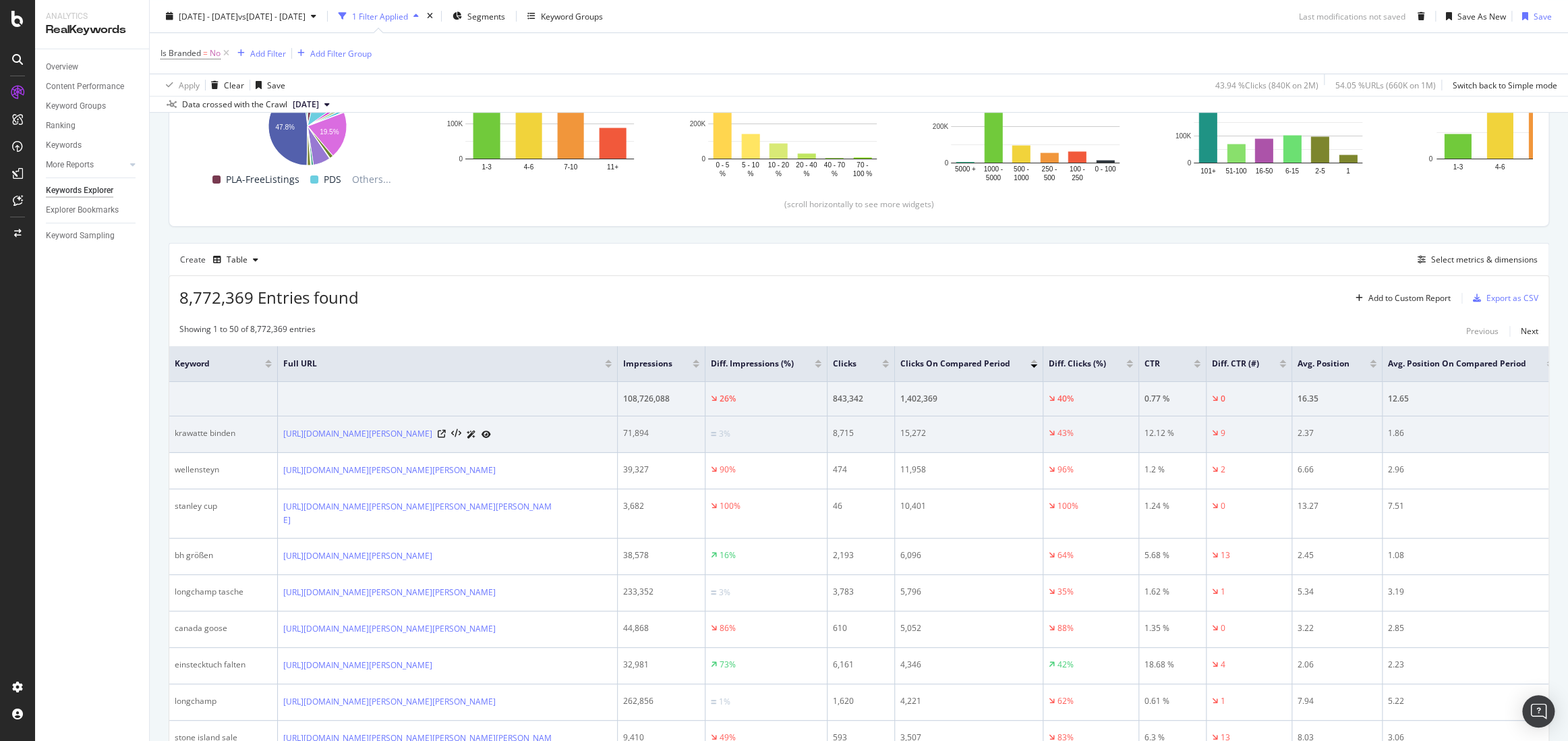
click at [1306, 435] on div "2.37" at bounding box center [1337, 434] width 79 height 12
click at [1376, 431] on div "1.86" at bounding box center [1470, 434] width 165 height 12
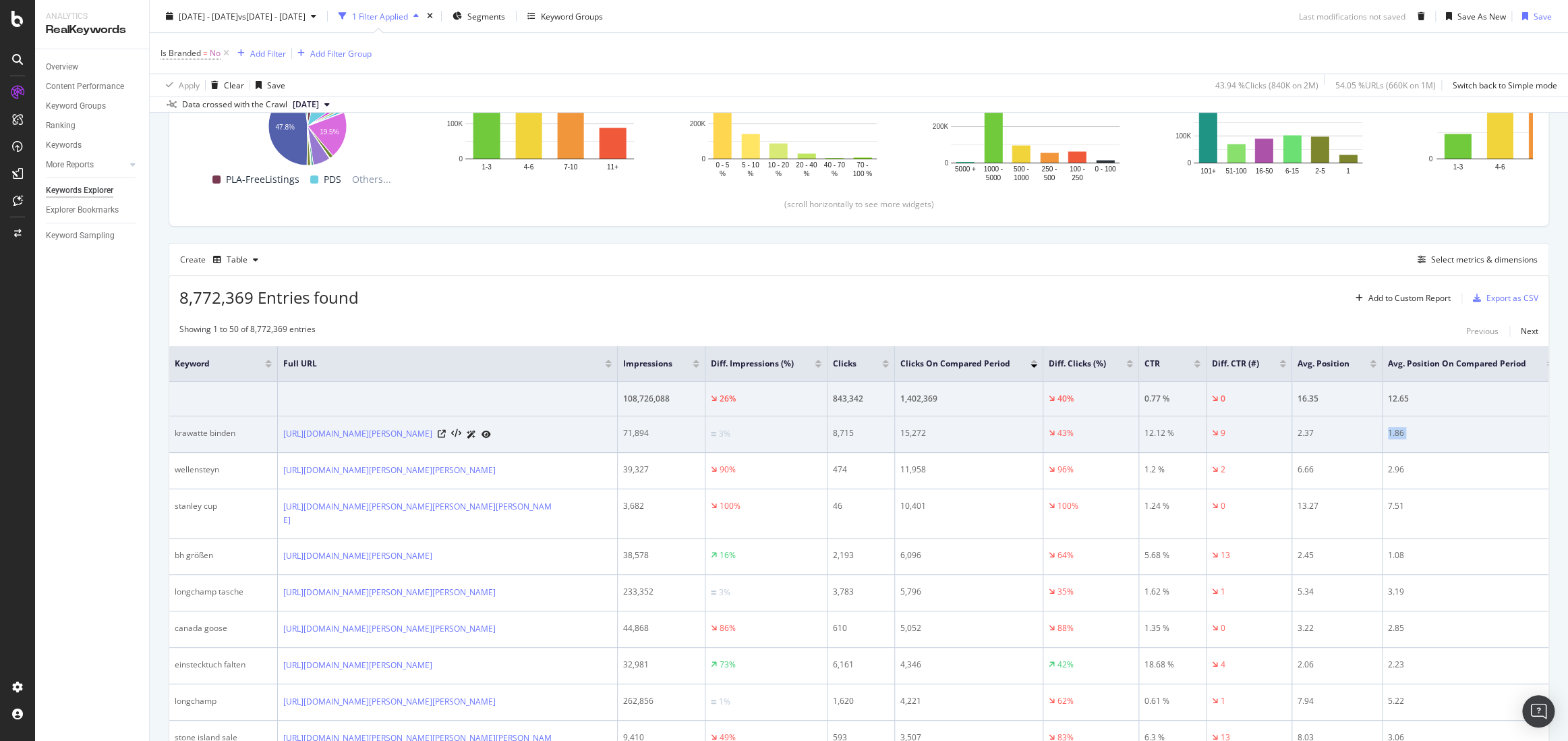
click at [1376, 431] on div "1.86" at bounding box center [1470, 434] width 165 height 12
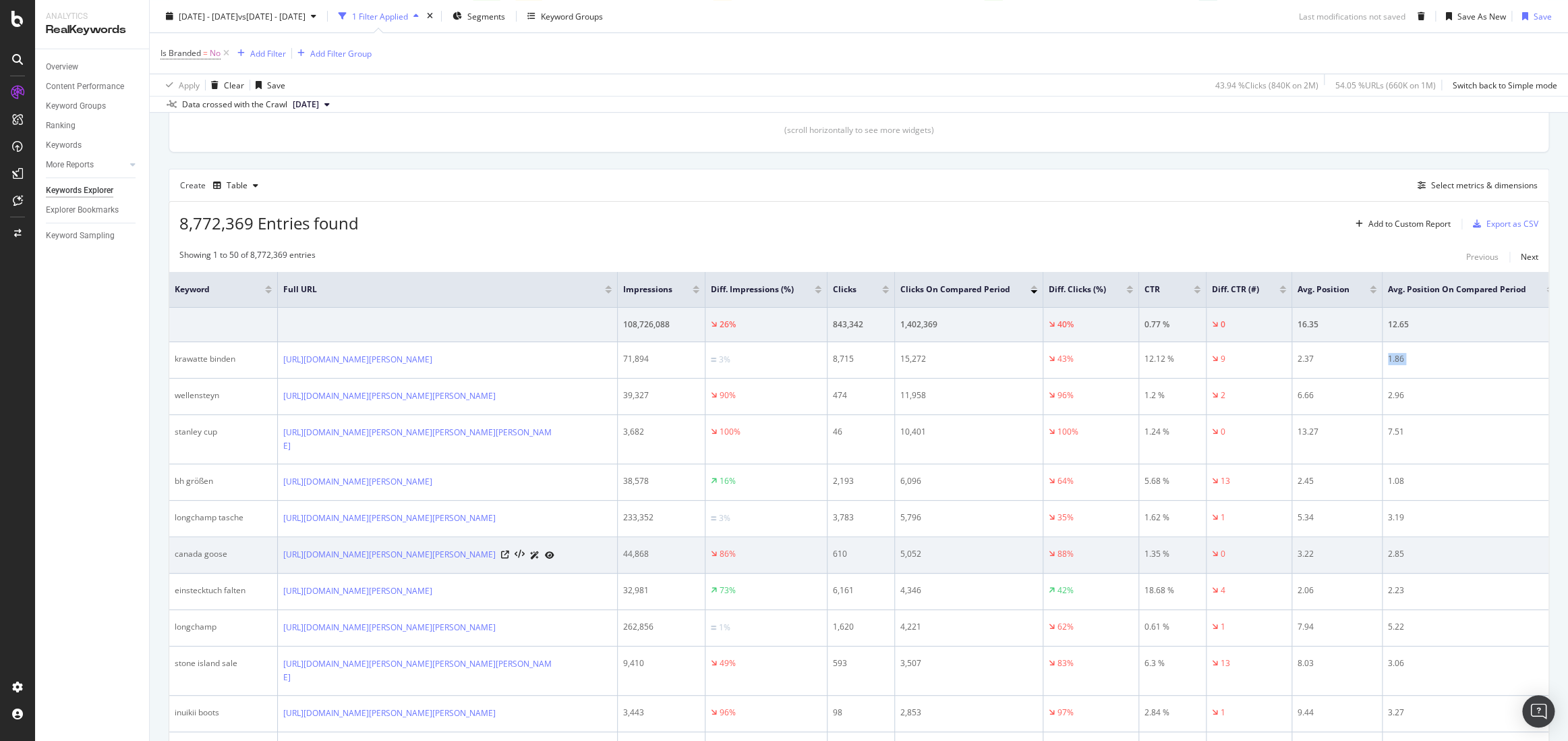
scroll to position [374, 0]
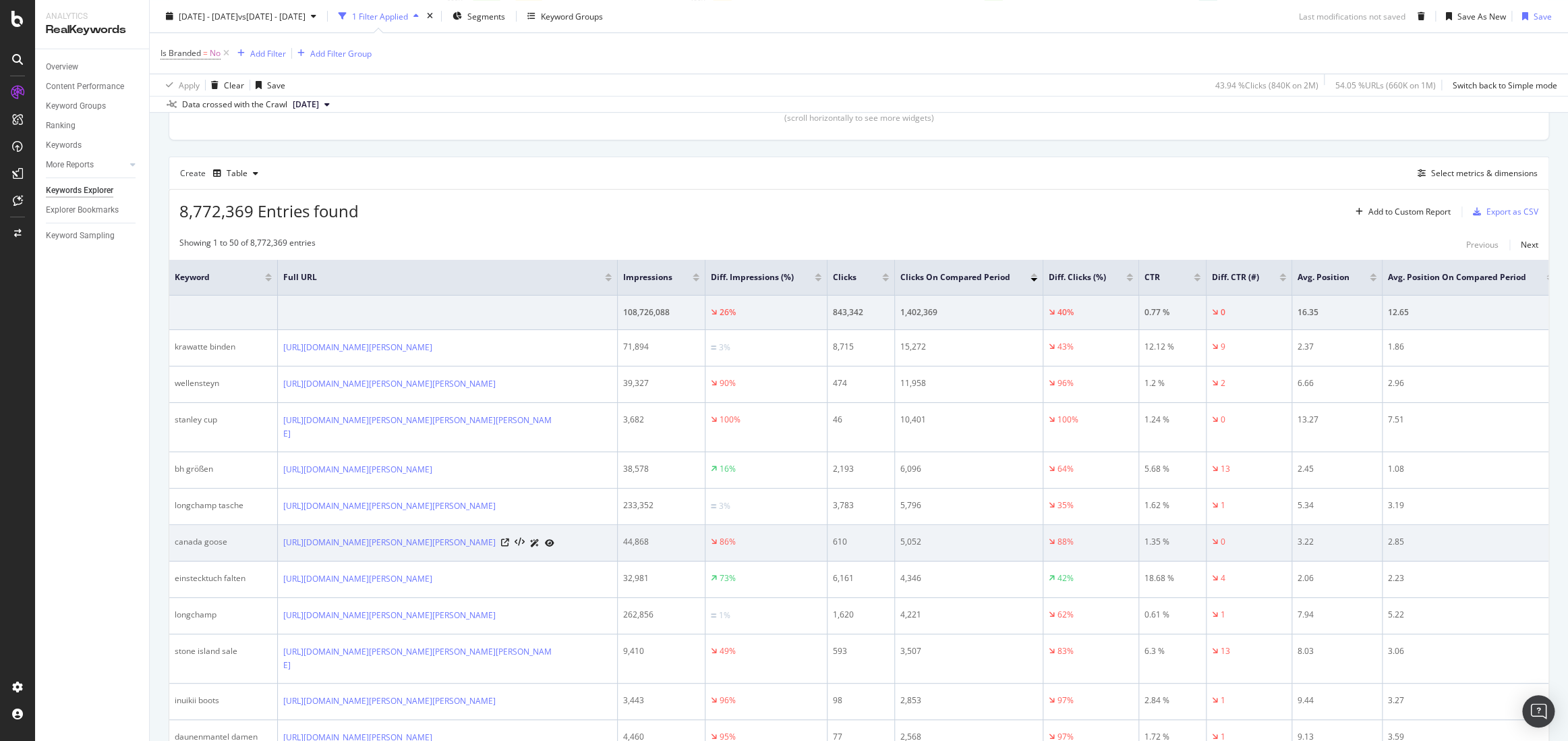
click at [195, 542] on div "canada goose" at bounding box center [223, 542] width 97 height 12
click at [1315, 542] on div "3.22" at bounding box center [1337, 542] width 79 height 12
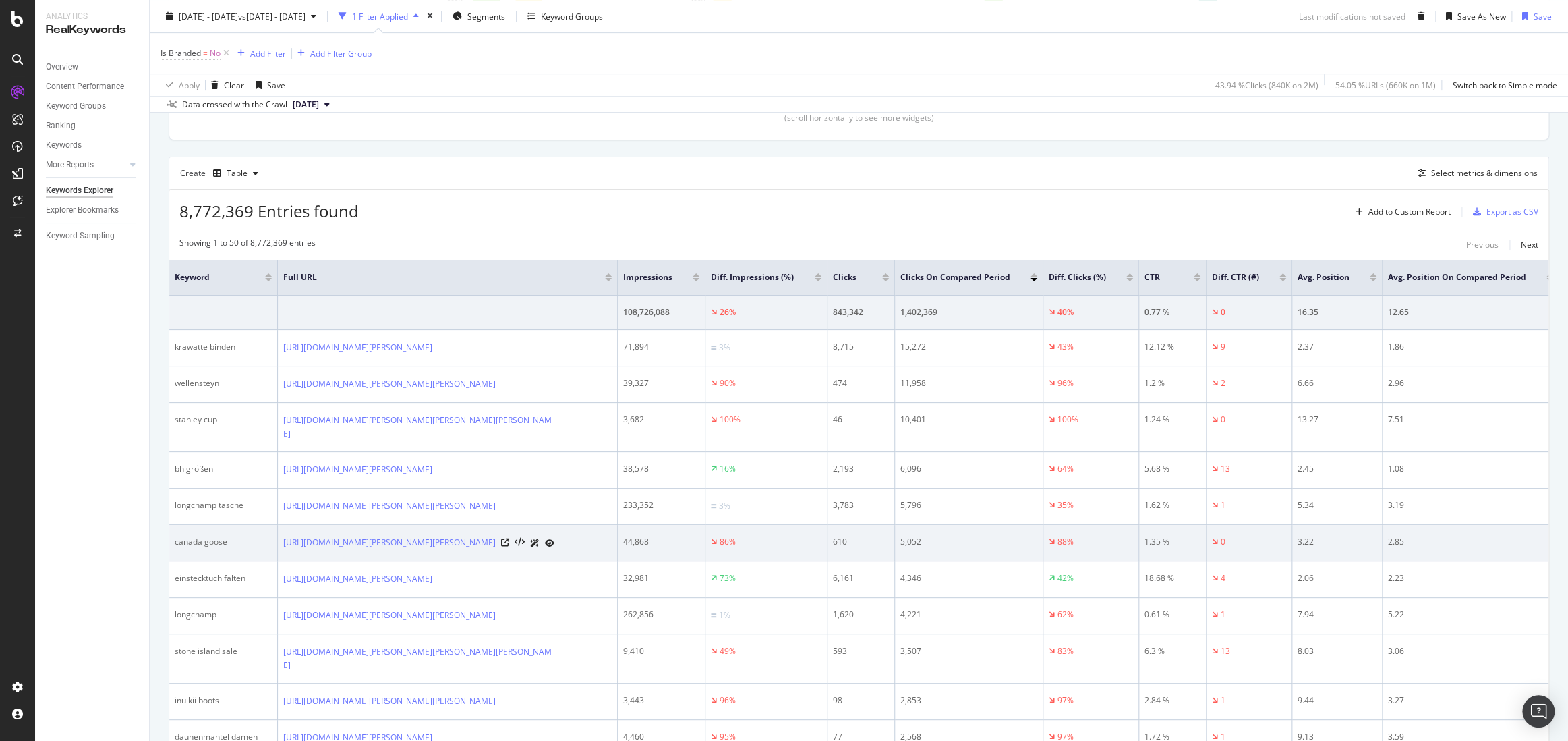
click at [1312, 542] on div "3.22" at bounding box center [1337, 542] width 79 height 12
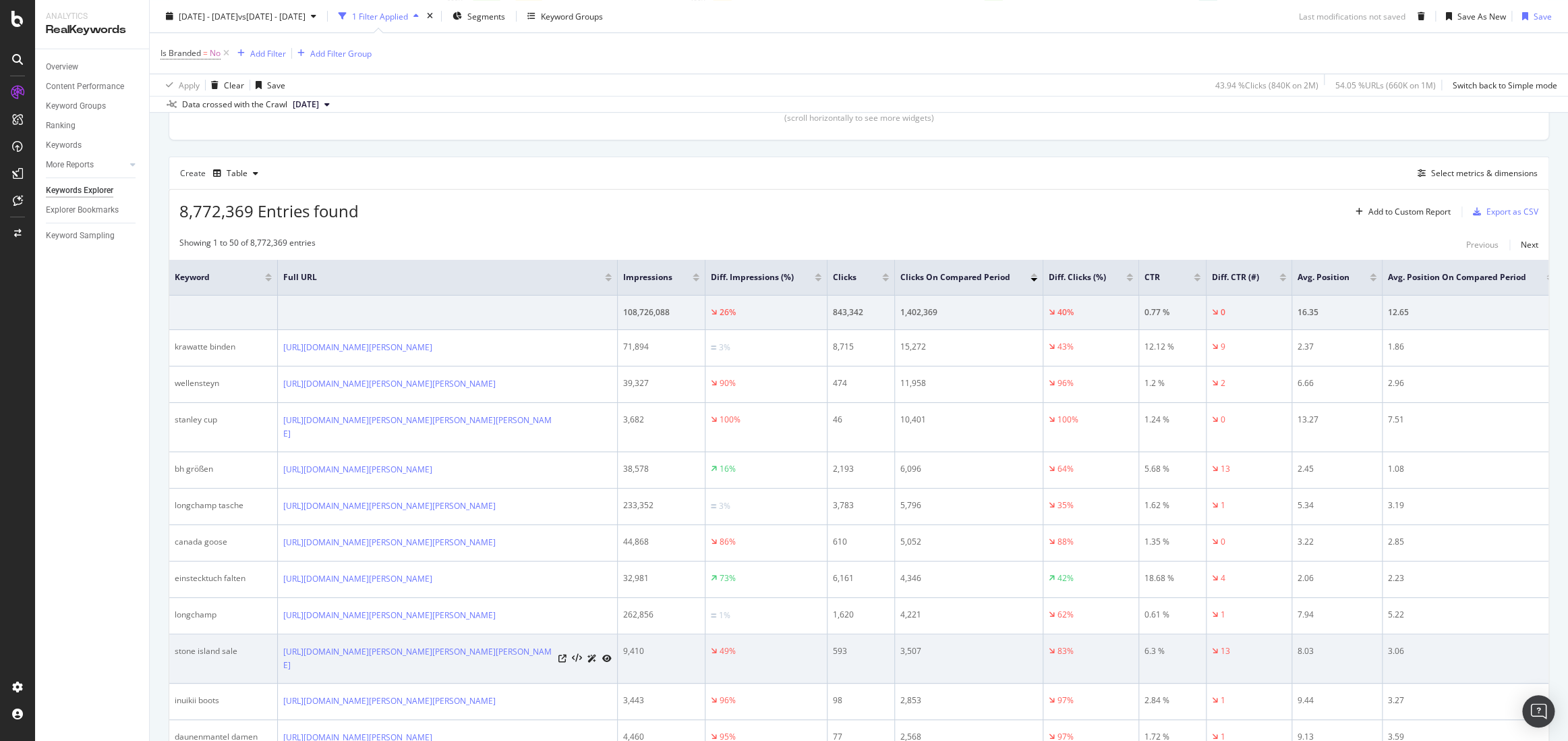
click at [1305, 657] on div "8.03" at bounding box center [1337, 651] width 79 height 12
click at [914, 657] on div "3,507" at bounding box center [969, 651] width 137 height 12
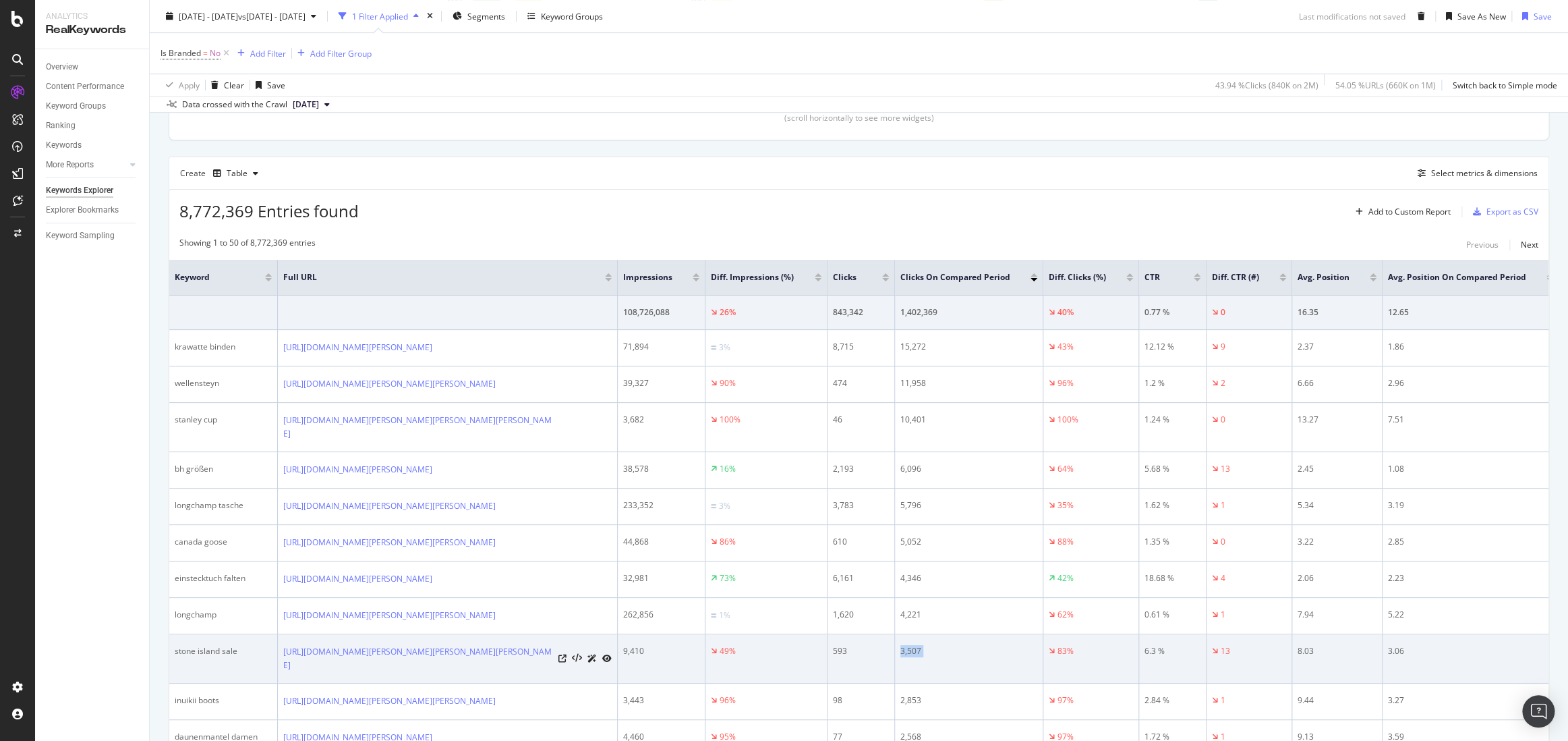
click at [914, 657] on div "3,507" at bounding box center [969, 651] width 137 height 12
click at [1376, 657] on div "3.06" at bounding box center [1470, 651] width 165 height 12
click at [1311, 657] on div "8.03" at bounding box center [1337, 651] width 79 height 12
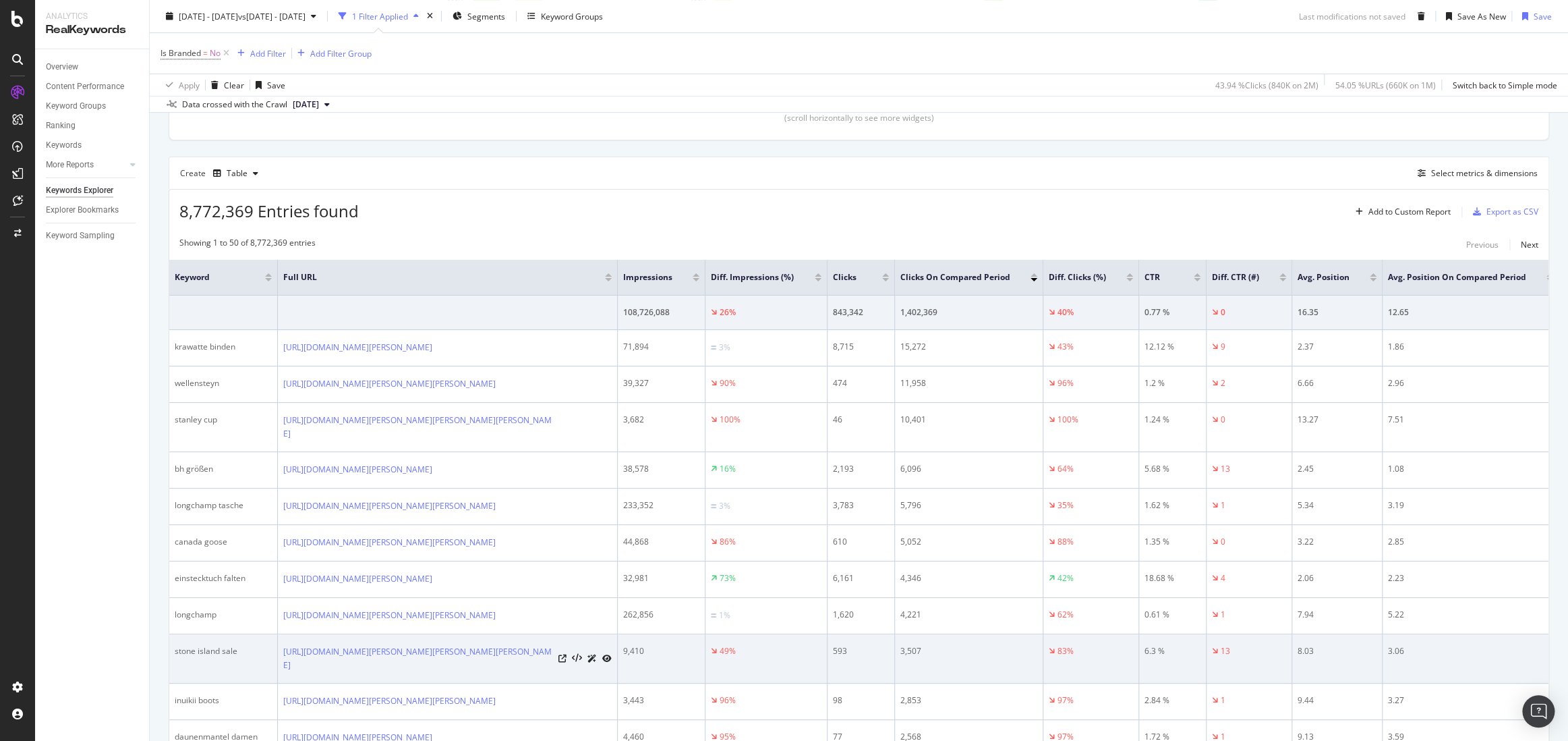
click at [1376, 657] on div "3.06" at bounding box center [1470, 651] width 165 height 12
click at [1312, 657] on div "8.03" at bounding box center [1337, 651] width 79 height 12
click at [1308, 657] on div "8.03" at bounding box center [1337, 651] width 79 height 12
click at [190, 656] on div "stone island sale" at bounding box center [223, 651] width 97 height 12
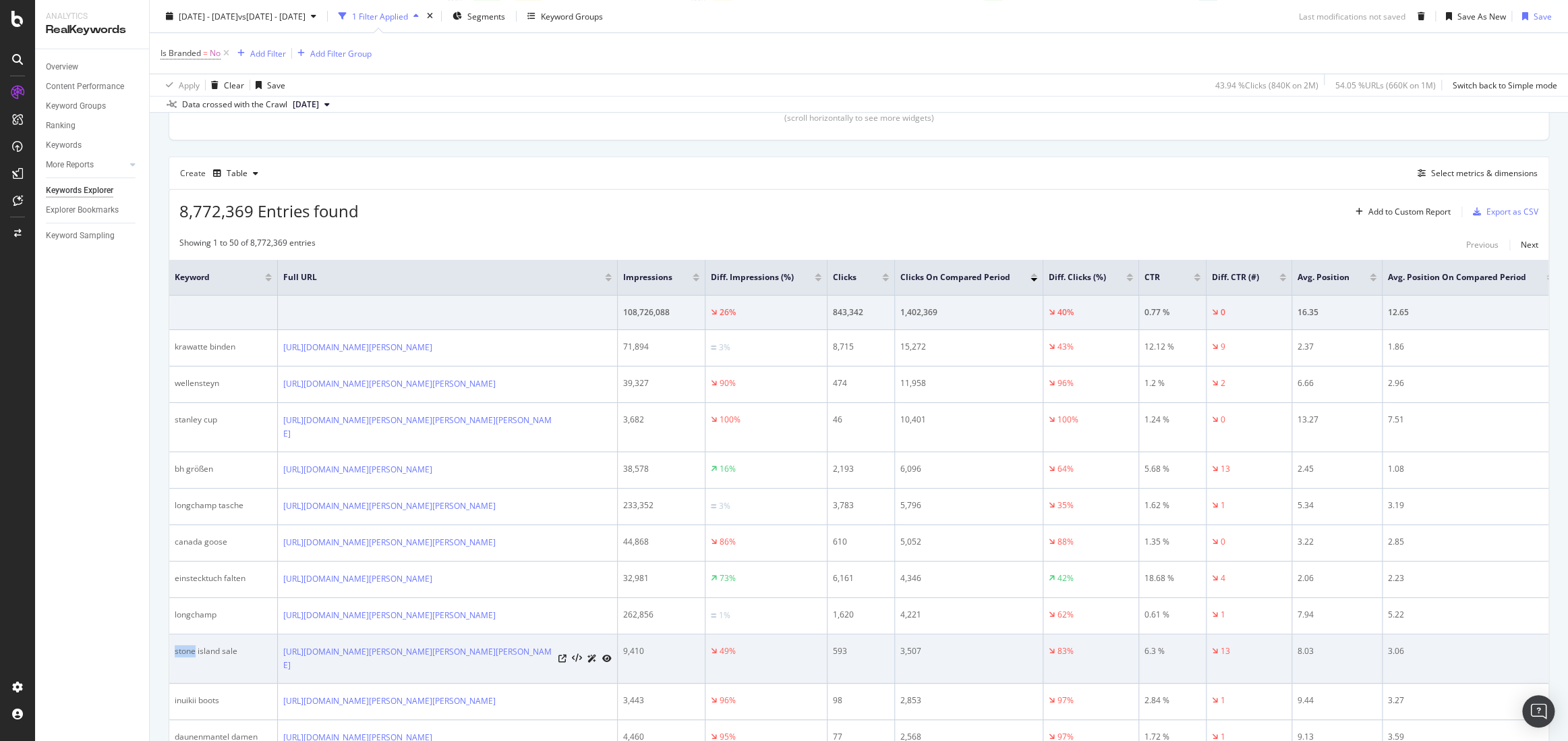
click at [190, 656] on div "stone island sale" at bounding box center [223, 651] width 97 height 12
click at [1302, 657] on div "8.03" at bounding box center [1337, 651] width 79 height 12
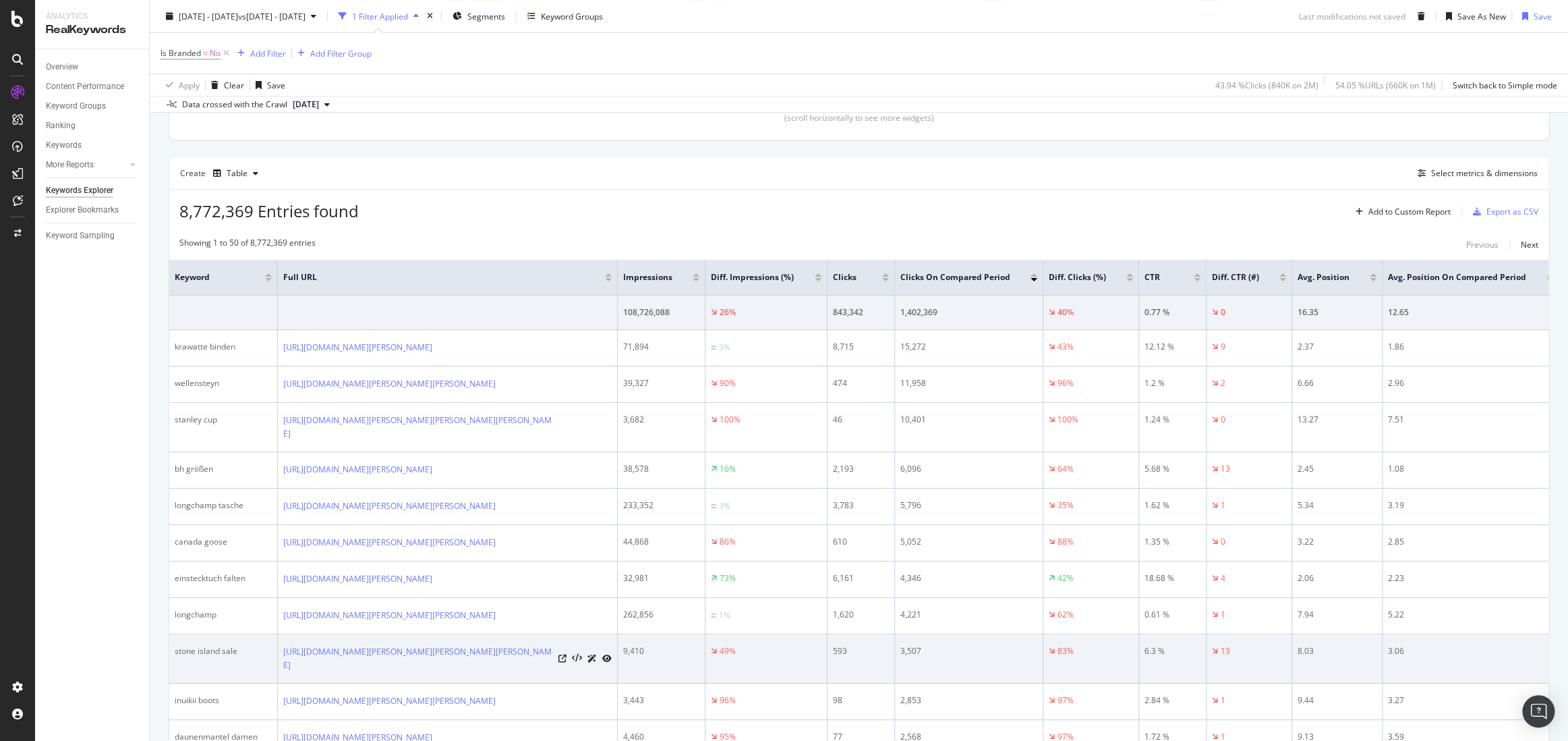
click at [1376, 657] on div "3.06" at bounding box center [1470, 651] width 165 height 12
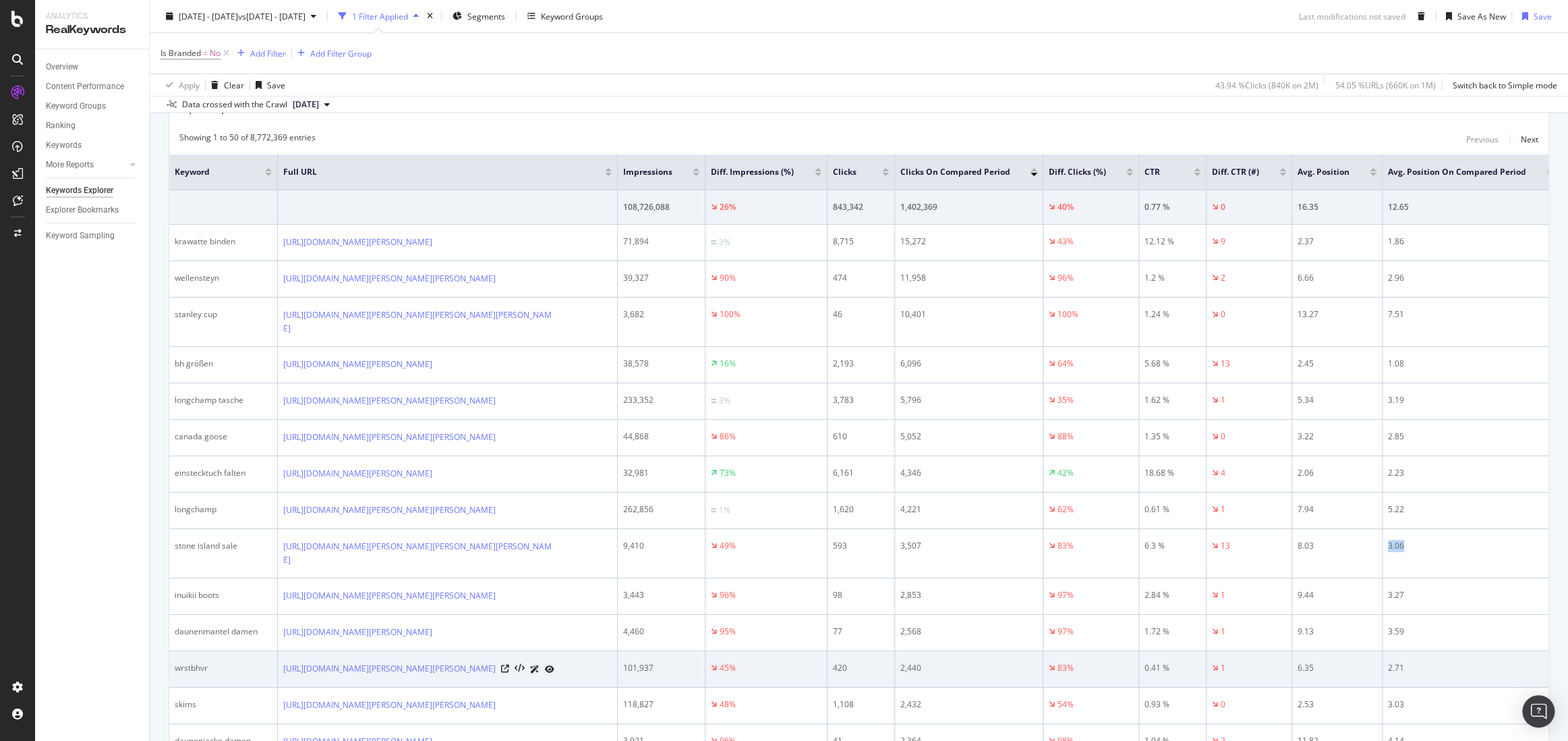
scroll to position [530, 0]
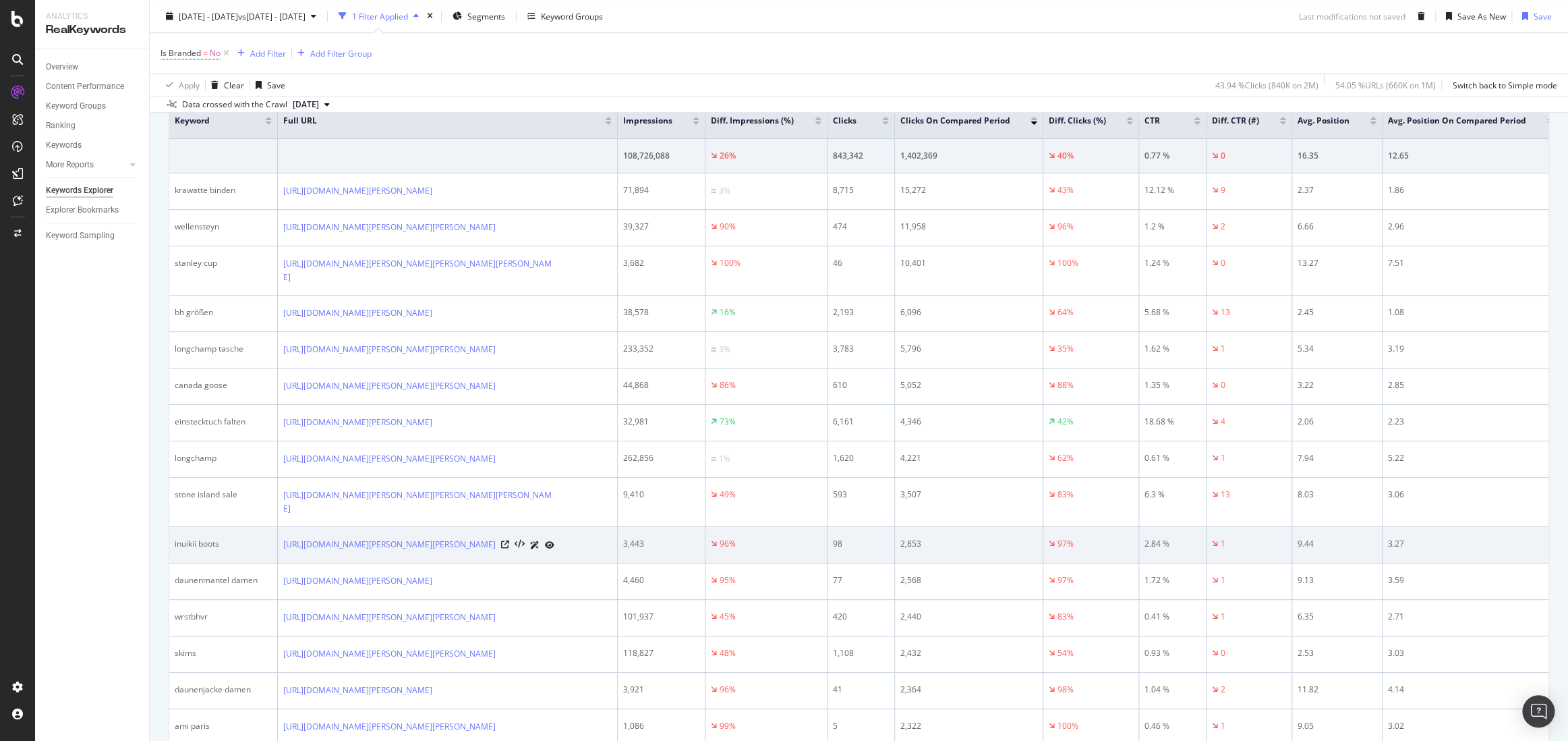
click at [1312, 541] on div "9.44" at bounding box center [1337, 544] width 79 height 12
click at [1376, 541] on div "3.27" at bounding box center [1470, 544] width 165 height 12
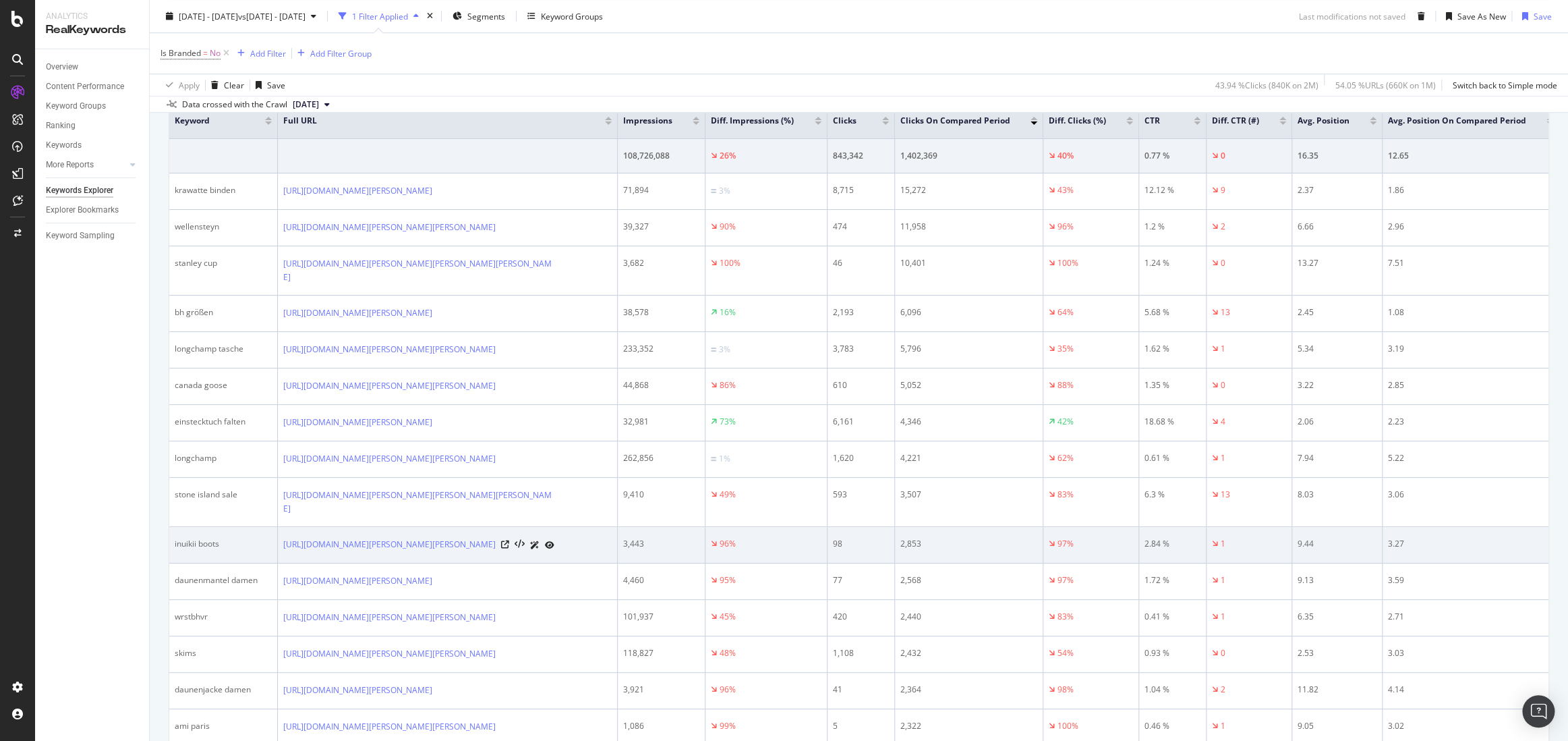
click at [1302, 541] on div "9.44" at bounding box center [1337, 544] width 79 height 12
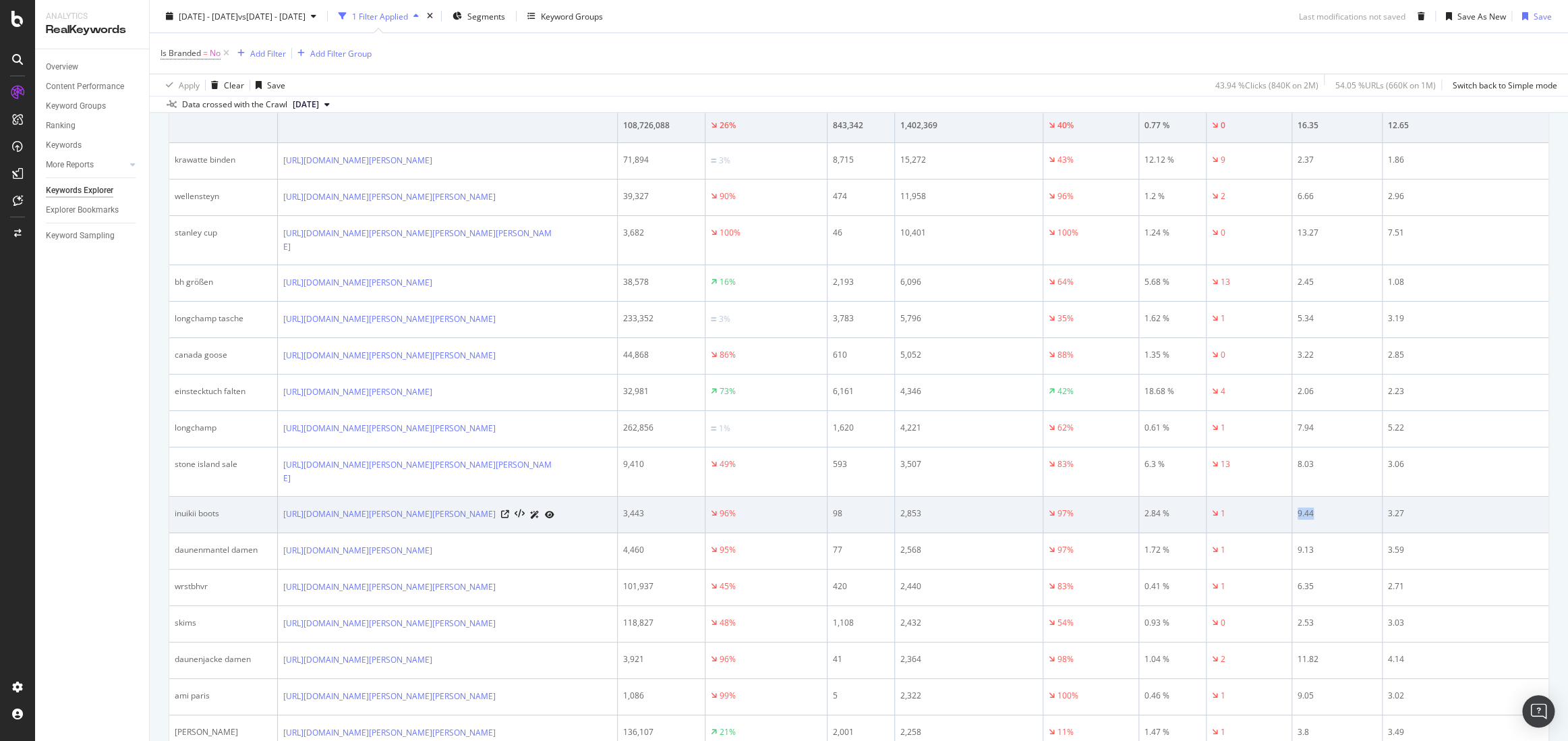
scroll to position [584, 0]
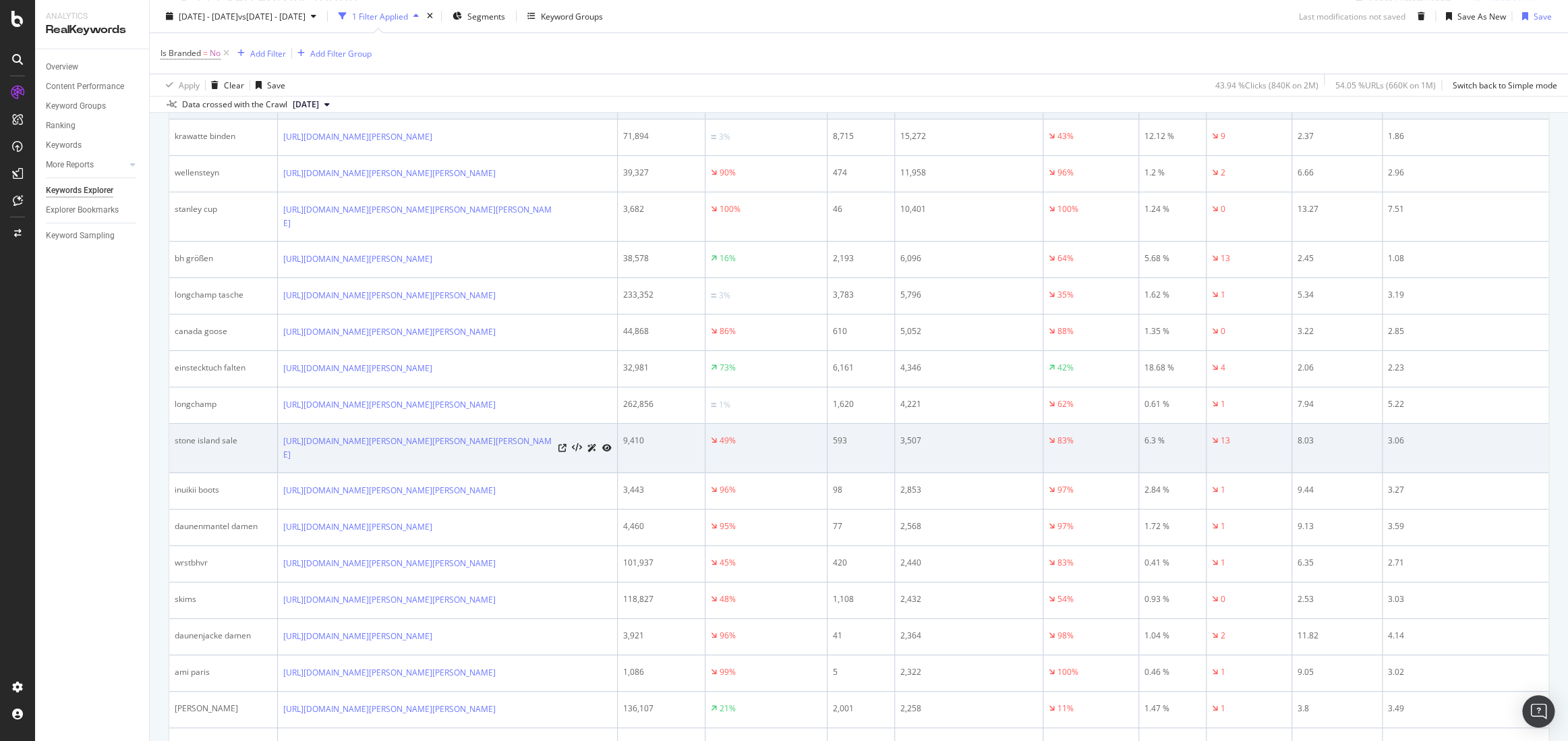
click at [1298, 447] on div "8.03" at bounding box center [1337, 441] width 79 height 12
drag, startPoint x: 1444, startPoint y: 456, endPoint x: 219, endPoint y: 453, distance: 1225.0
click at [219, 453] on tr "stone island sale [URL][DOMAIN_NAME][PERSON_NAME][PERSON_NAME][PERSON_NAME] 9,4…" at bounding box center [864, 449] width 1390 height 49
click at [202, 447] on div "stone island sale" at bounding box center [223, 441] width 97 height 12
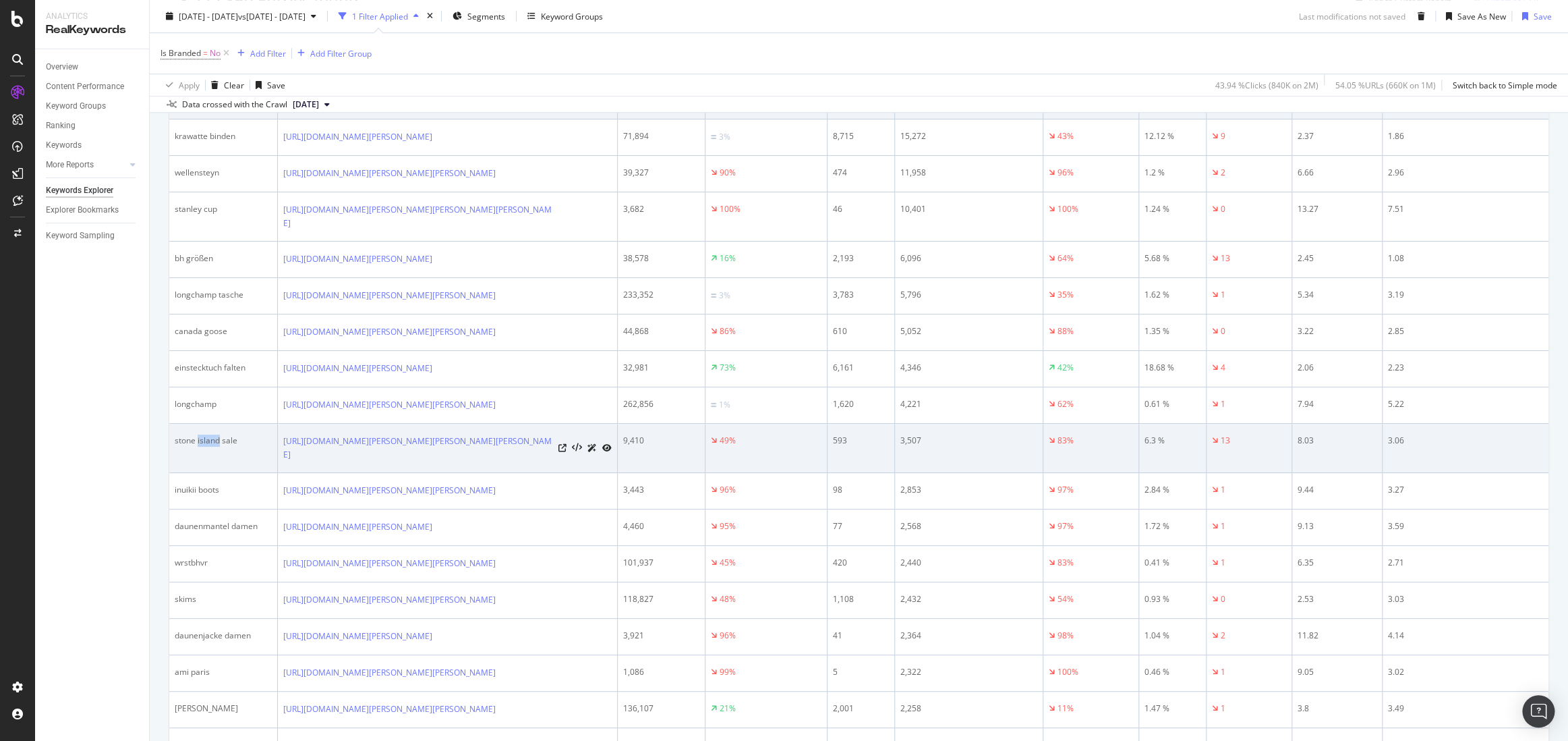
click at [202, 447] on div "stone island sale" at bounding box center [223, 441] width 97 height 12
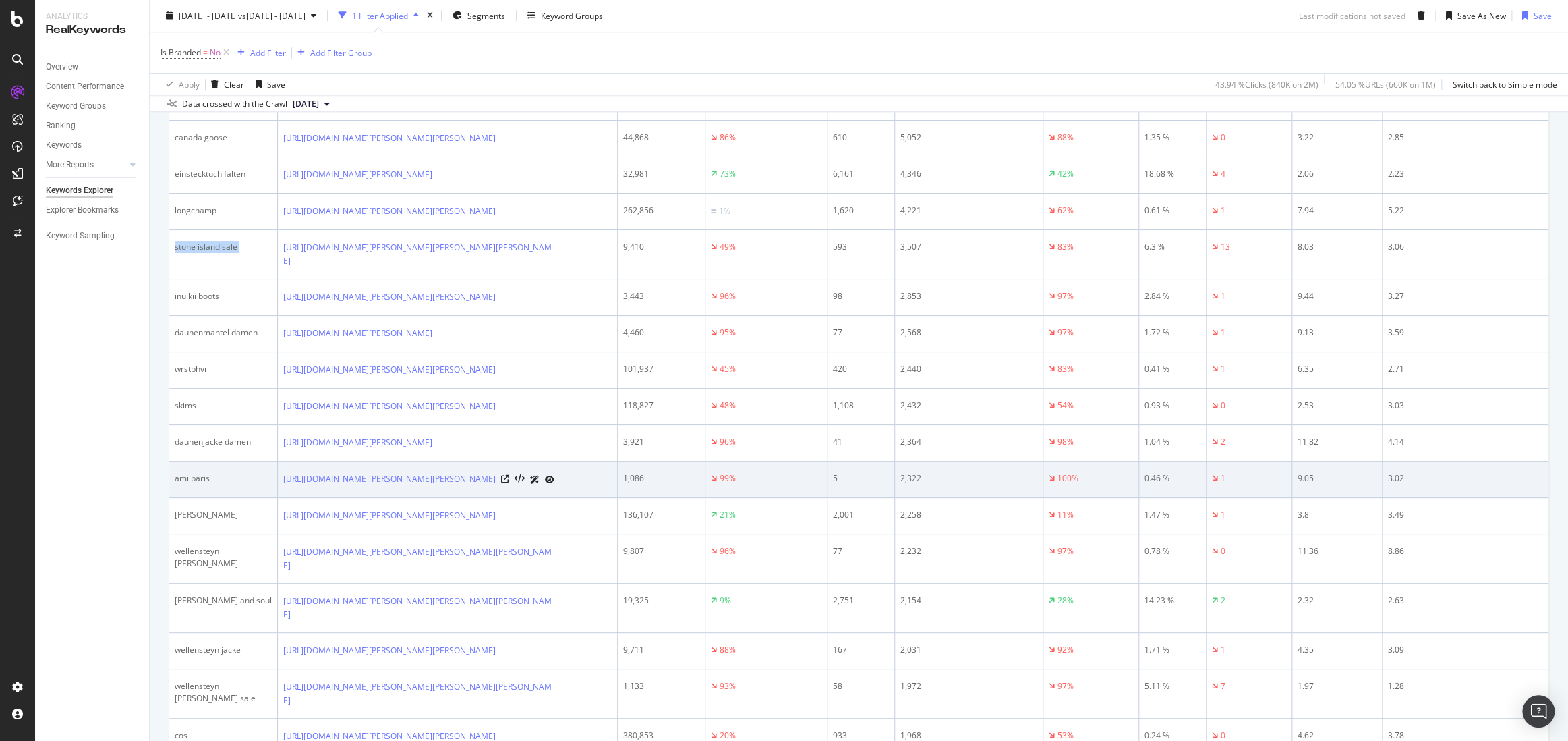
scroll to position [782, 0]
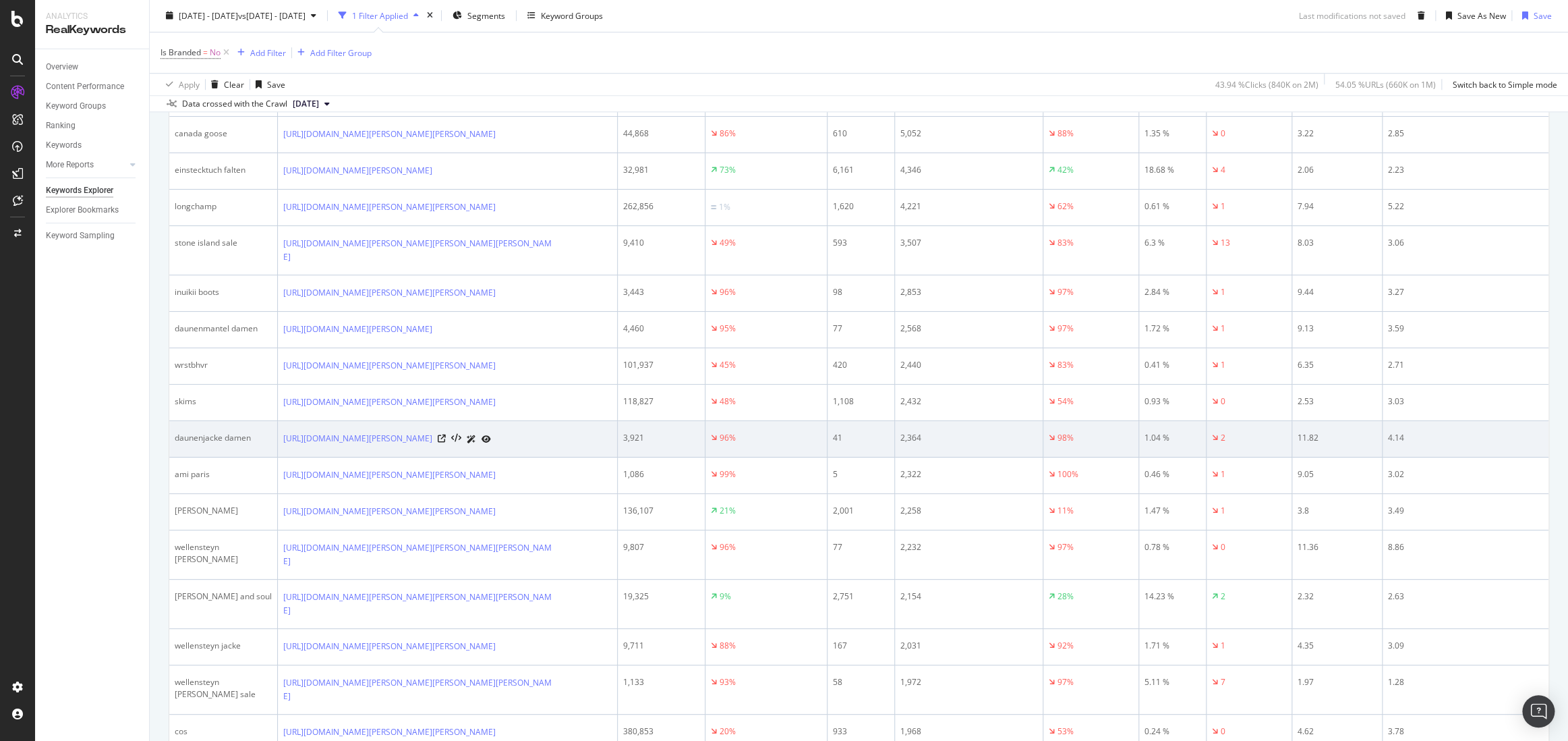
click at [1376, 444] on div "4.14" at bounding box center [1470, 438] width 165 height 12
click at [1311, 444] on div "11.82" at bounding box center [1337, 438] width 79 height 12
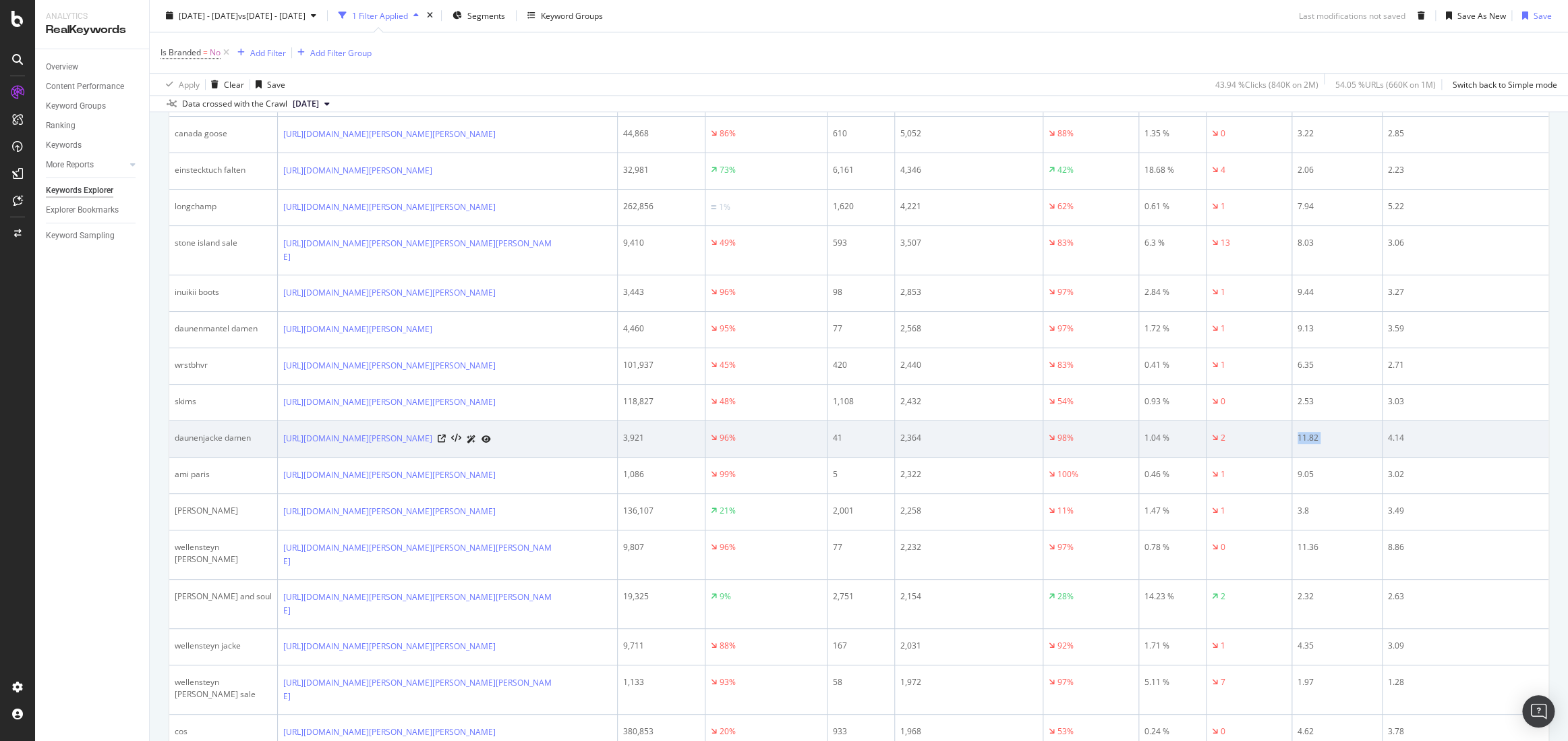
click at [1311, 444] on div "11.82" at bounding box center [1337, 438] width 79 height 12
click at [446, 442] on icon at bounding box center [441, 438] width 8 height 8
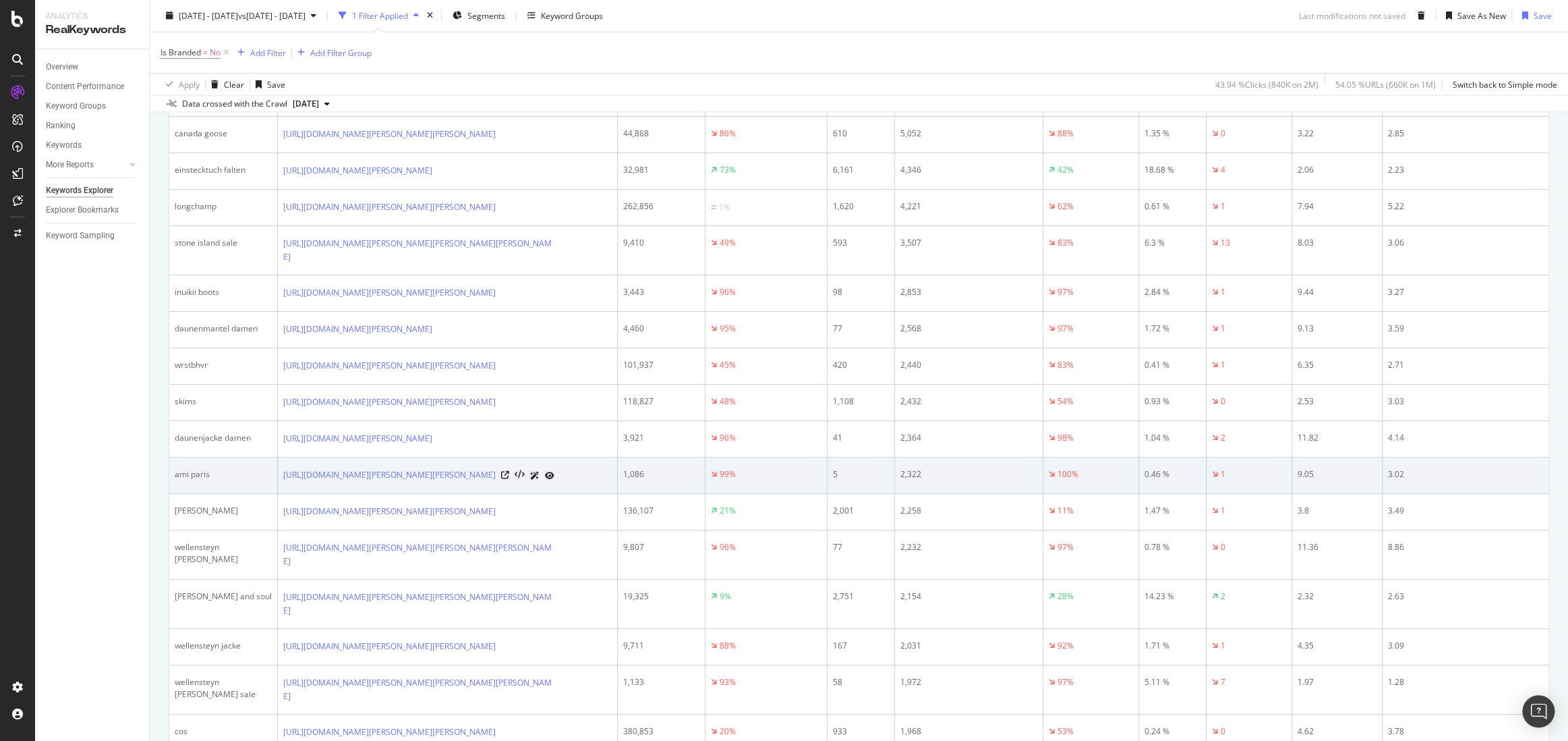
click at [182, 480] on div "ami paris" at bounding box center [223, 474] width 97 height 12
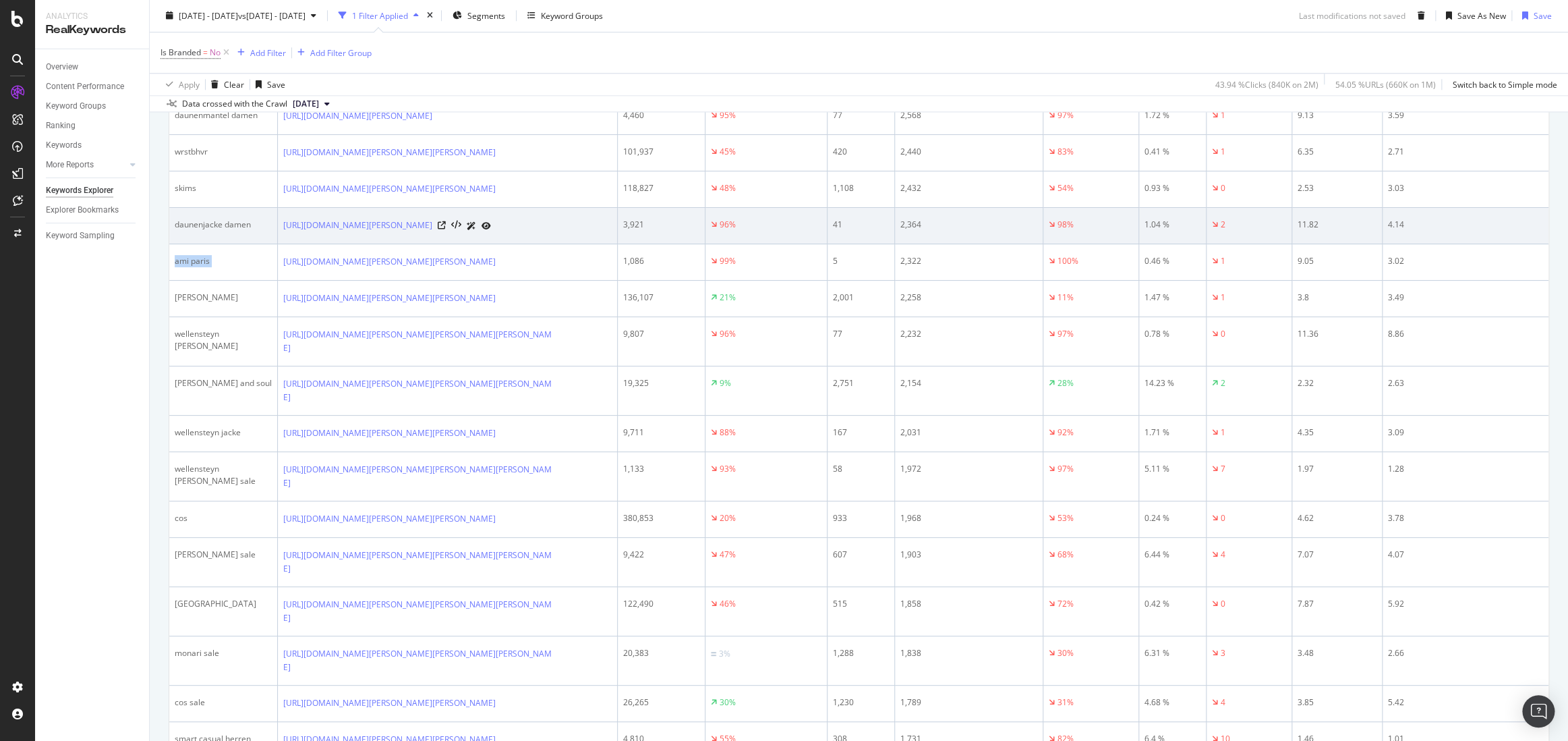
scroll to position [1076, 0]
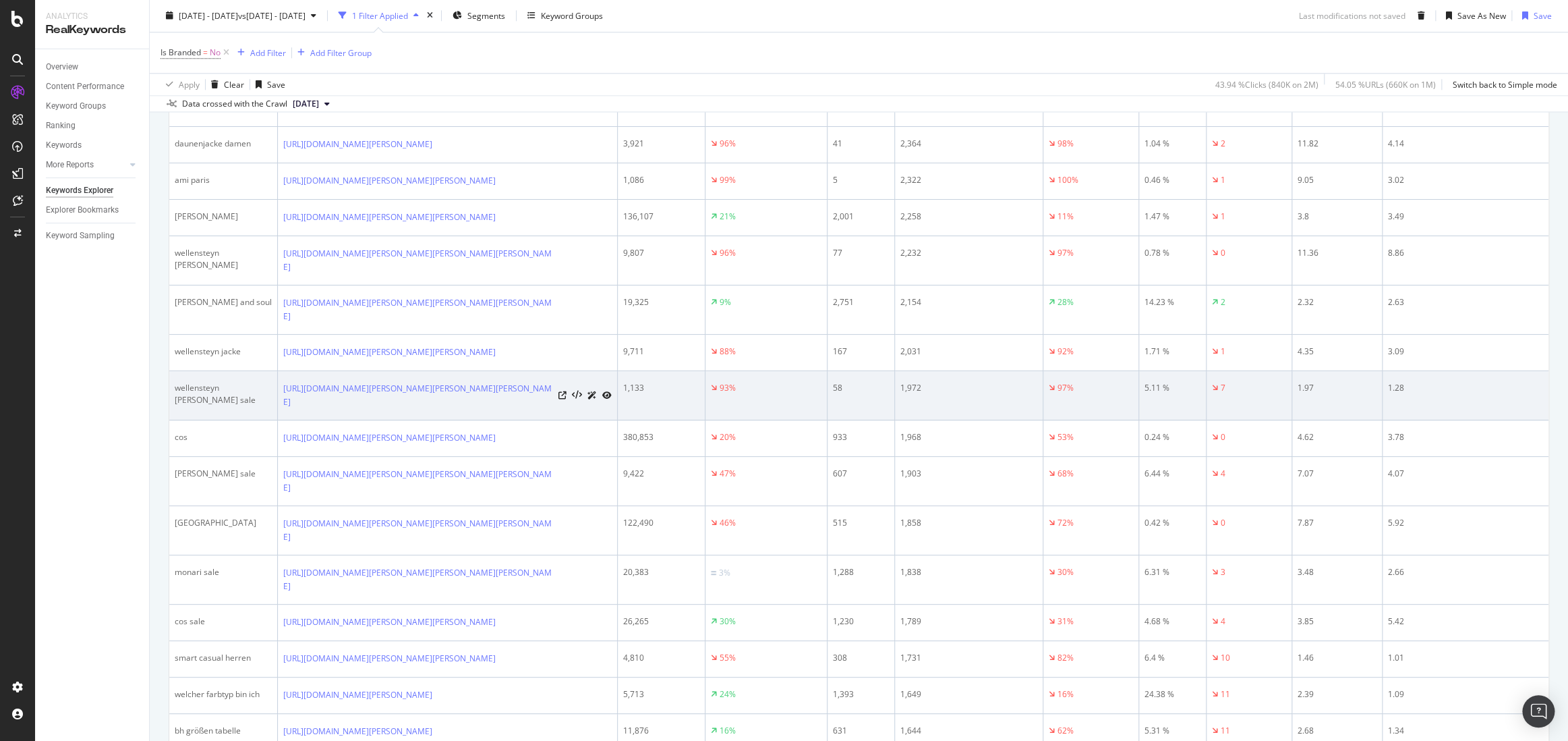
click at [207, 405] on div "wellensteyn [PERSON_NAME] sale" at bounding box center [223, 394] width 97 height 25
click at [215, 398] on div "wellensteyn [PERSON_NAME] sale" at bounding box center [223, 394] width 97 height 25
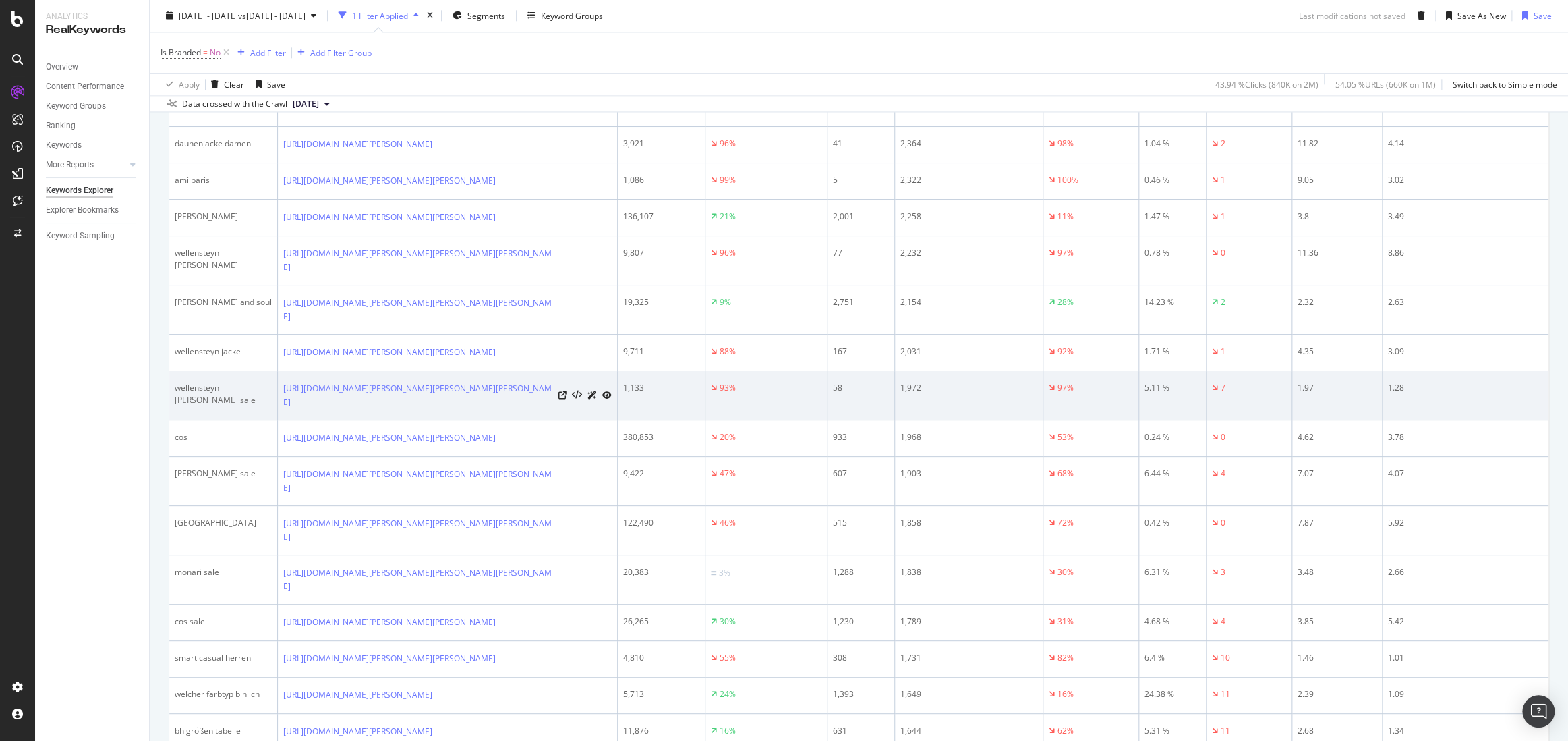
click at [1376, 394] on div "1.28" at bounding box center [1470, 388] width 165 height 12
click at [1317, 394] on div "1.97" at bounding box center [1337, 388] width 79 height 12
click at [1291, 401] on td "7" at bounding box center [1249, 396] width 86 height 49
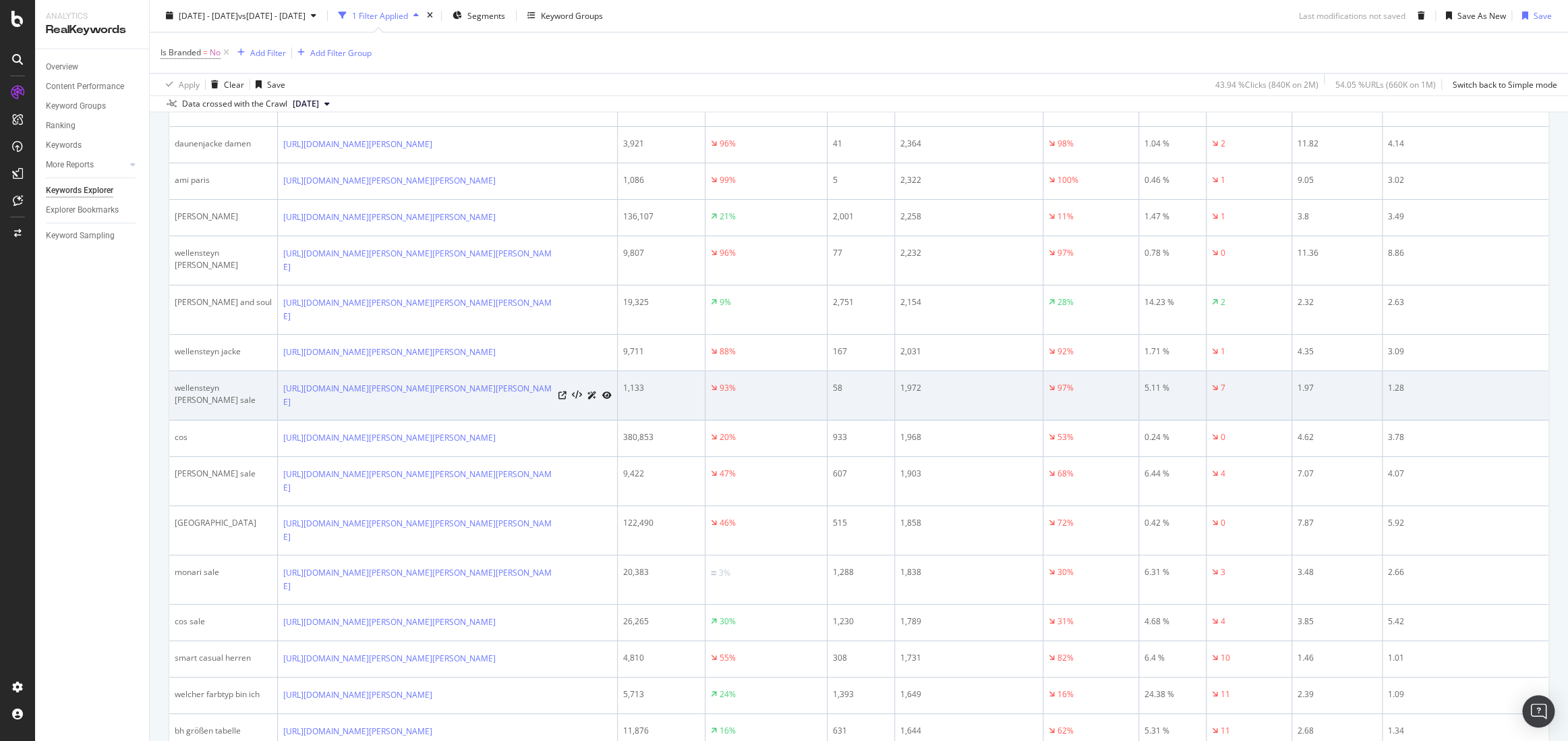
click at [1300, 394] on div "1.97" at bounding box center [1337, 388] width 79 height 12
click at [1376, 394] on div "1.28" at bounding box center [1470, 388] width 165 height 12
click at [1309, 394] on div "1.97" at bounding box center [1337, 388] width 79 height 12
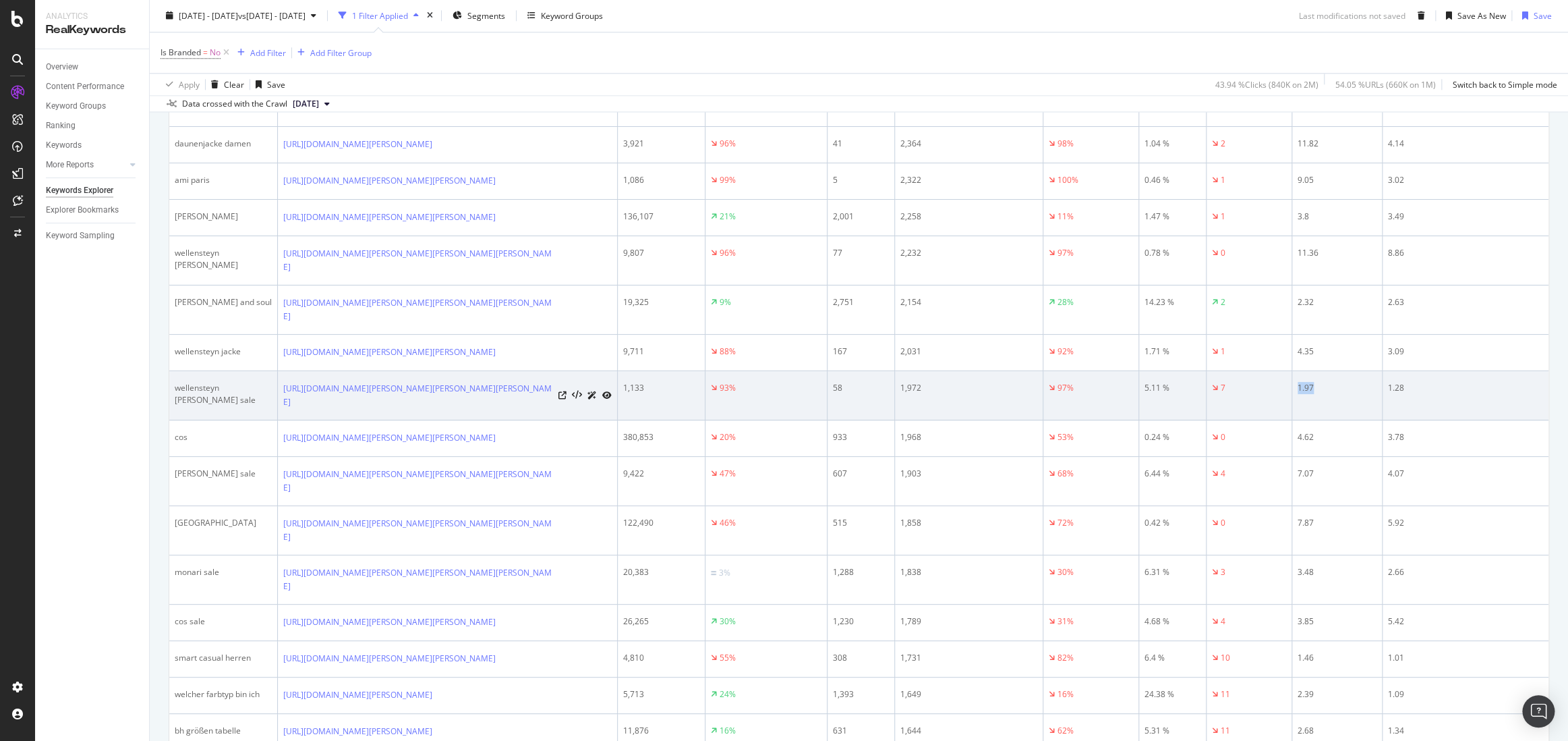
click at [1309, 394] on div "1.97" at bounding box center [1337, 388] width 79 height 12
click at [1376, 394] on div "1.28" at bounding box center [1470, 388] width 165 height 12
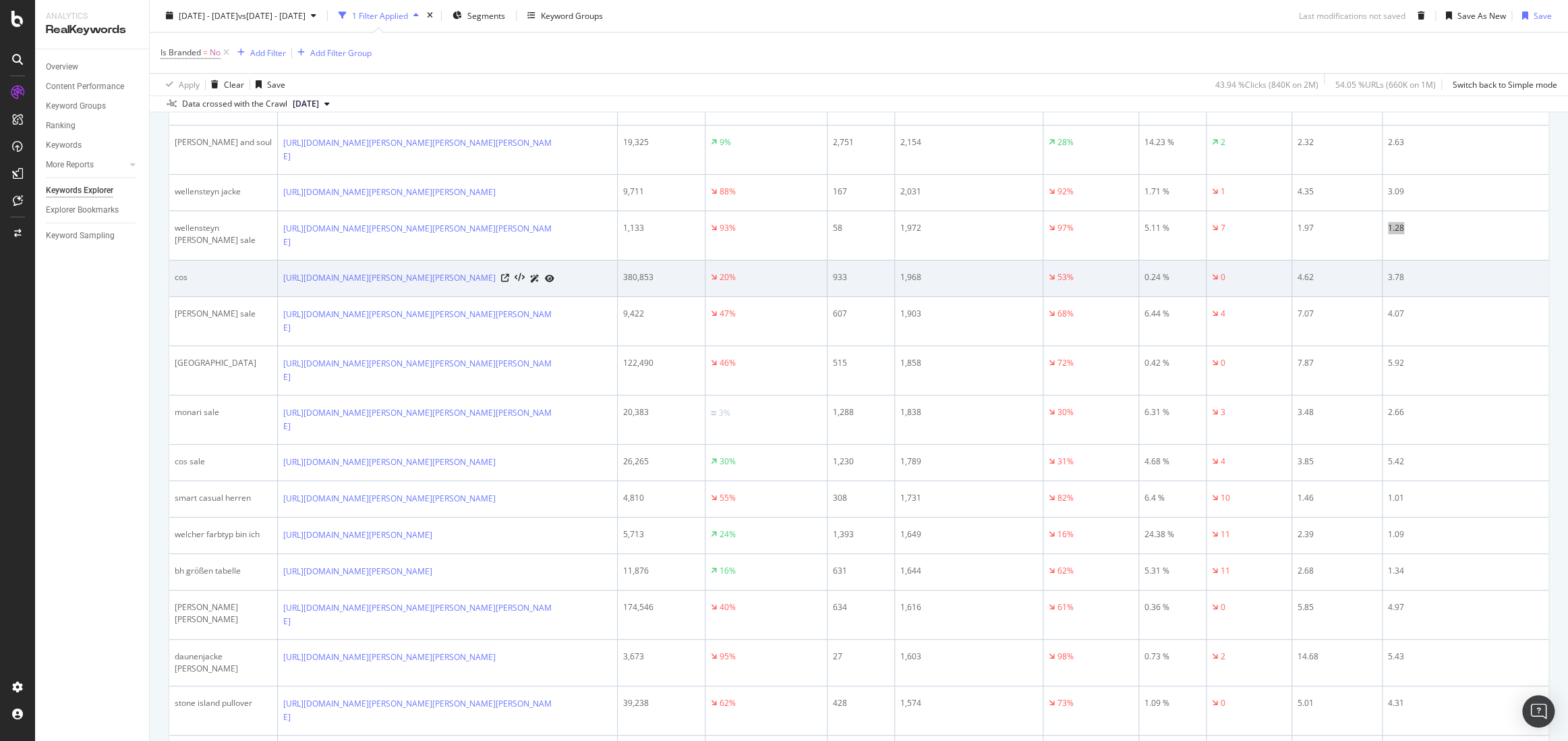
scroll to position [1270, 0]
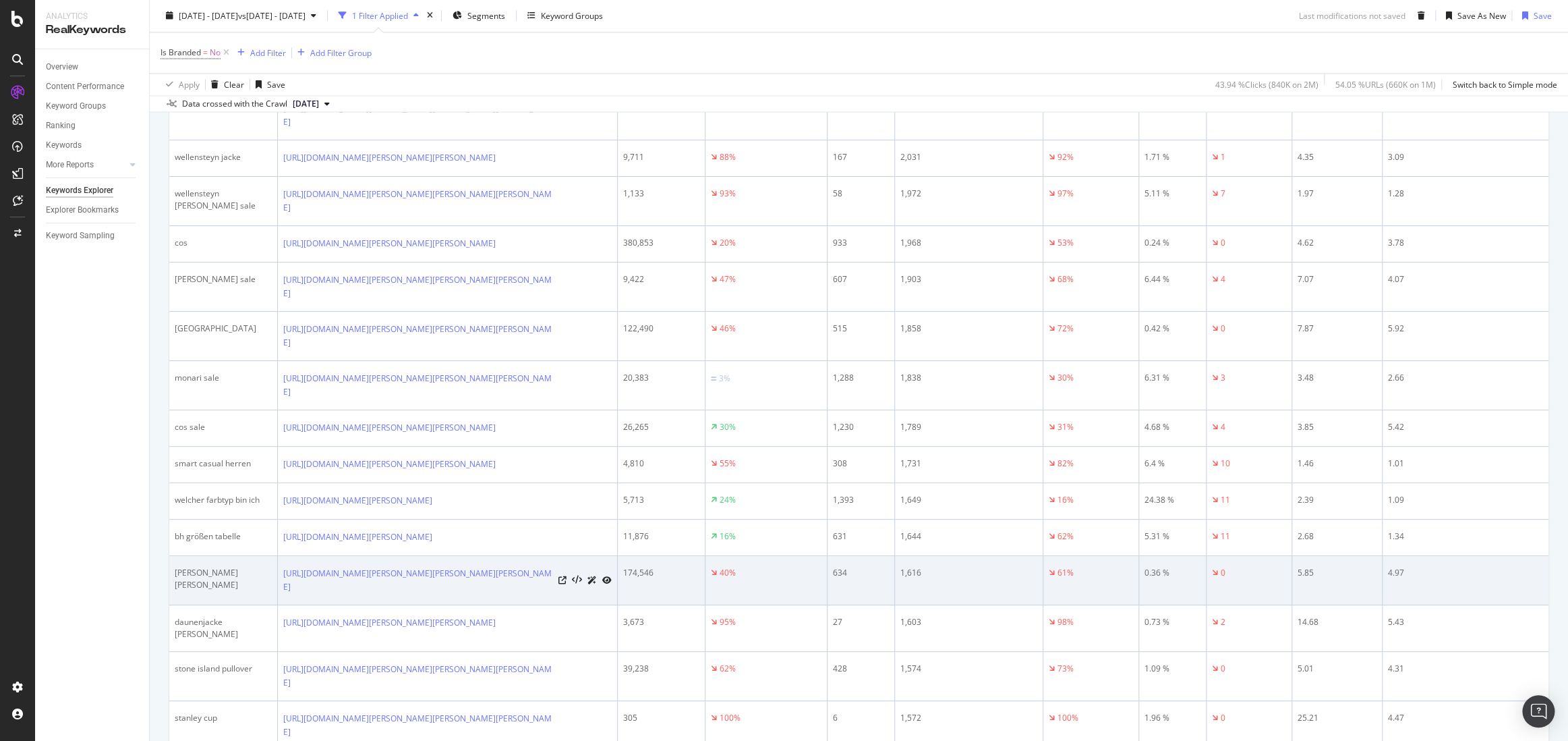
click at [192, 567] on div "[PERSON_NAME] [PERSON_NAME]" at bounding box center [223, 579] width 97 height 25
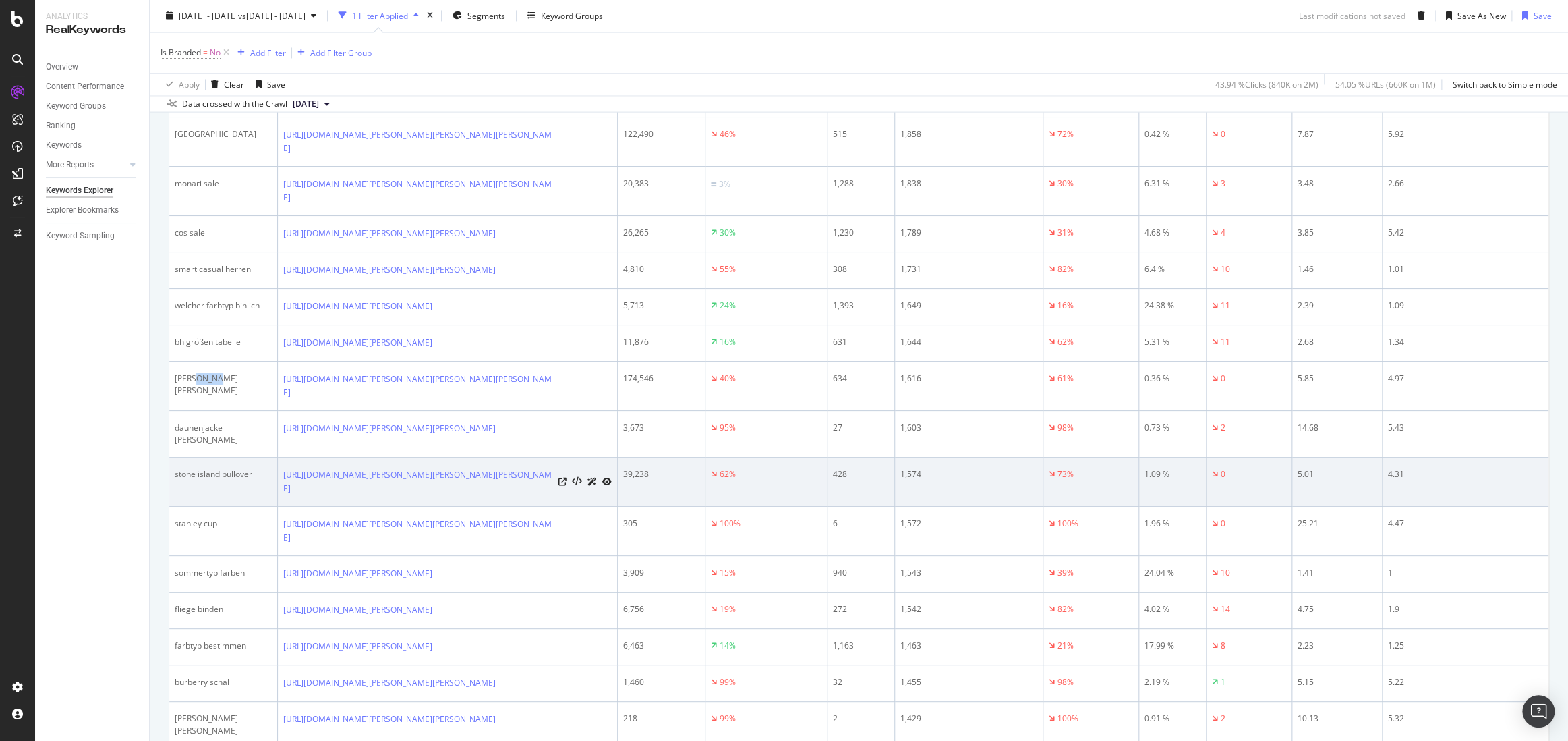
scroll to position [1788, 0]
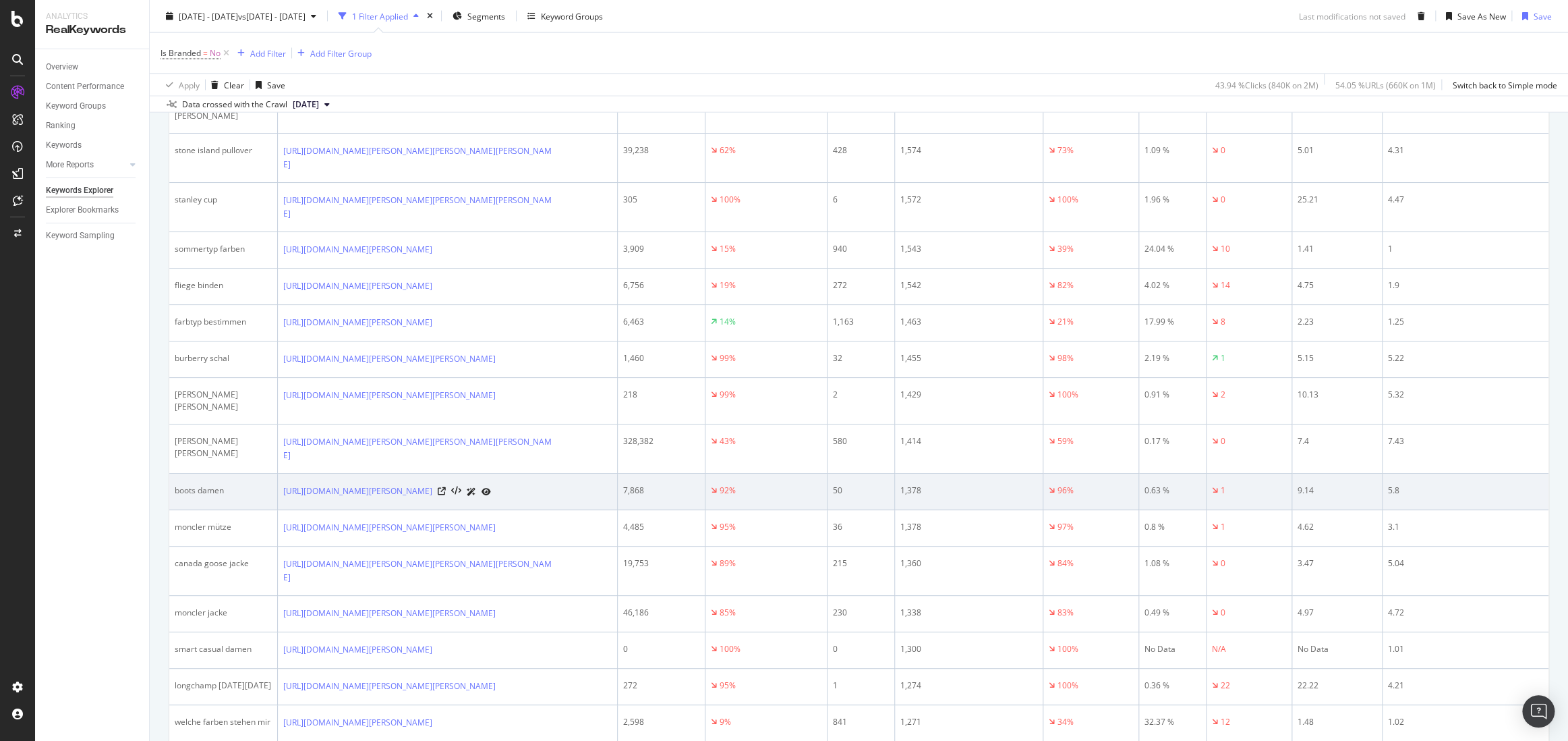
click at [187, 485] on div "boots damen" at bounding box center [223, 491] width 97 height 12
click at [1376, 485] on div "5.8" at bounding box center [1470, 491] width 165 height 12
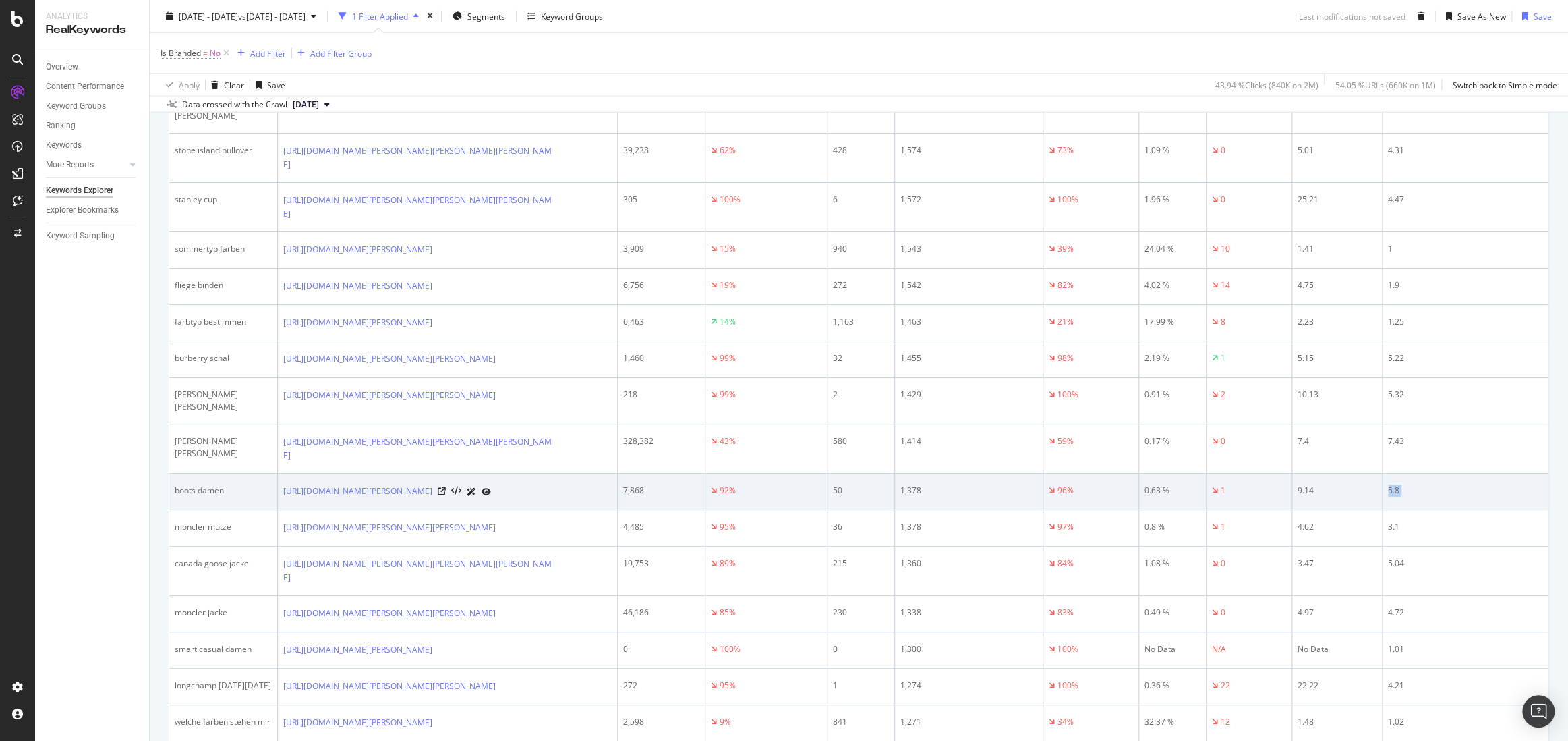
click at [1376, 485] on div "5.8" at bounding box center [1470, 491] width 165 height 12
click at [1300, 485] on div "9.14" at bounding box center [1337, 491] width 79 height 12
click at [1376, 485] on div "5.8" at bounding box center [1470, 491] width 165 height 12
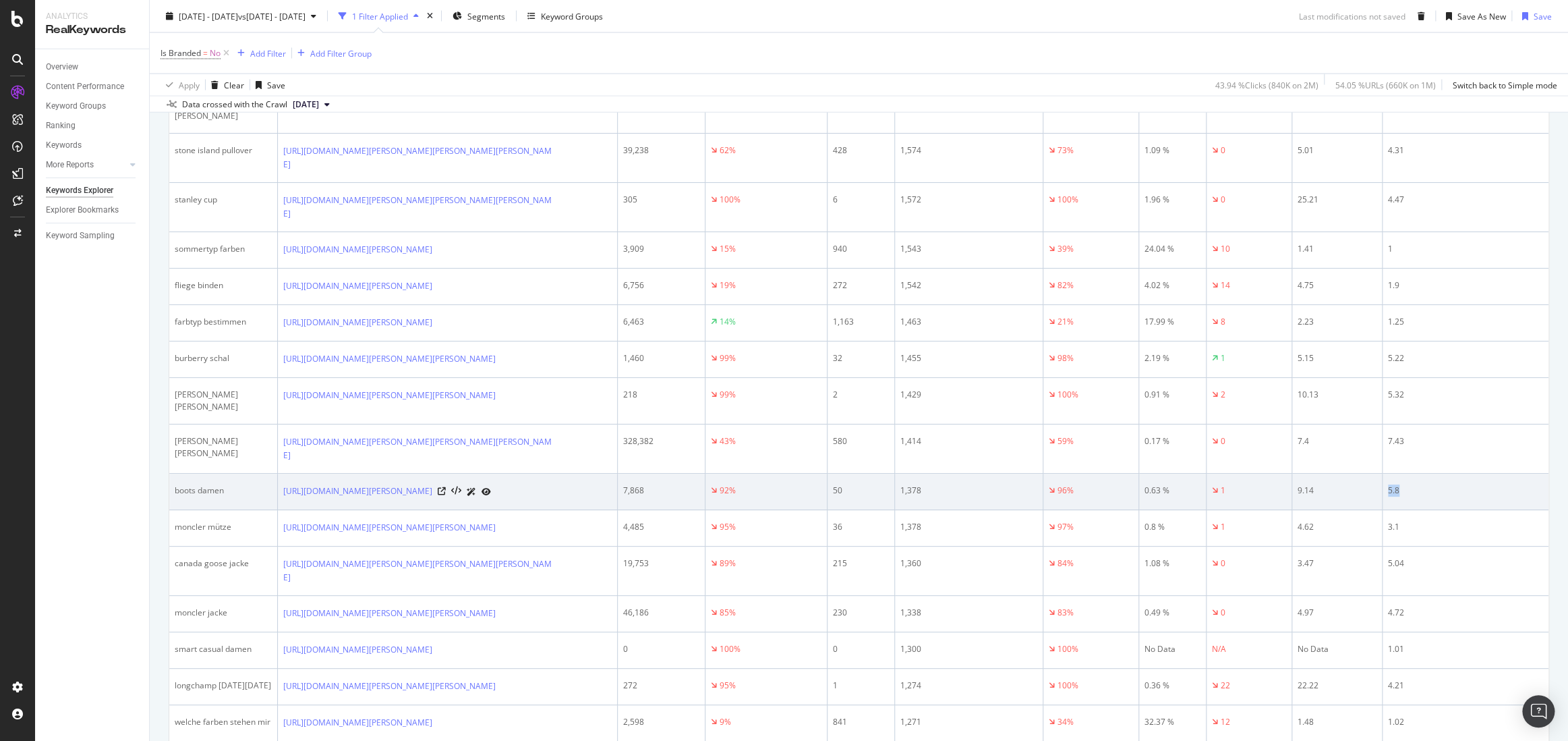
click at [1376, 485] on div "5.8" at bounding box center [1470, 491] width 165 height 12
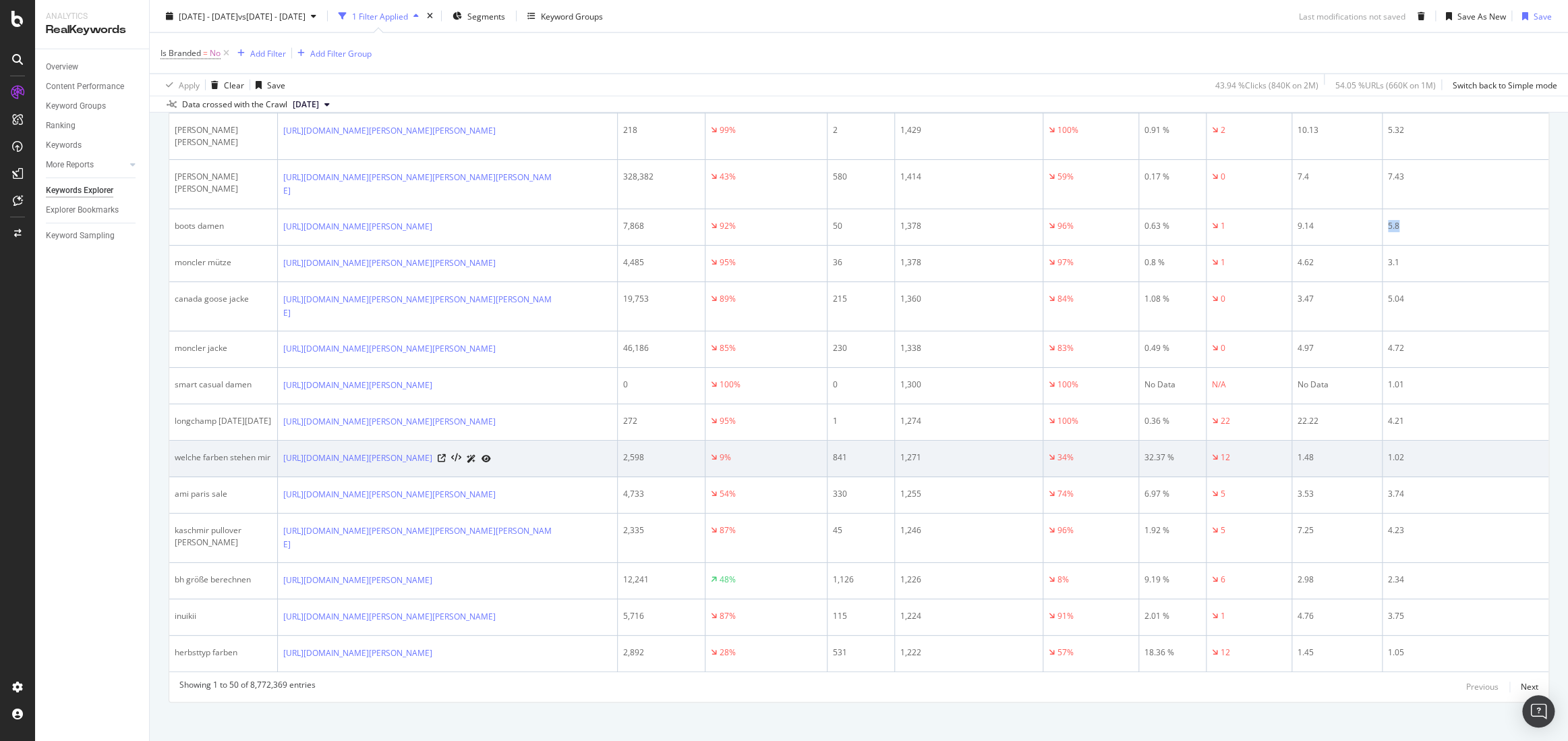
scroll to position [2059, 0]
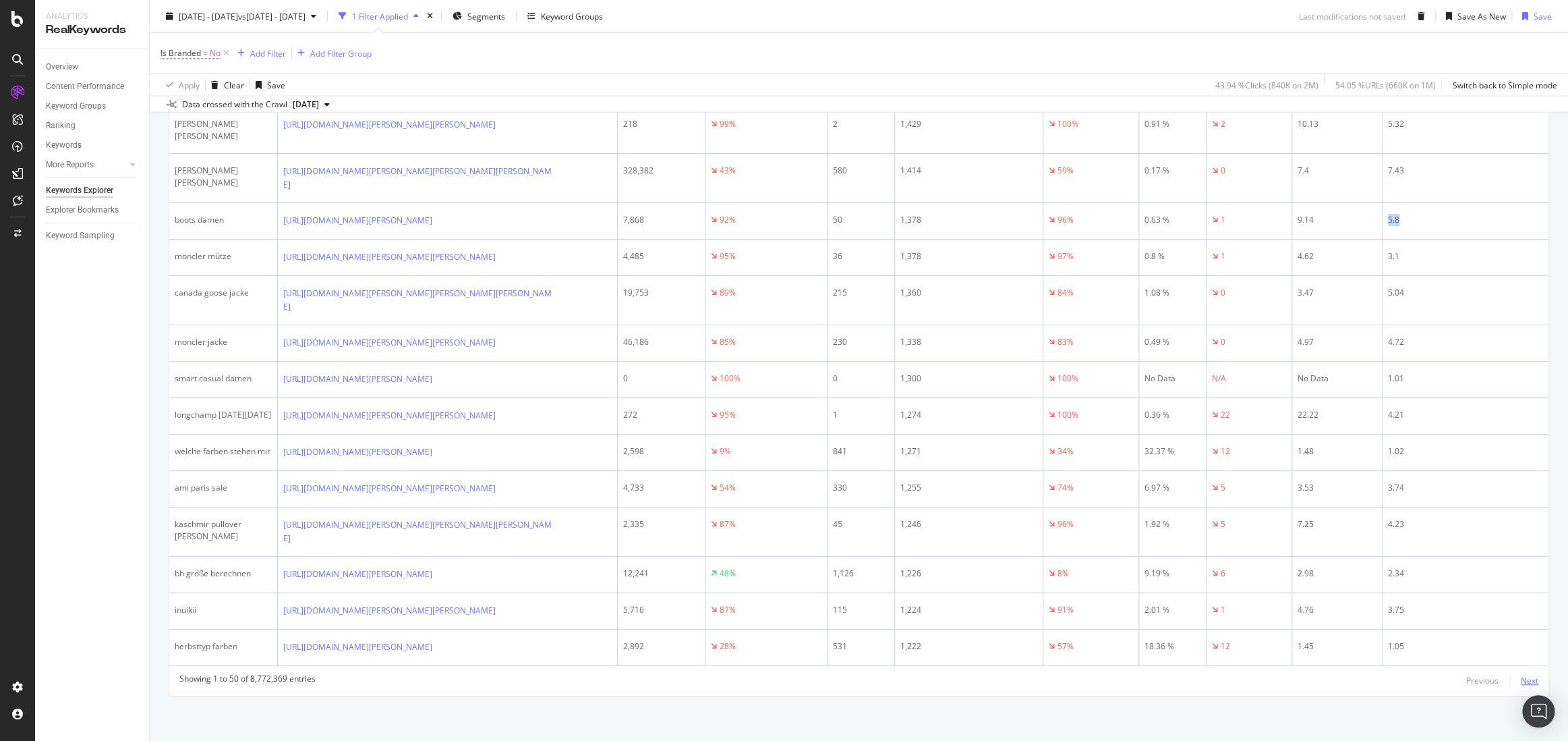
click at [1376, 675] on div "Next" at bounding box center [1530, 680] width 18 height 11
